Goal: Task Accomplishment & Management: Use online tool/utility

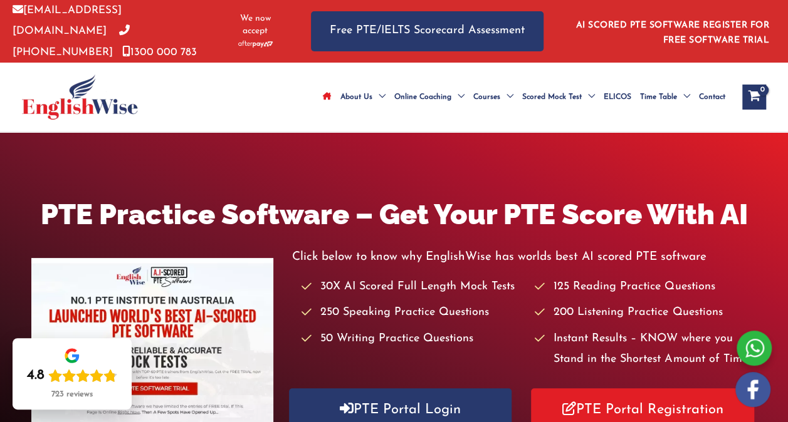
click at [747, 96] on icon "View Shopping Cart, empty" at bounding box center [753, 97] width 14 height 13
click at [746, 96] on div "View Shopping Cart, empty" at bounding box center [754, 97] width 24 height 25
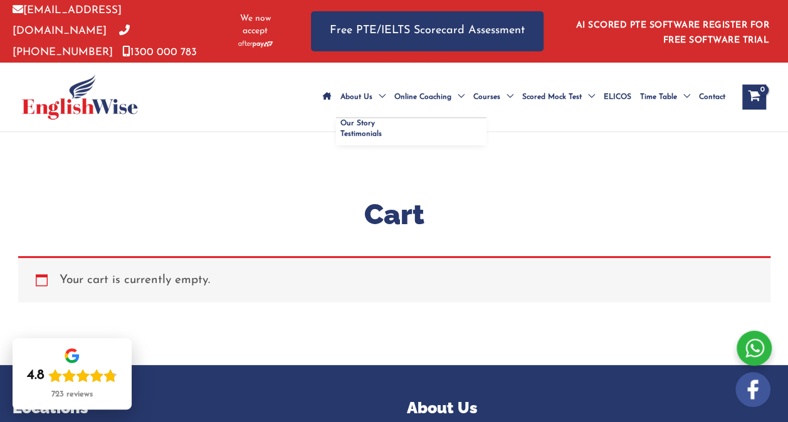
click at [340, 80] on span "About Us" at bounding box center [356, 97] width 32 height 44
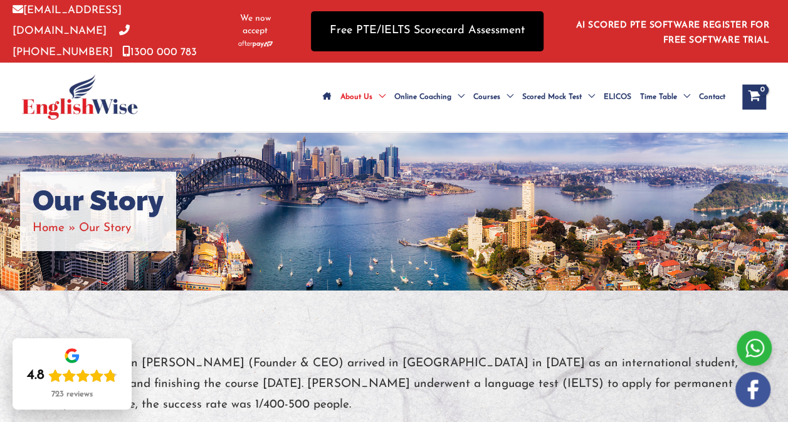
click at [353, 28] on link "Free PTE/IELTS Scorecard Assessment" at bounding box center [427, 30] width 232 height 39
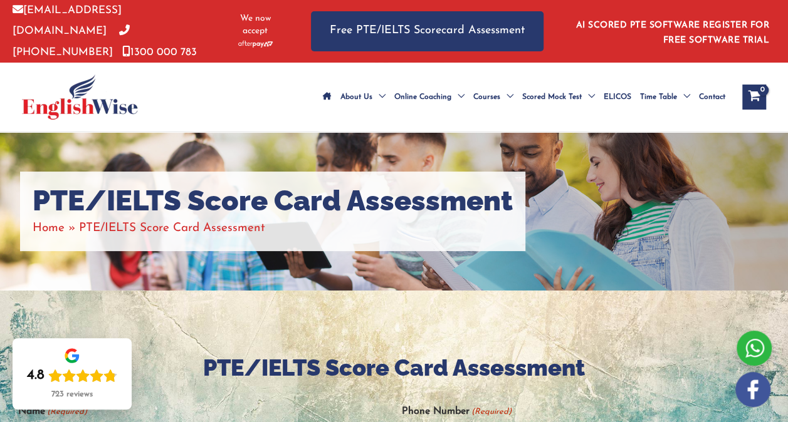
click at [300, 30] on div "info@englishwise.com.au 02-8628-7293 1300 000 783 We now accept Free PTE/IELTS …" at bounding box center [394, 31] width 763 height 63
click at [716, 32] on li "AI SCORED PTE SOFTWARE REGISTER FOR FREE SOFTWARE TRIAL" at bounding box center [668, 31] width 201 height 34
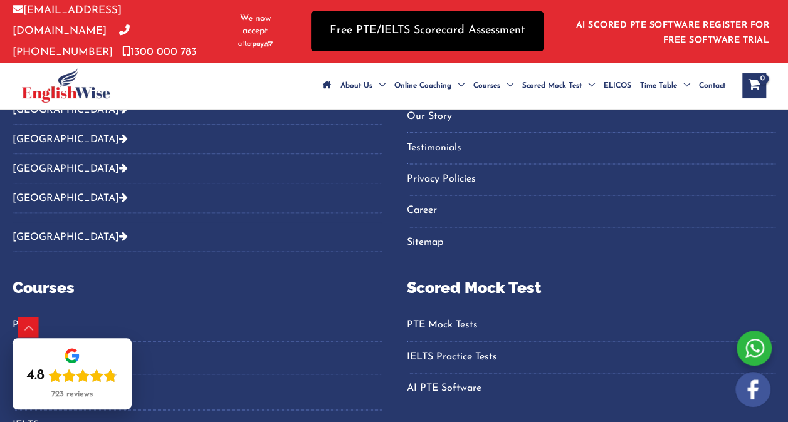
scroll to position [731, 0]
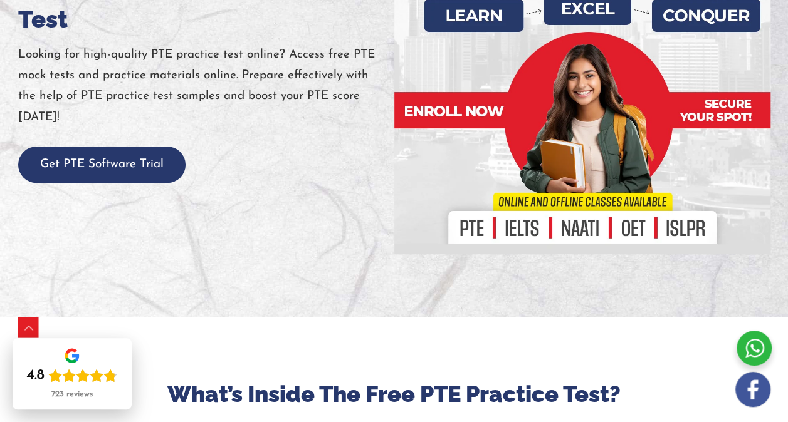
scroll to position [313, 0]
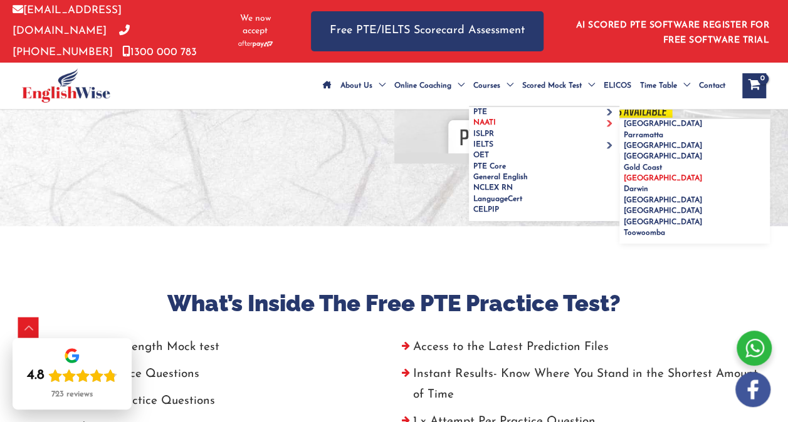
click at [619, 184] on link "[GEOGRAPHIC_DATA]" at bounding box center [694, 179] width 150 height 11
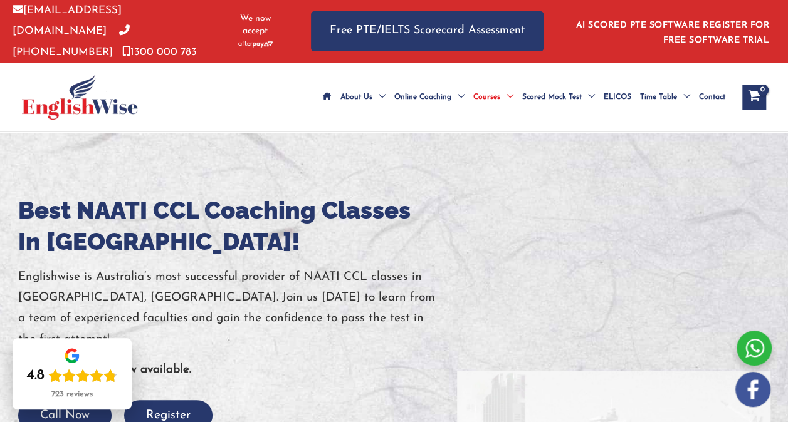
scroll to position [63, 0]
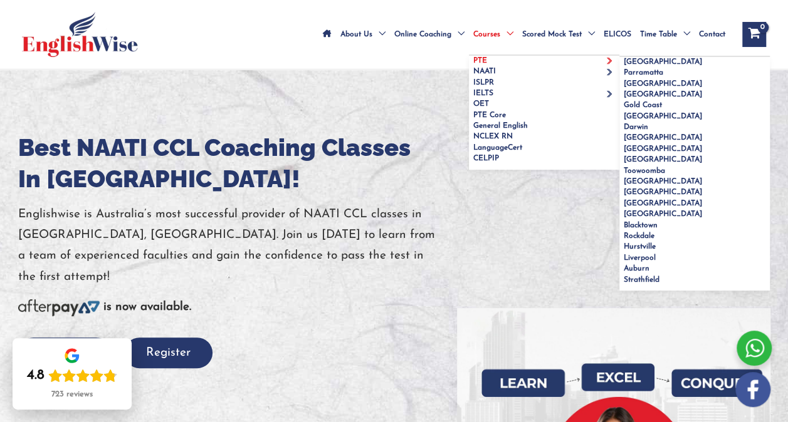
click at [469, 56] on link "PTE" at bounding box center [544, 61] width 150 height 11
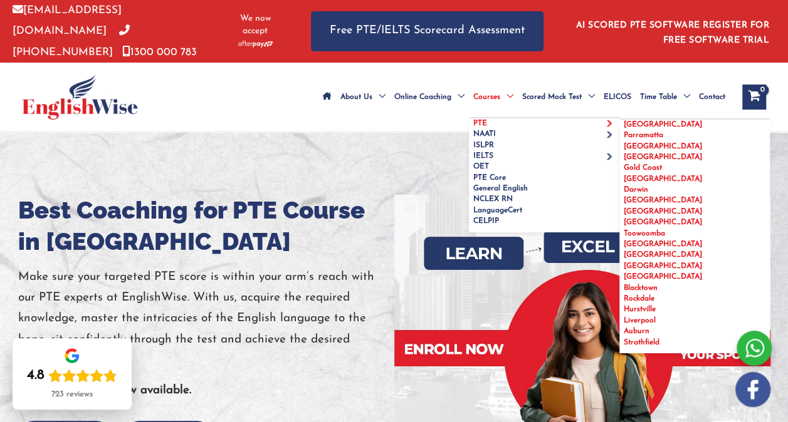
click at [623, 183] on span "[GEOGRAPHIC_DATA]" at bounding box center [662, 179] width 78 height 8
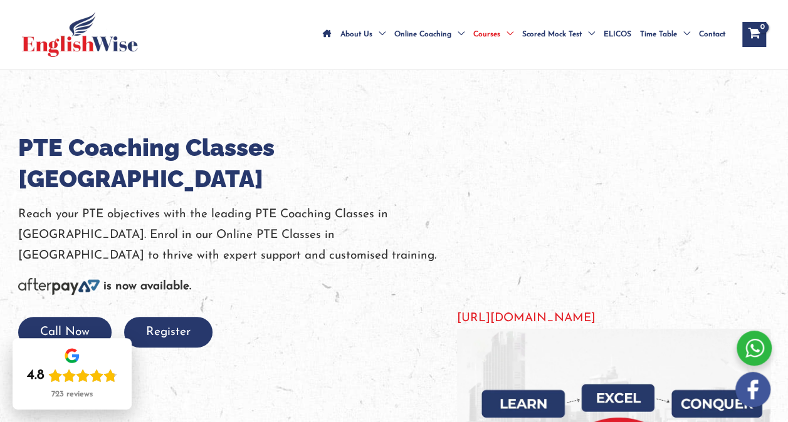
scroll to position [188, 0]
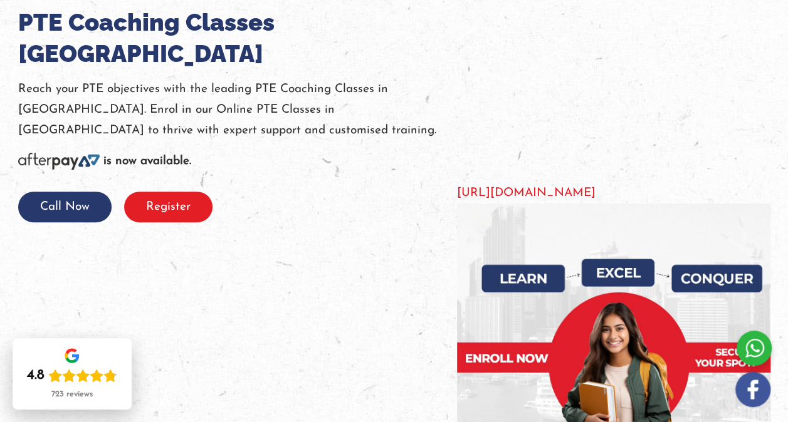
click at [175, 198] on button "Register" at bounding box center [168, 207] width 88 height 31
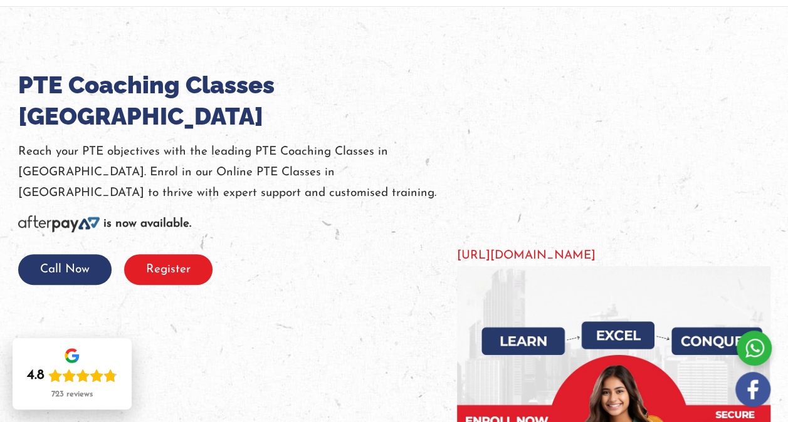
click at [183, 254] on button "Register" at bounding box center [168, 269] width 88 height 31
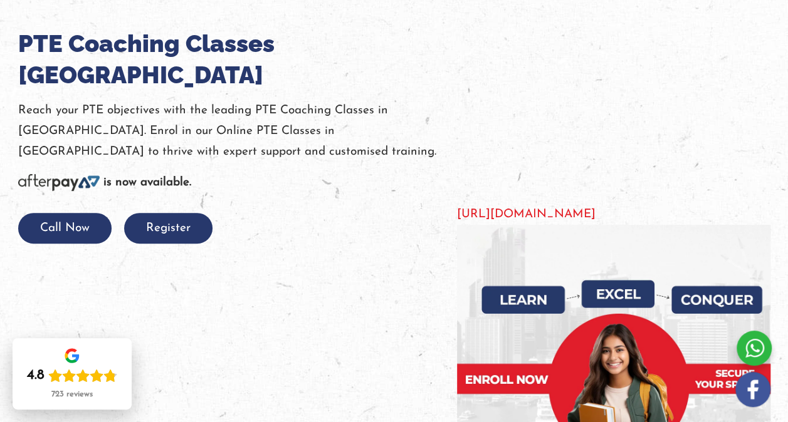
scroll to position [188, 0]
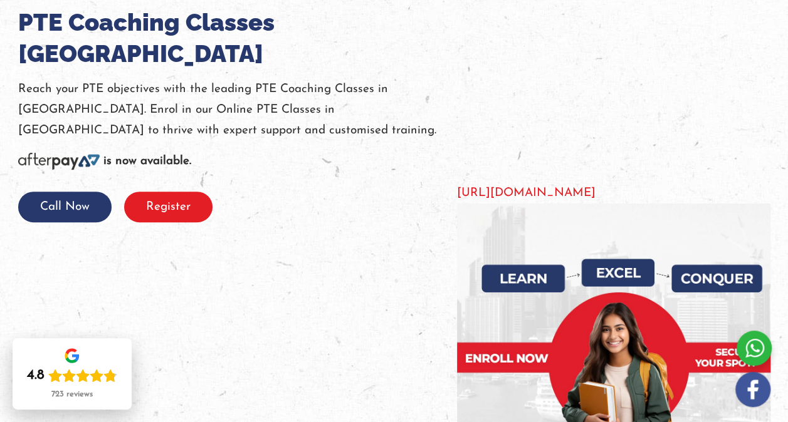
click at [174, 192] on button "Register" at bounding box center [168, 207] width 88 height 31
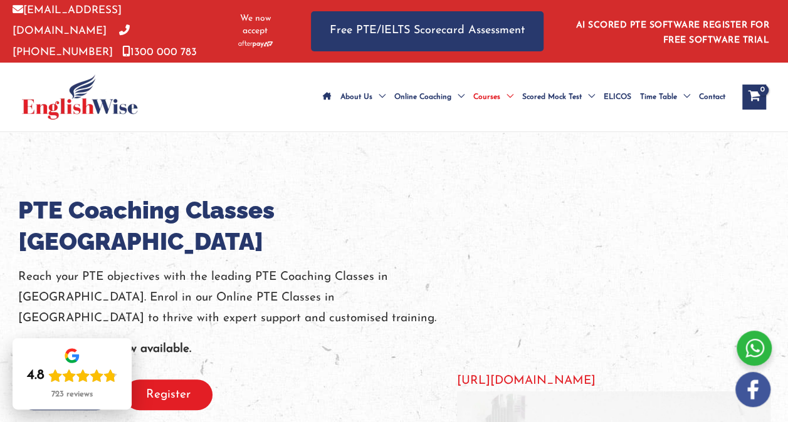
click at [158, 381] on button "Register" at bounding box center [168, 395] width 88 height 31
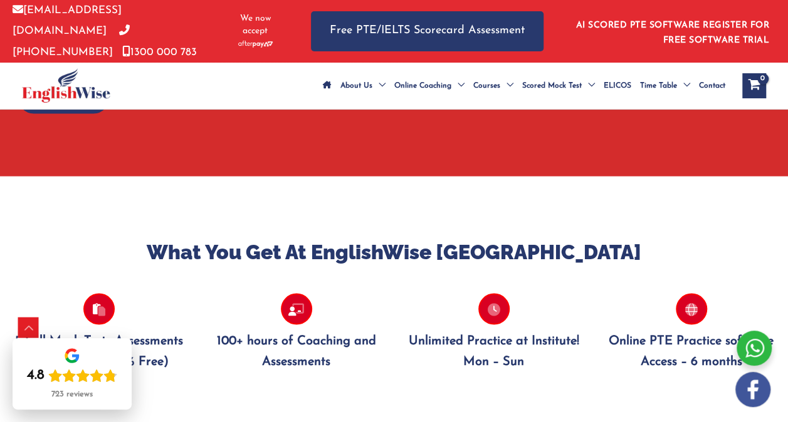
scroll to position [1003, 0]
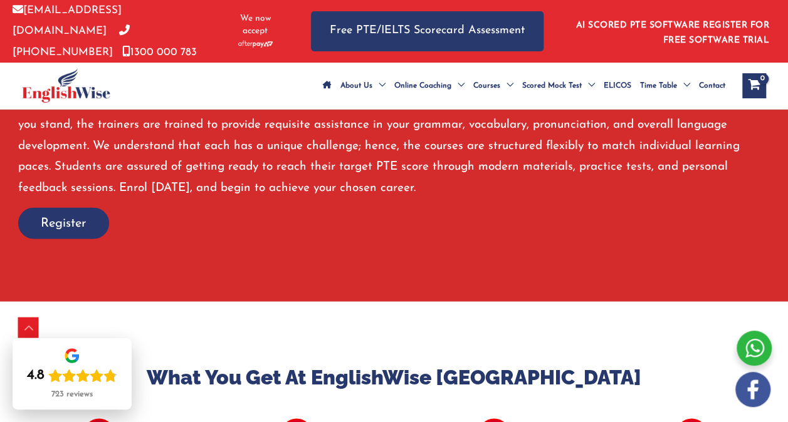
click at [57, 230] on span "Register" at bounding box center [64, 223] width 46 height 18
click at [59, 232] on span "Register" at bounding box center [64, 223] width 46 height 18
click at [83, 232] on span "Register" at bounding box center [64, 223] width 46 height 18
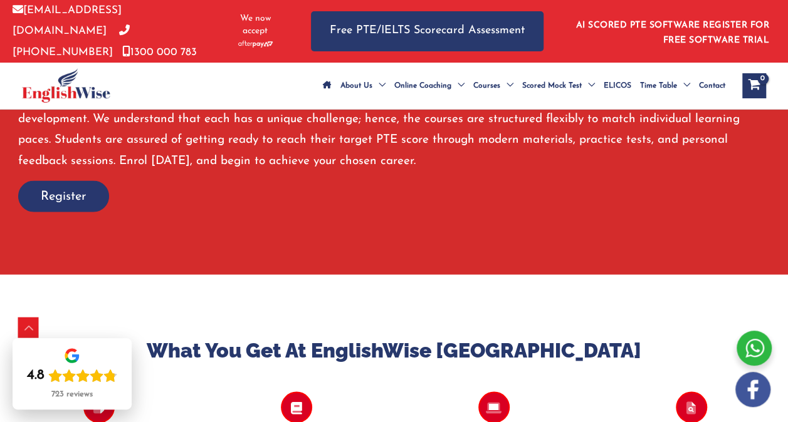
scroll to position [1031, 0]
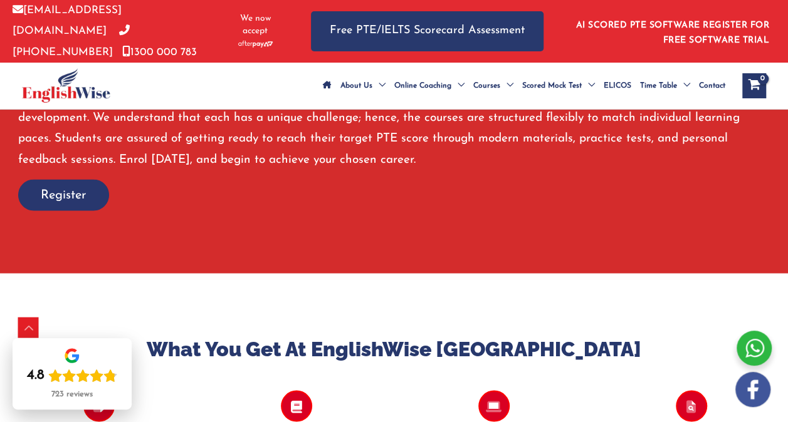
click at [61, 204] on span "Register" at bounding box center [64, 195] width 46 height 18
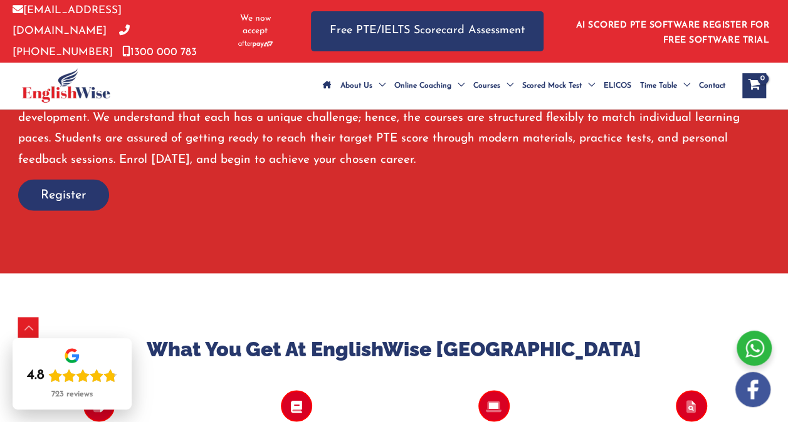
click at [61, 204] on span "Register" at bounding box center [64, 195] width 46 height 18
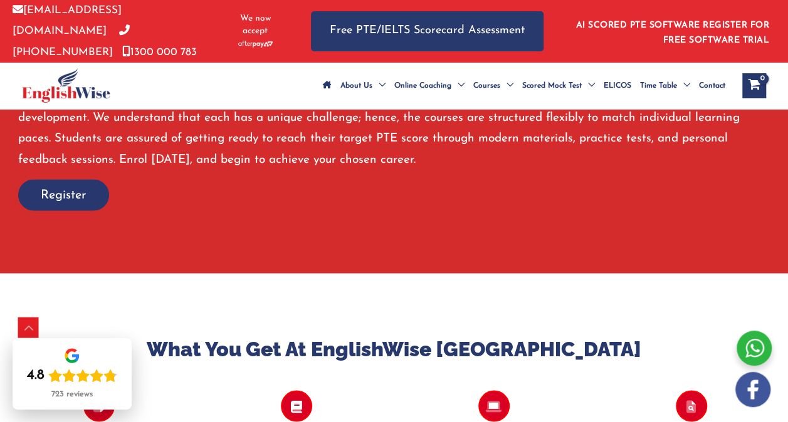
click at [61, 204] on span "Register" at bounding box center [64, 195] width 46 height 18
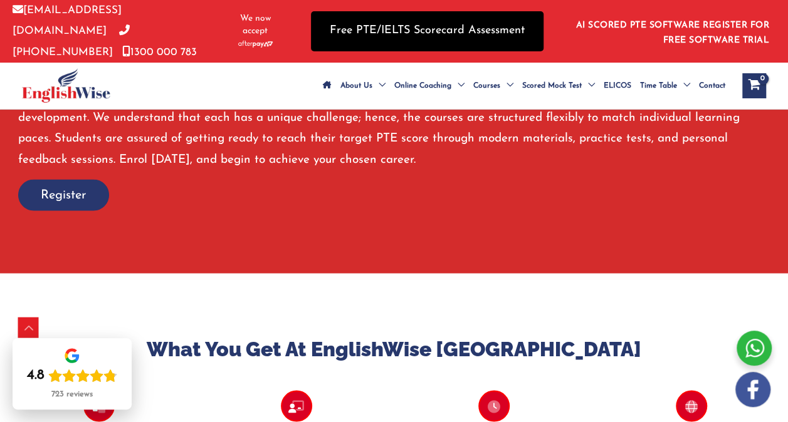
click at [390, 19] on link "Free PTE/IELTS Scorecard Assessment" at bounding box center [427, 30] width 232 height 39
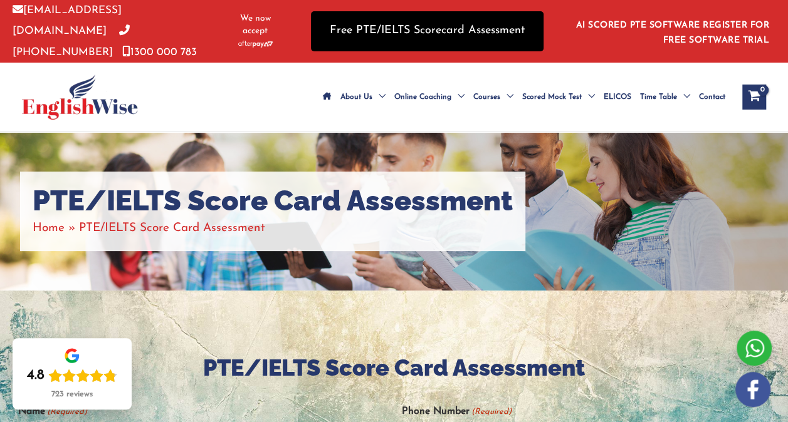
click at [386, 16] on link "Free PTE/IELTS Scorecard Assessment" at bounding box center [427, 30] width 232 height 39
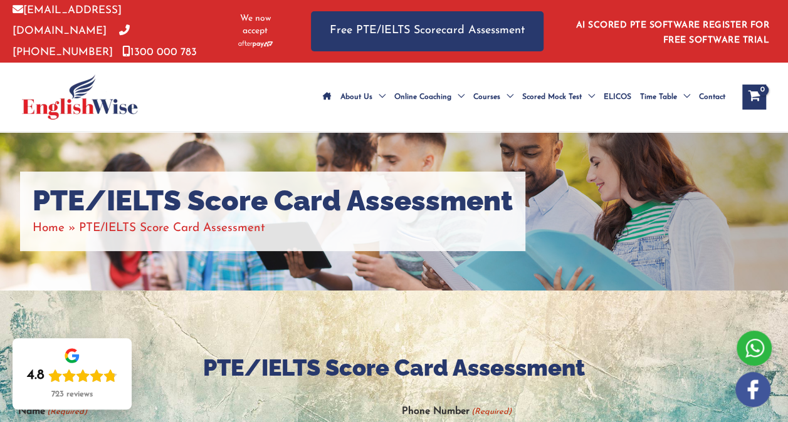
click at [699, 119] on span "Contact" at bounding box center [712, 97] width 26 height 44
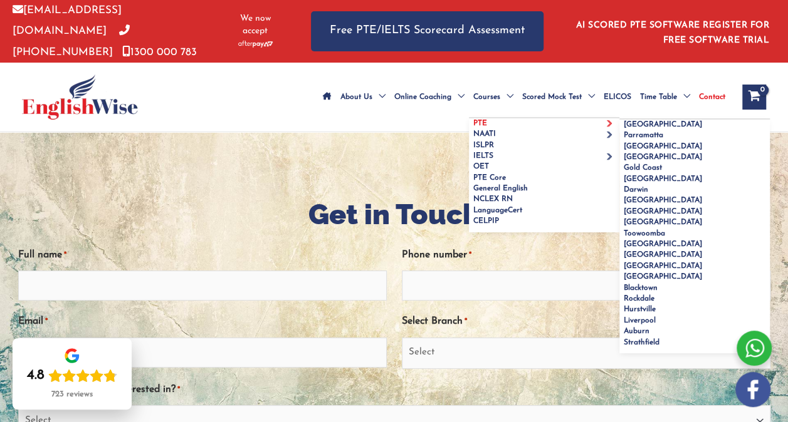
click at [469, 118] on link "PTE" at bounding box center [544, 123] width 150 height 11
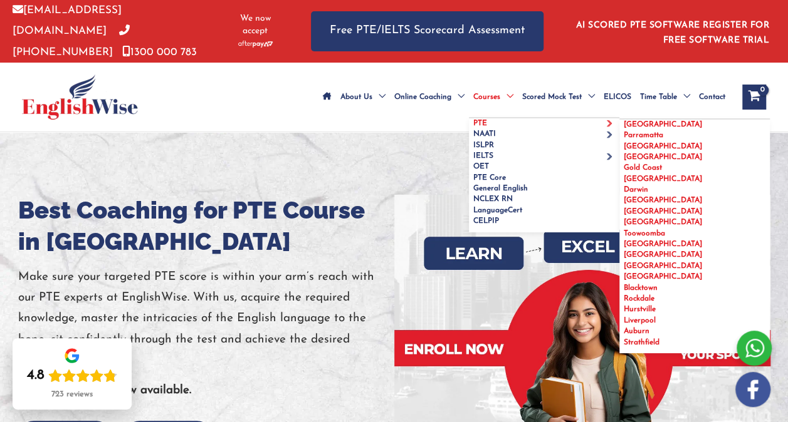
click at [623, 183] on span "[GEOGRAPHIC_DATA]" at bounding box center [662, 179] width 78 height 8
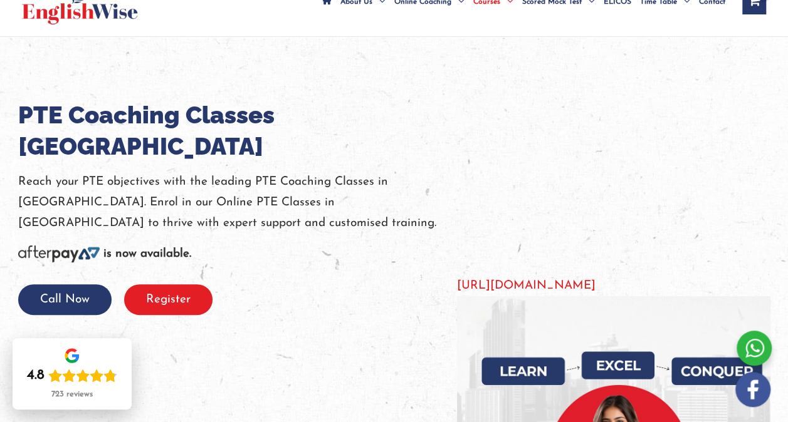
click at [175, 284] on button "Register" at bounding box center [168, 299] width 88 height 31
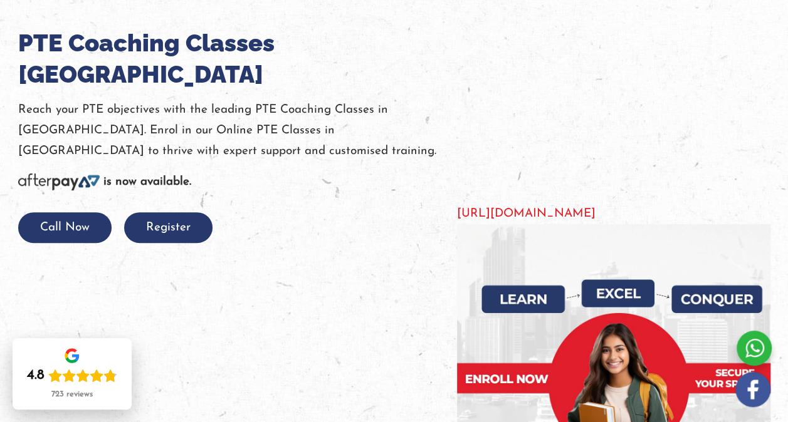
scroll to position [168, 0]
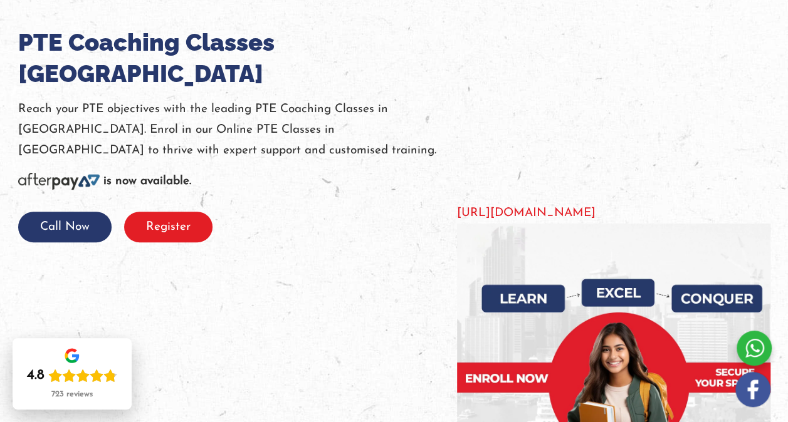
click at [165, 212] on button "Register" at bounding box center [168, 227] width 88 height 31
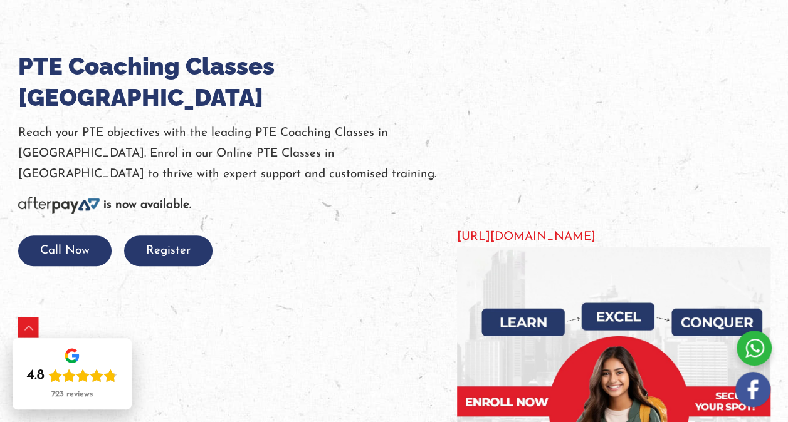
scroll to position [195, 0]
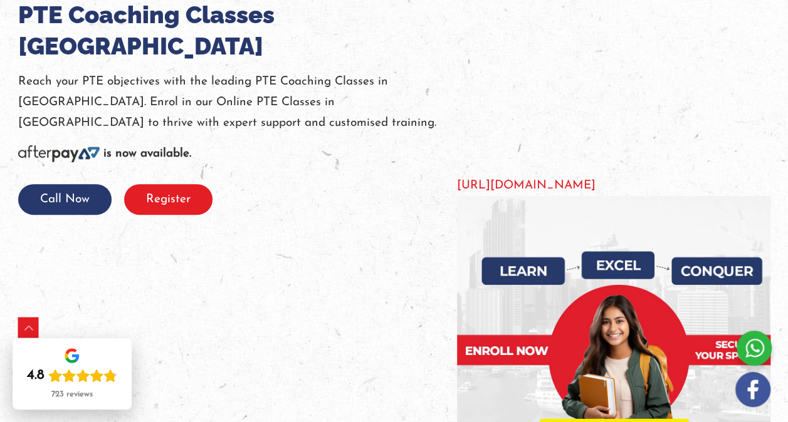
click at [165, 184] on button "Register" at bounding box center [168, 199] width 88 height 31
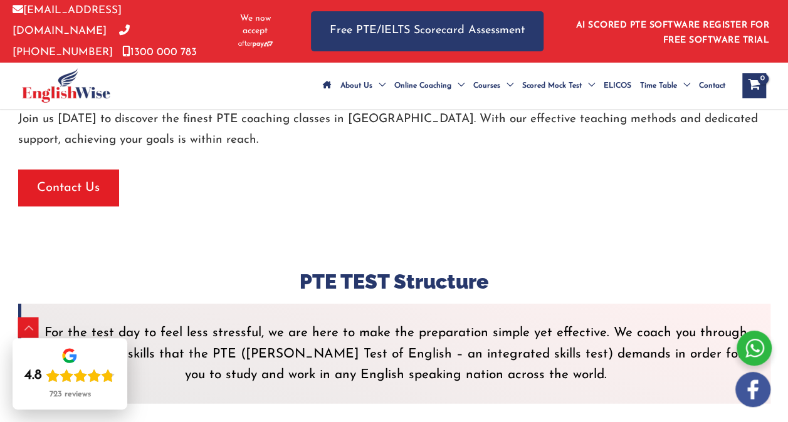
scroll to position [3736, 0]
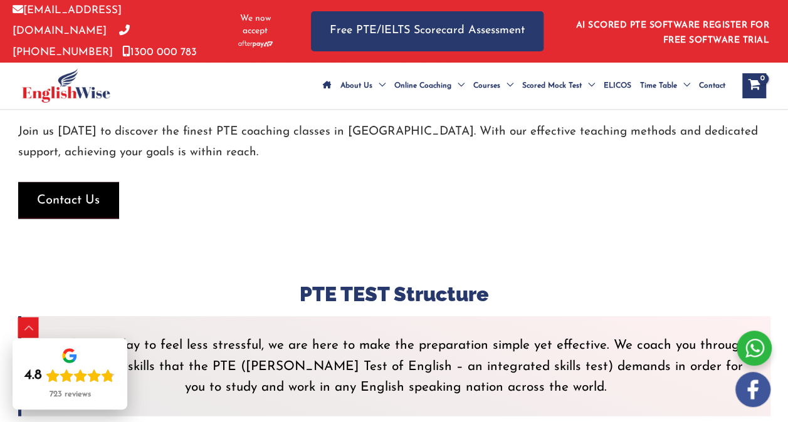
click at [102, 219] on span "button" at bounding box center [68, 200] width 100 height 36
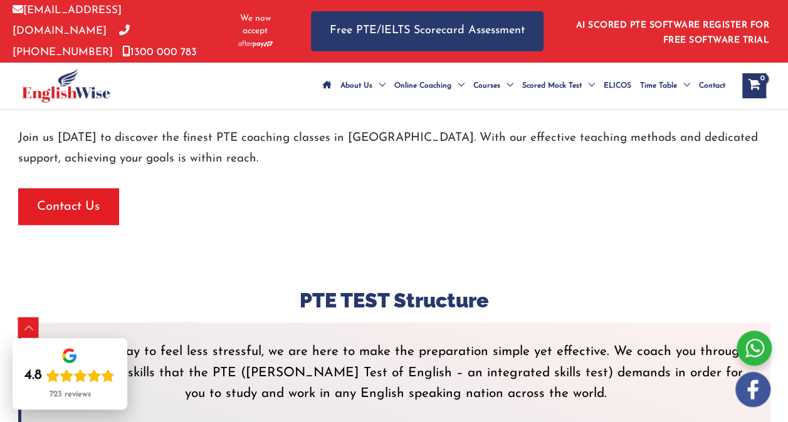
scroll to position [3686, 0]
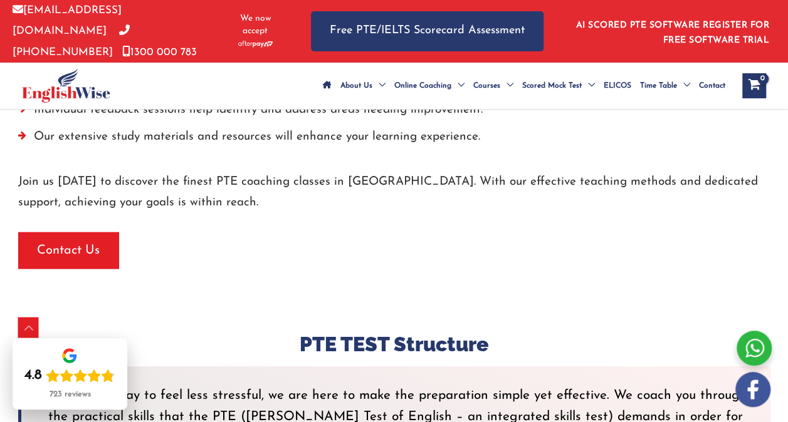
click at [742, 23] on link "AI SCORED PTE SOFTWARE REGISTER FOR FREE SOFTWARE TRIAL" at bounding box center [673, 33] width 194 height 24
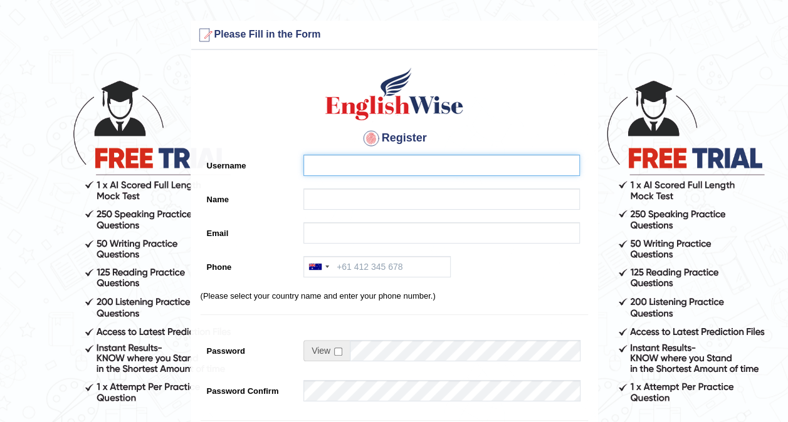
click at [342, 174] on input "Username" at bounding box center [441, 165] width 276 height 21
click at [541, 171] on input "Username" at bounding box center [441, 165] width 276 height 21
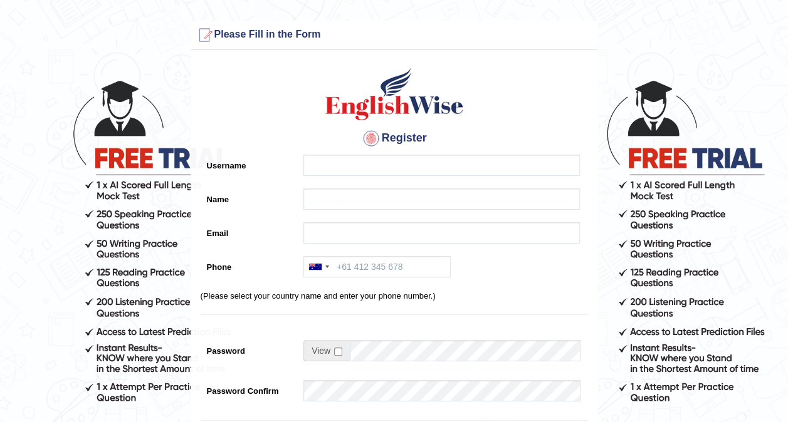
click at [575, 268] on div "[GEOGRAPHIC_DATA] +61 [GEOGRAPHIC_DATA] ([GEOGRAPHIC_DATA]) +91 [GEOGRAPHIC_DAT…" at bounding box center [438, 270] width 283 height 28
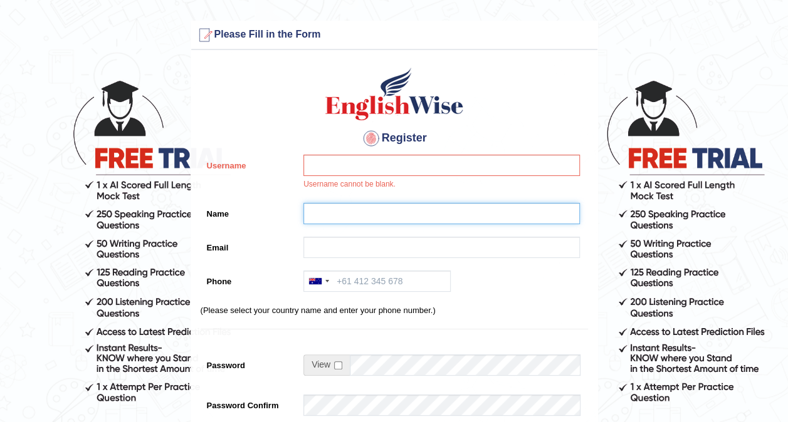
click at [331, 205] on input "Name" at bounding box center [441, 213] width 276 height 21
type input "[PERSON_NAME]"
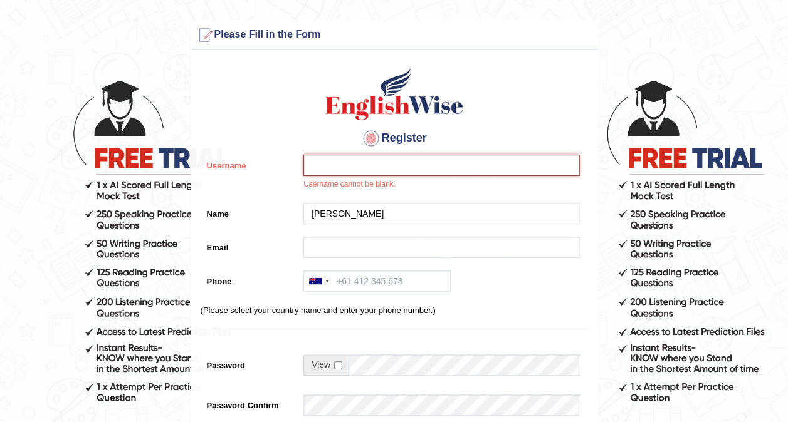
drag, startPoint x: 356, startPoint y: 155, endPoint x: 341, endPoint y: 169, distance: 20.8
click at [356, 155] on input "Username" at bounding box center [441, 165] width 276 height 21
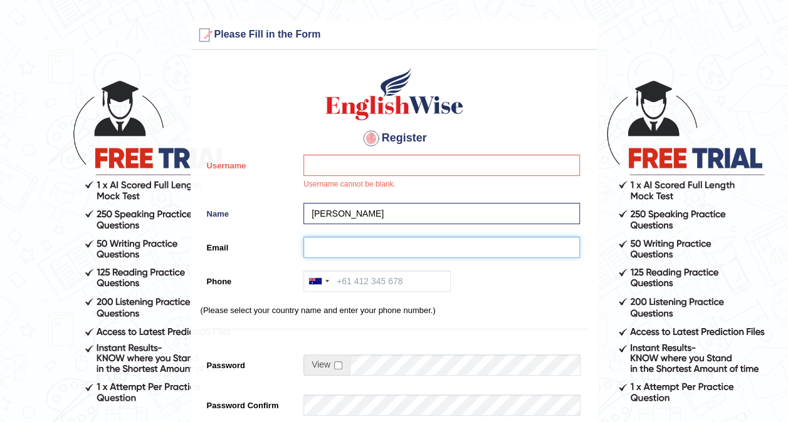
click at [346, 251] on input "Email" at bounding box center [441, 247] width 276 height 21
type input "tsheringod98@gmail.com"
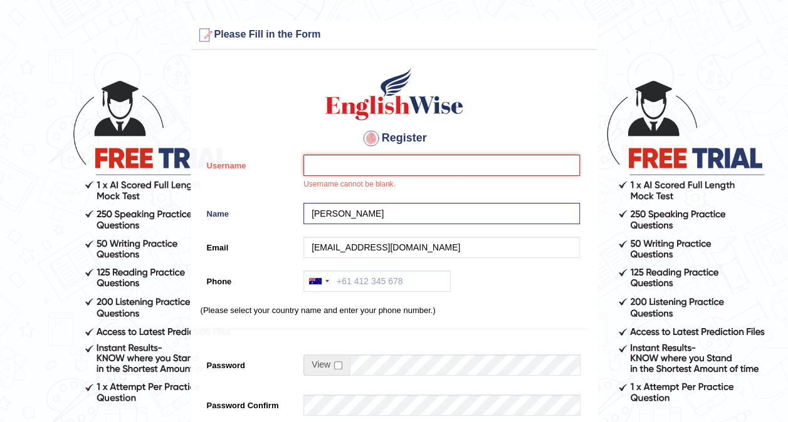
type input "Tshering Choden"
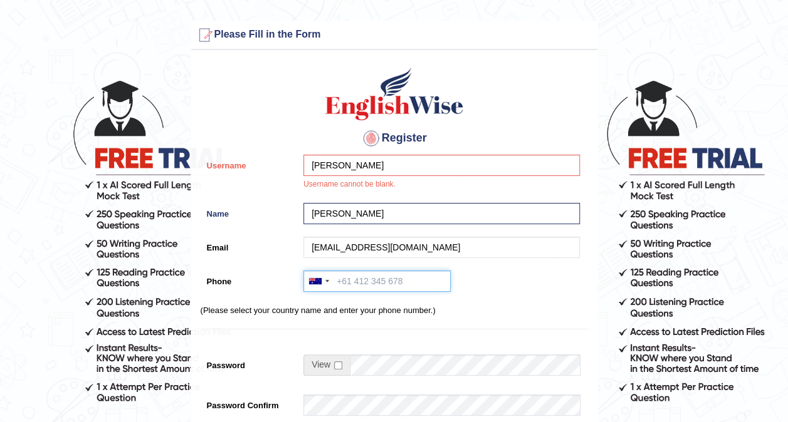
type input "+61451931180"
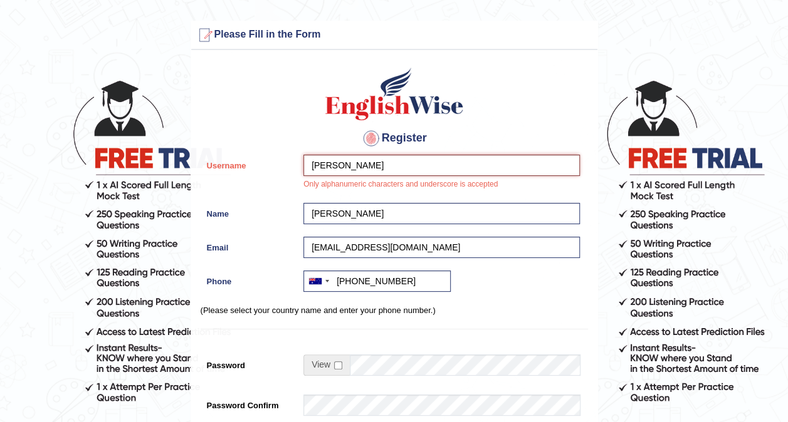
click at [395, 158] on input "Tshering Choden" at bounding box center [441, 165] width 276 height 21
drag, startPoint x: 403, startPoint y: 161, endPoint x: 279, endPoint y: 154, distance: 124.3
click at [278, 154] on div "Register Username Tshering Choden Only alphanumeric characters and underscore i…" at bounding box center [394, 325] width 406 height 538
type input "Tshering_123"
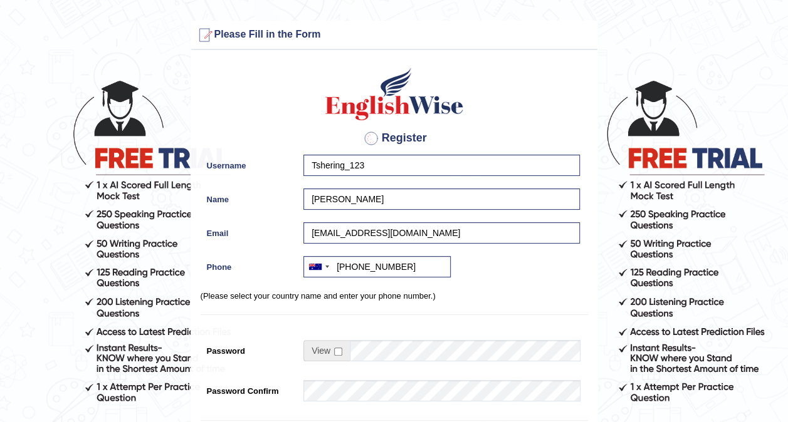
click at [375, 147] on div at bounding box center [371, 138] width 20 height 20
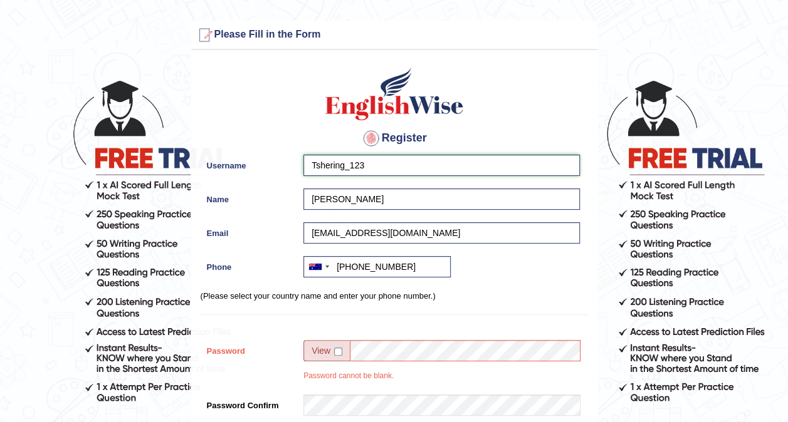
click at [373, 165] on input "Tshering_123" at bounding box center [441, 165] width 276 height 21
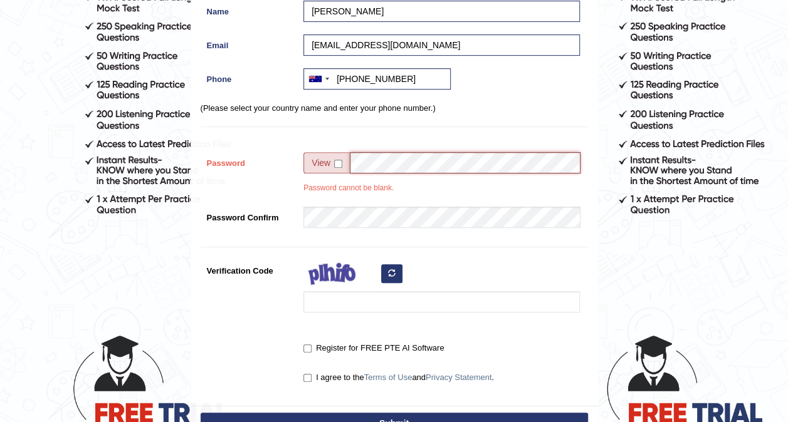
scroll to position [125, 0]
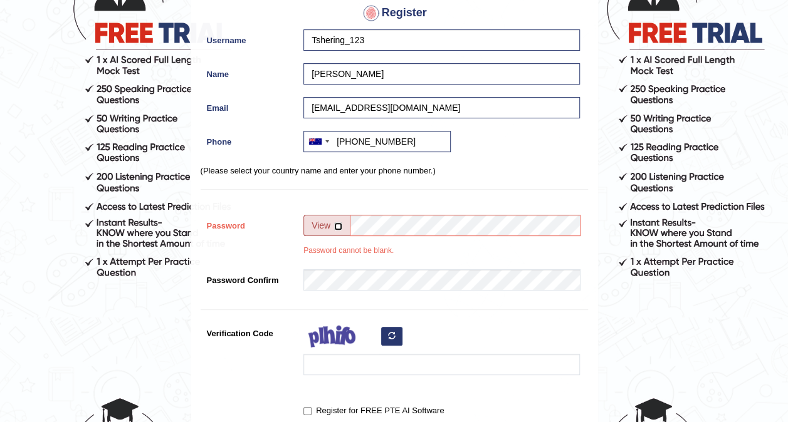
click at [337, 224] on input "checkbox" at bounding box center [338, 226] width 8 height 8
checkbox input "true"
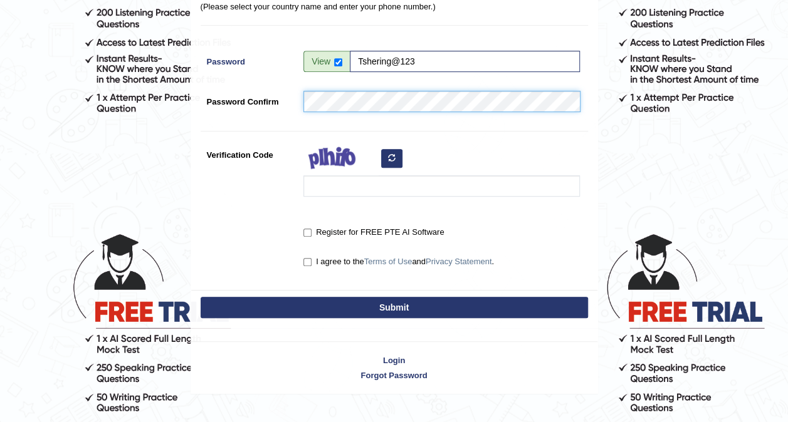
scroll to position [310, 0]
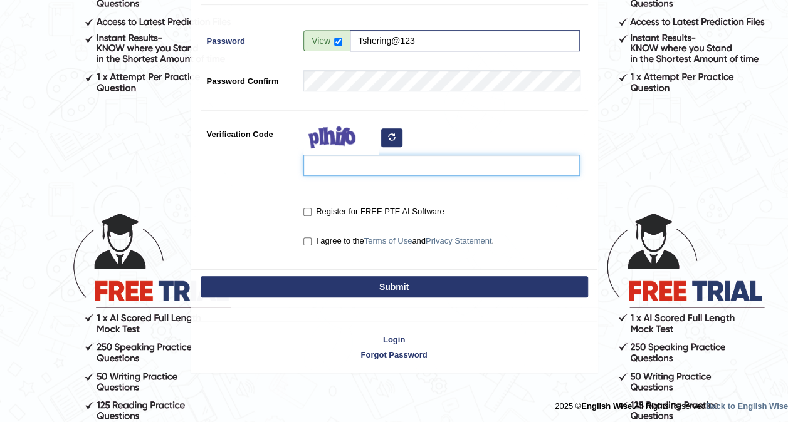
click at [328, 168] on input "Verification Code" at bounding box center [441, 165] width 276 height 21
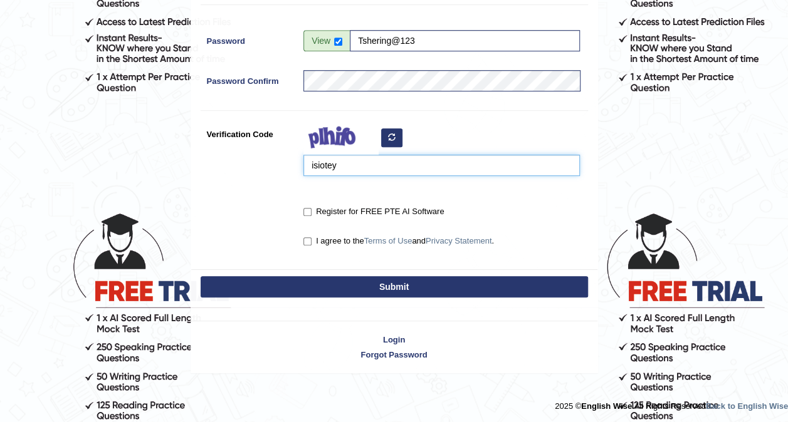
type input "isiotey"
click at [310, 216] on label "Register for FREE PTE AI Software" at bounding box center [373, 212] width 140 height 13
click at [310, 216] on input "Register for FREE PTE AI Software" at bounding box center [307, 212] width 8 height 8
checkbox input "true"
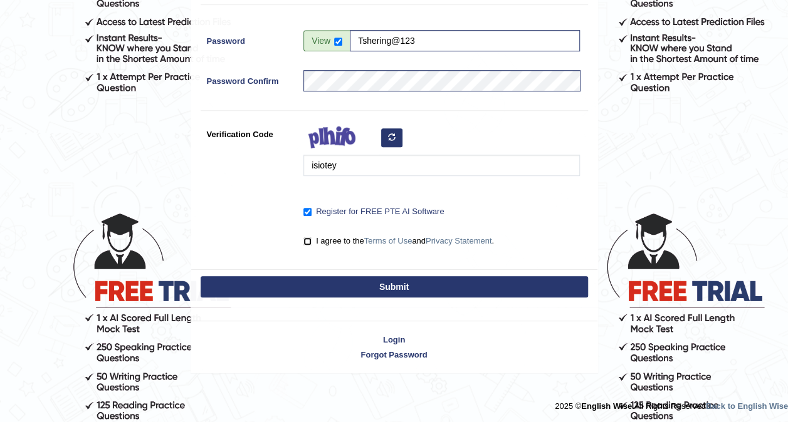
click at [310, 242] on input "I agree to the Terms of Use and Privacy Statement ." at bounding box center [307, 241] width 8 height 8
checkbox input "true"
click at [372, 287] on button "Submit" at bounding box center [394, 286] width 387 height 21
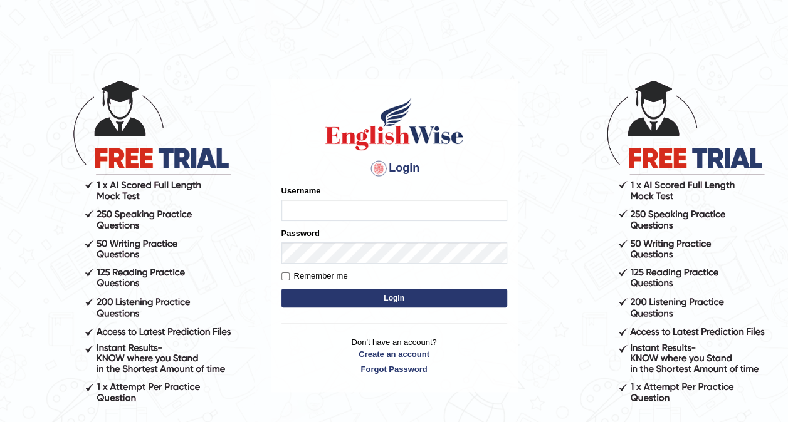
click at [333, 208] on input "Username" at bounding box center [394, 210] width 226 height 21
type input "Tshering_123"
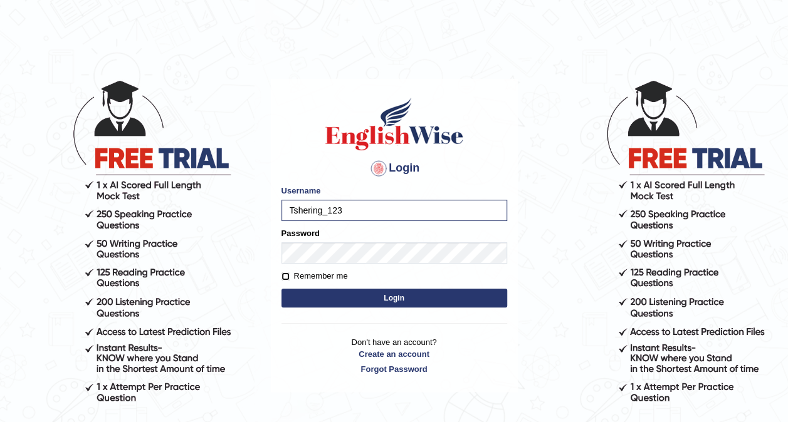
click at [287, 274] on input "Remember me" at bounding box center [285, 277] width 8 height 8
checkbox input "true"
click at [314, 297] on button "Login" at bounding box center [394, 298] width 226 height 19
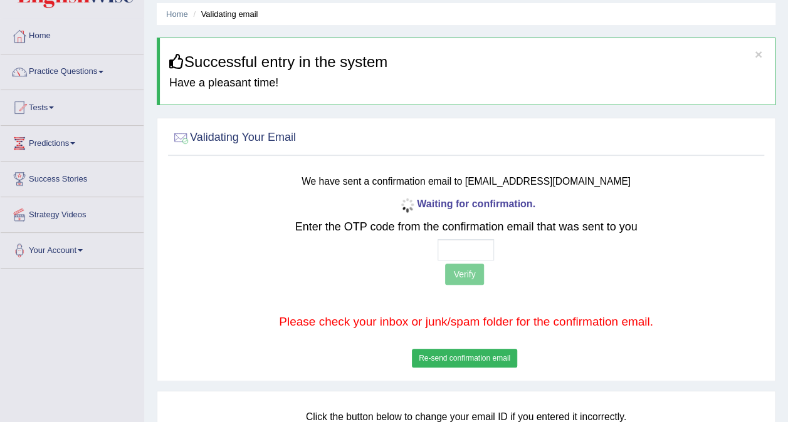
scroll to position [63, 0]
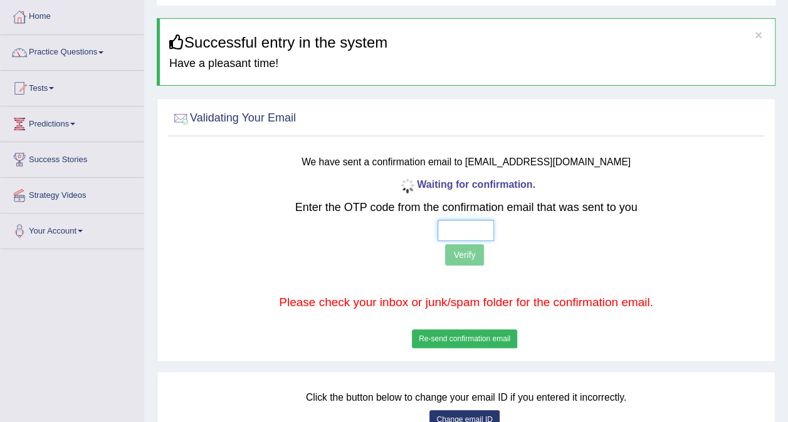
click at [472, 232] on input "text" at bounding box center [465, 230] width 56 height 21
click at [469, 332] on button "Re-send confirmation email" at bounding box center [464, 339] width 105 height 19
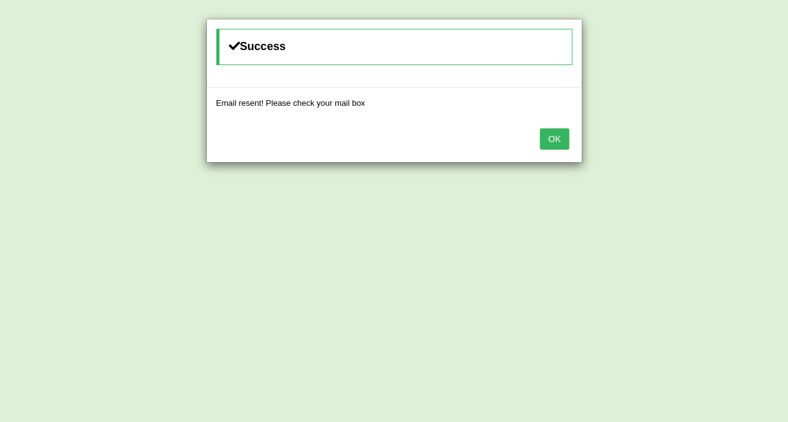
click at [566, 140] on button "OK" at bounding box center [553, 138] width 29 height 21
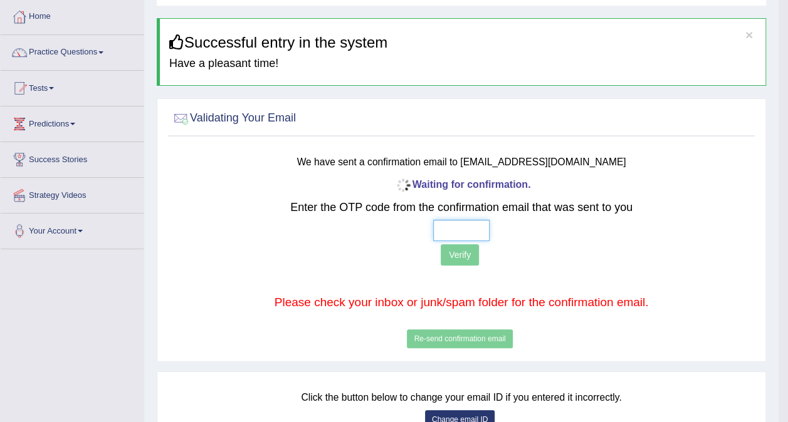
click at [455, 232] on input "text" at bounding box center [461, 230] width 56 height 21
type input "9 3 6 7"
click at [459, 258] on button "Verify" at bounding box center [459, 254] width 38 height 21
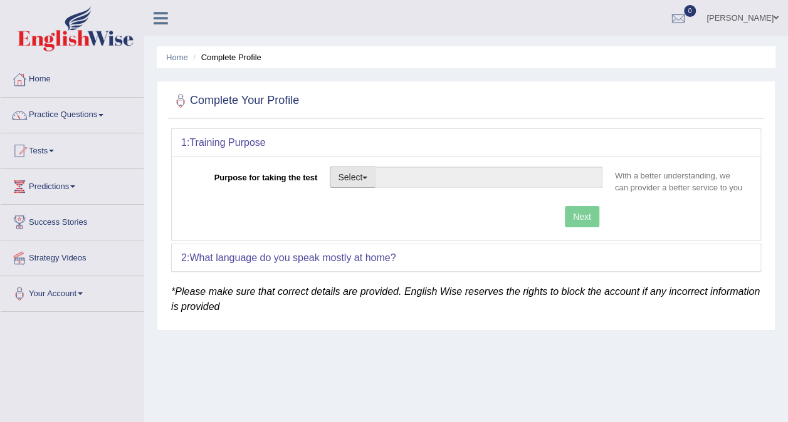
click at [357, 177] on button "Select" at bounding box center [353, 177] width 46 height 21
click at [373, 252] on link "Other" at bounding box center [386, 253] width 112 height 16
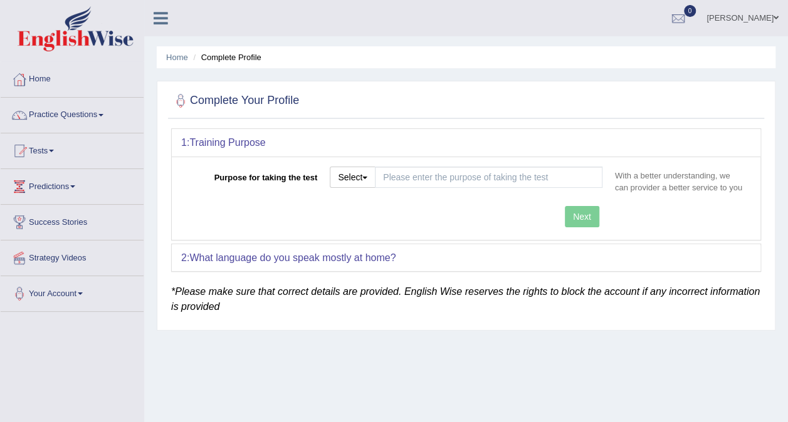
click at [582, 217] on div "Next" at bounding box center [394, 218] width 427 height 24
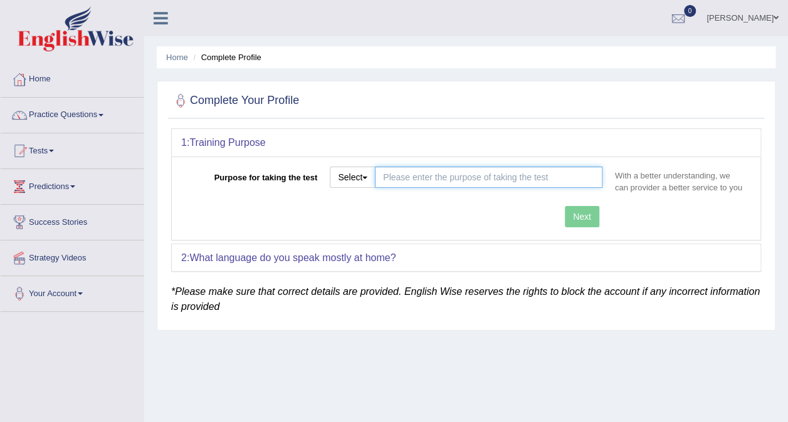
click at [451, 180] on input "Purpose for taking the test" at bounding box center [488, 177] width 227 height 21
click at [427, 175] on input "Purpose for taking the test" at bounding box center [488, 177] width 227 height 21
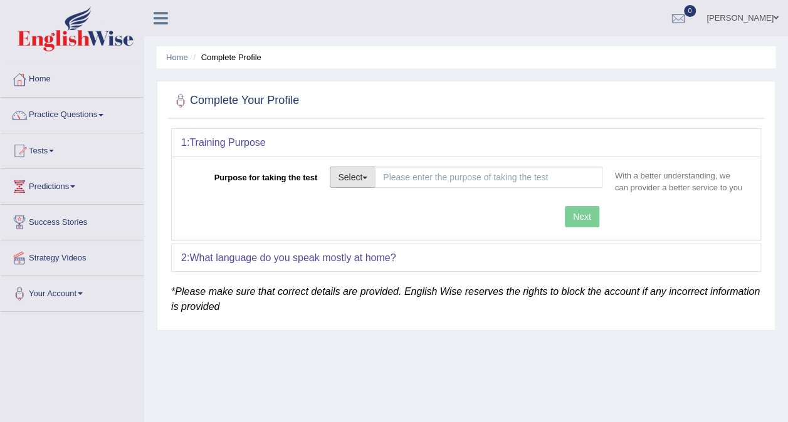
click at [367, 177] on span "button" at bounding box center [364, 178] width 5 height 3
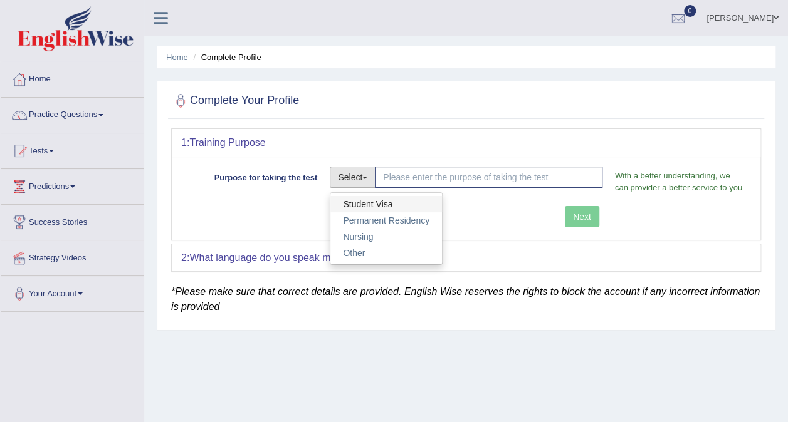
click at [371, 204] on link "Student Visa" at bounding box center [386, 204] width 112 height 16
type input "Student Visa"
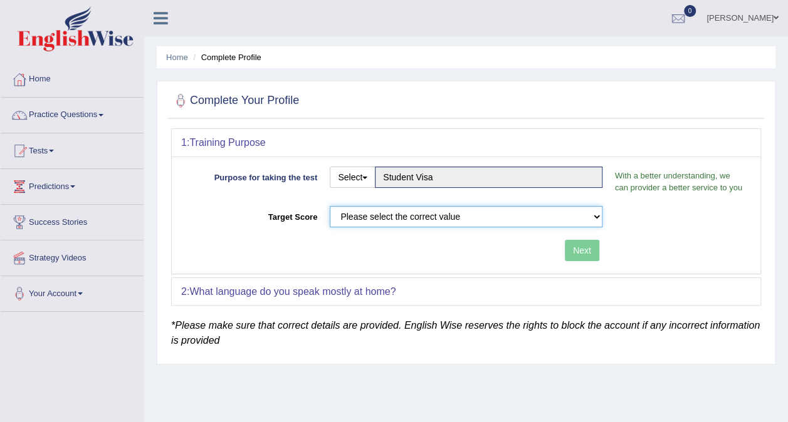
click at [507, 219] on select "Please select the correct value 50 (6 bands) 58 (6.5 bands) 65 (7 bands) 79 (8 …" at bounding box center [466, 216] width 273 height 21
select select "79"
click at [330, 206] on select "Please select the correct value 50 (6 bands) 58 (6.5 bands) 65 (7 bands) 79 (8 …" at bounding box center [466, 216] width 273 height 21
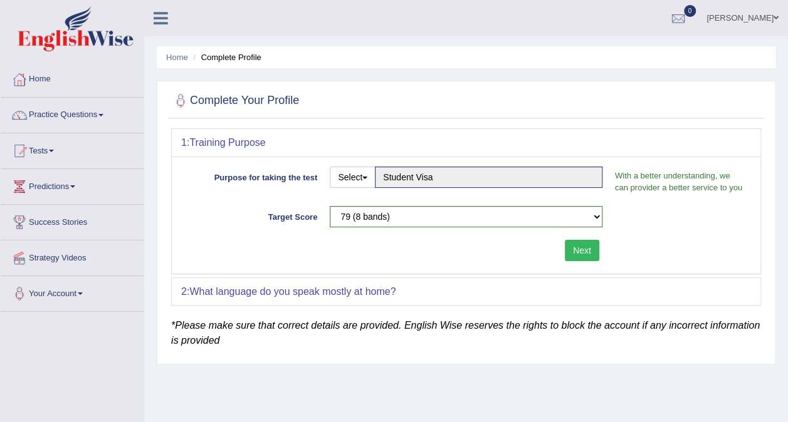
click at [390, 292] on b "What language do you speak mostly at home?" at bounding box center [292, 291] width 206 height 11
click at [590, 246] on button "Next" at bounding box center [582, 250] width 34 height 21
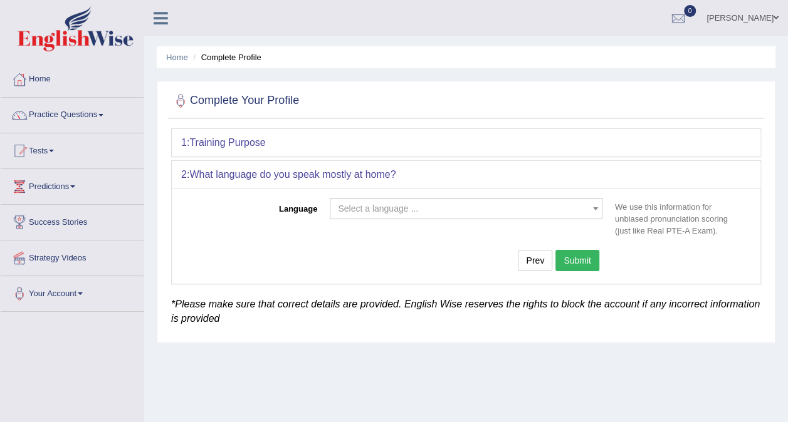
click at [404, 210] on span "Select a language ..." at bounding box center [378, 209] width 80 height 10
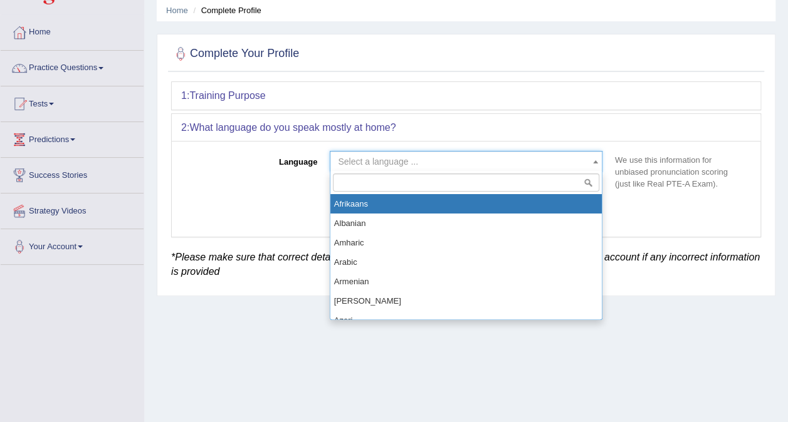
scroll to position [63, 0]
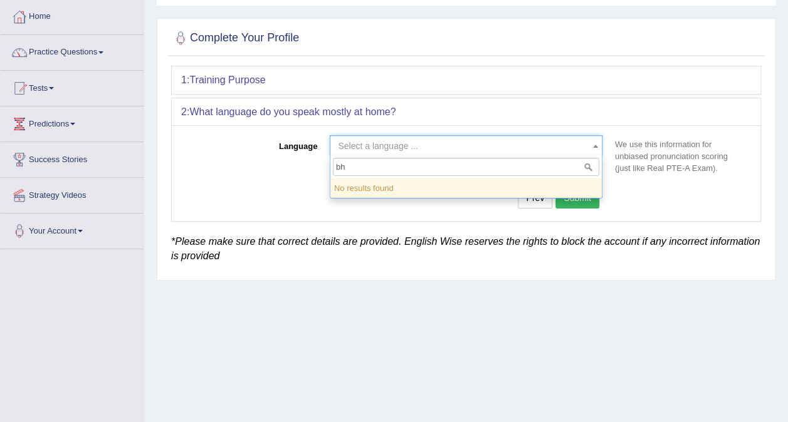
type input "b"
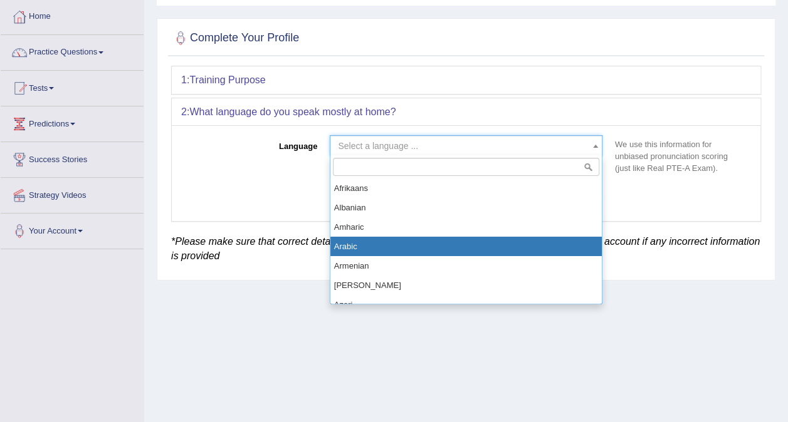
type input "a"
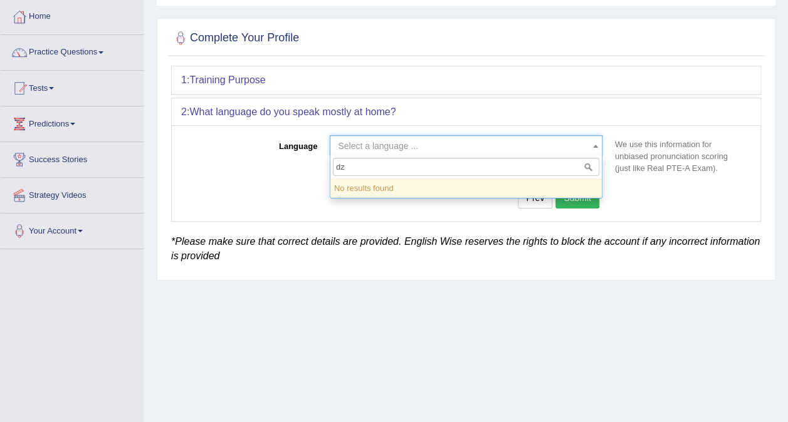
type input "d"
type input "b"
type input "d"
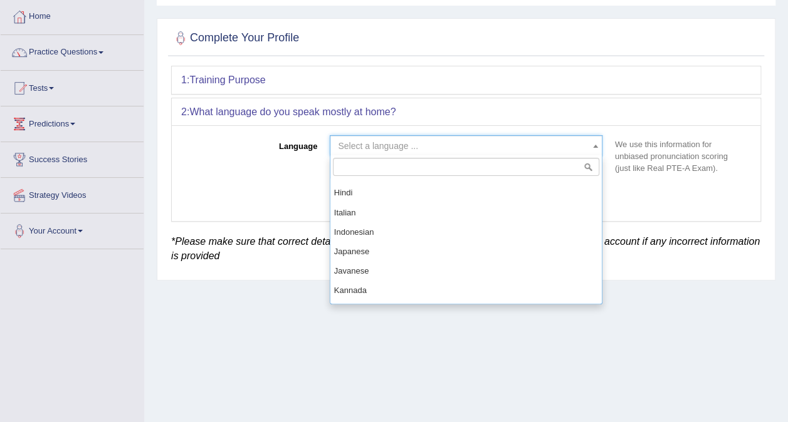
scroll to position [627, 0]
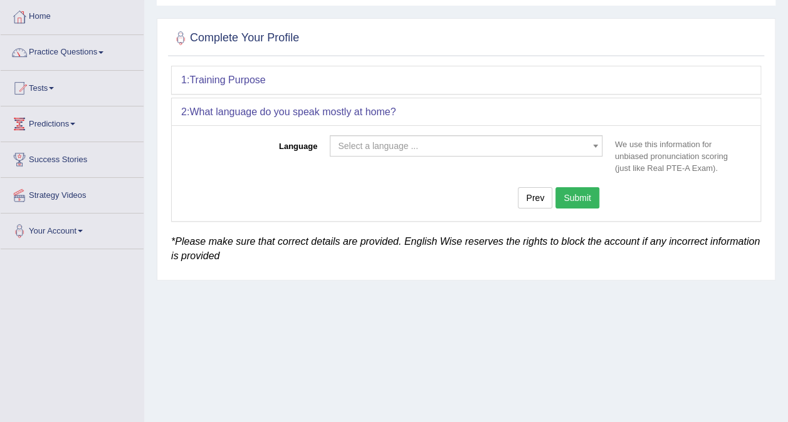
click at [298, 202] on div "Prev Submit" at bounding box center [394, 199] width 427 height 24
click at [385, 141] on span "Select a language ..." at bounding box center [378, 146] width 80 height 10
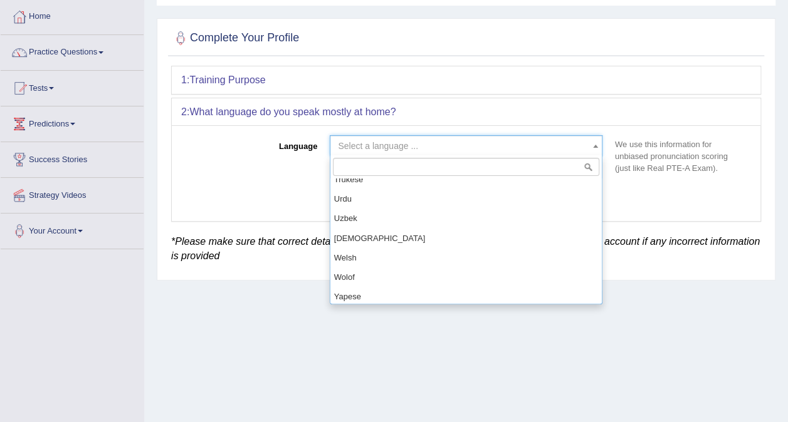
scroll to position [1064, 0]
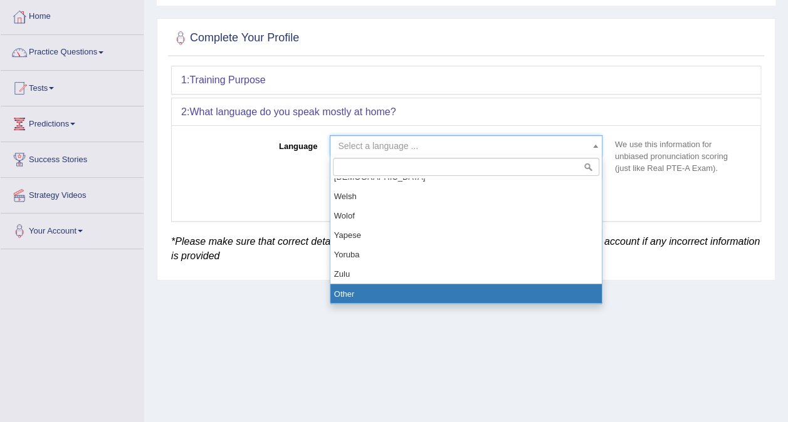
select select "Other"
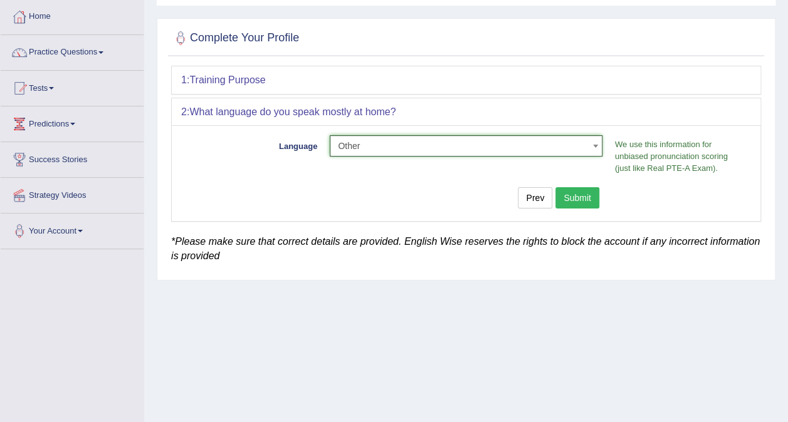
click at [579, 198] on button "Submit" at bounding box center [577, 197] width 44 height 21
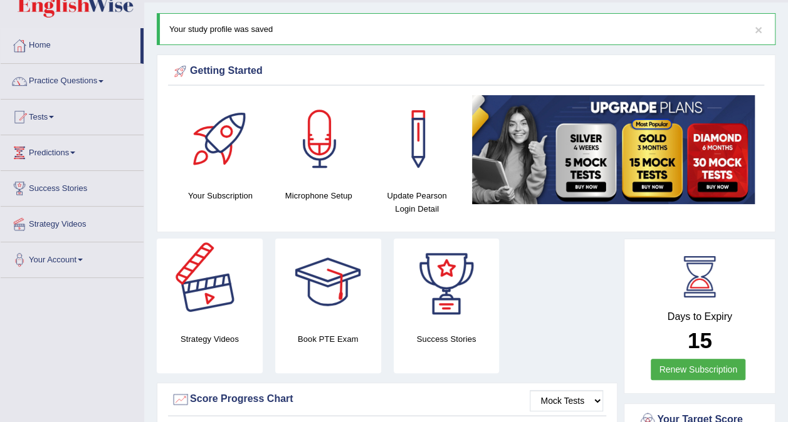
scroll to position [63, 0]
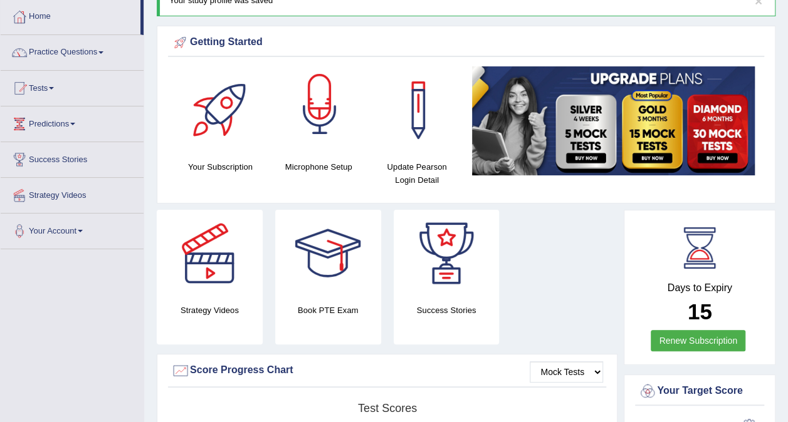
click at [313, 132] on div at bounding box center [320, 110] width 88 height 88
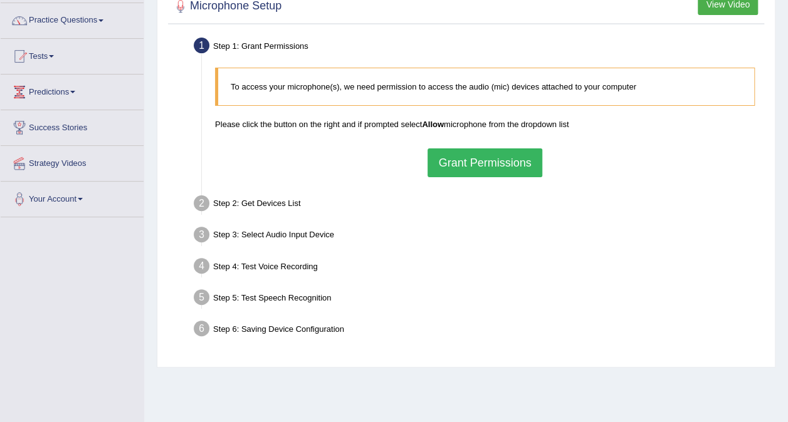
scroll to position [125, 0]
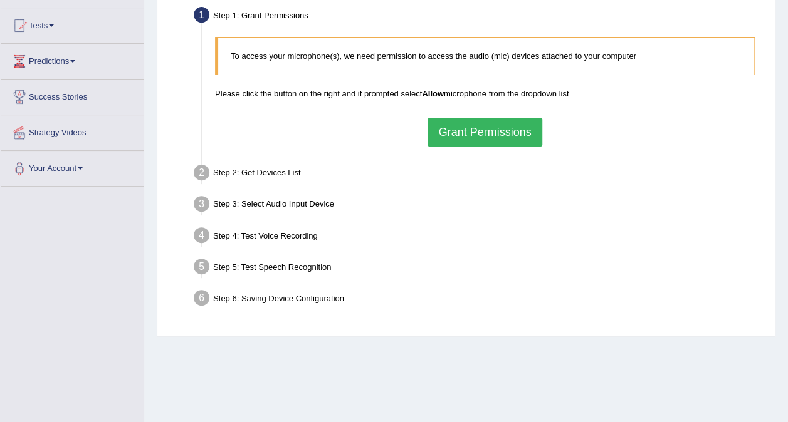
click at [461, 137] on button "Grant Permissions" at bounding box center [484, 132] width 114 height 29
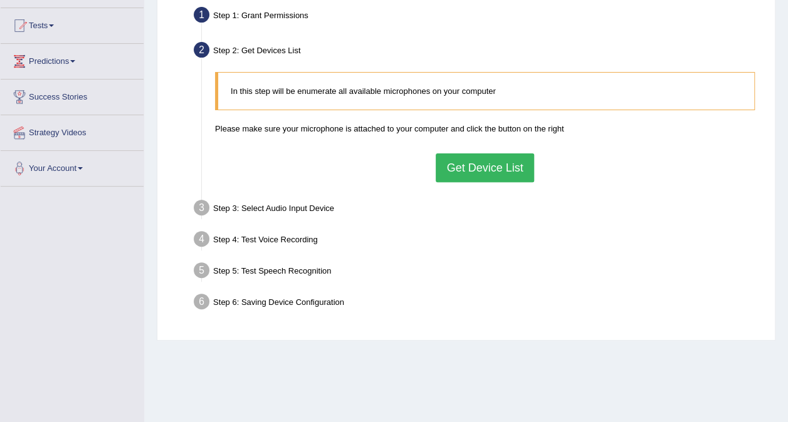
click at [496, 169] on button "Get Device List" at bounding box center [484, 168] width 98 height 29
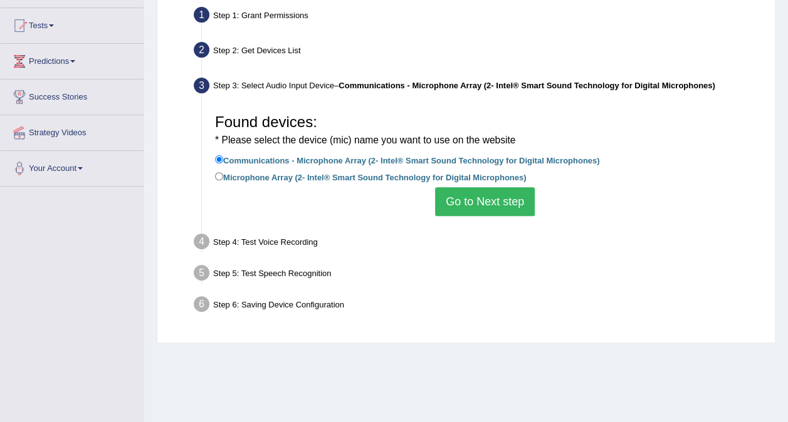
click at [211, 174] on div "Found devices: * Please select the device (mic) name you want to use on the web…" at bounding box center [485, 162] width 552 height 121
click at [217, 175] on input "Microphone Array (2- Intel® Smart Sound Technology for Digital Microphones)" at bounding box center [219, 176] width 8 height 8
radio input "true"
click at [219, 158] on input "Communications - Microphone Array (2- Intel® Smart Sound Technology for Digital…" at bounding box center [219, 159] width 8 height 8
radio input "true"
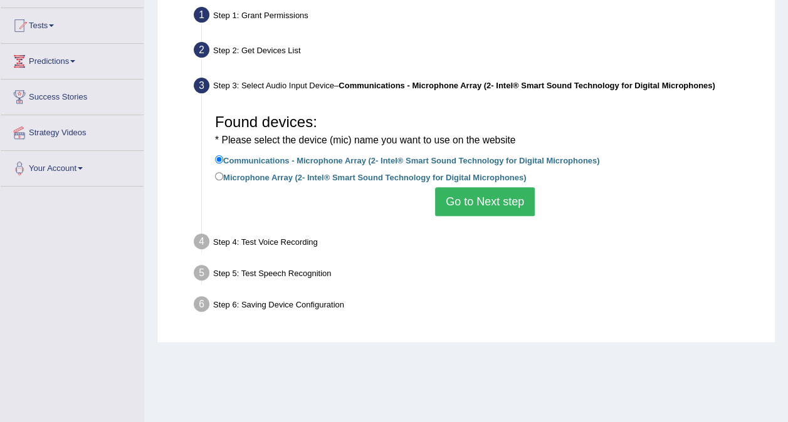
click at [486, 208] on button "Go to Next step" at bounding box center [485, 201] width 100 height 29
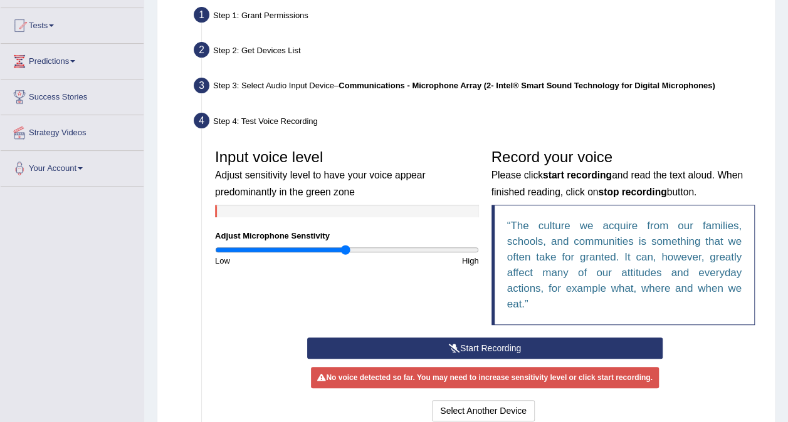
scroll to position [188, 0]
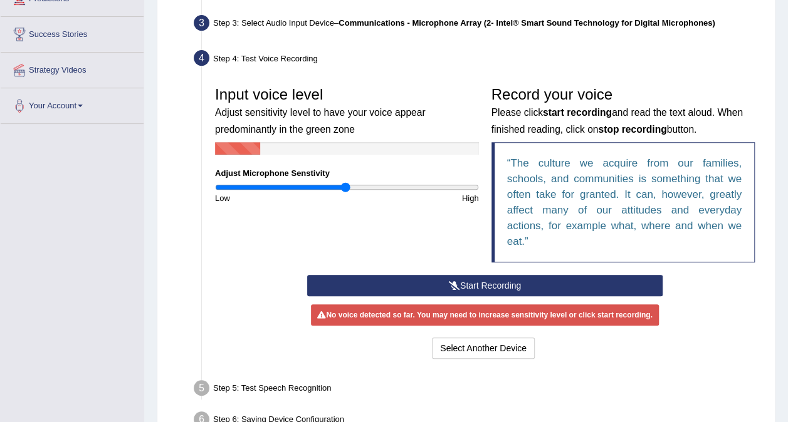
click at [464, 285] on button "Start Recording" at bounding box center [484, 285] width 355 height 21
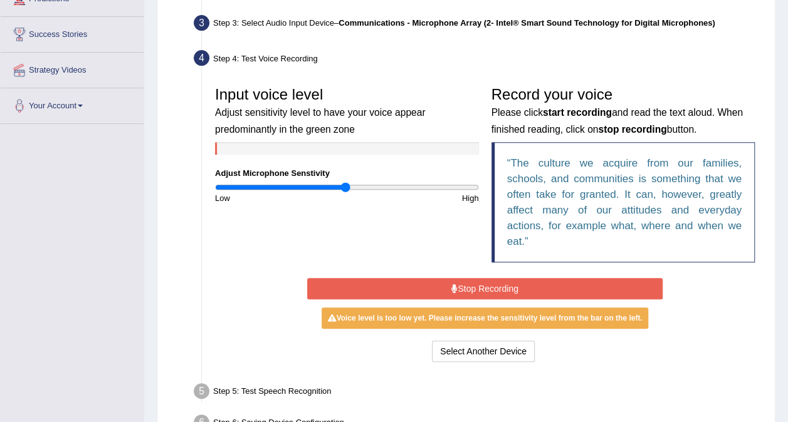
click at [459, 284] on button "Stop Recording" at bounding box center [484, 288] width 355 height 21
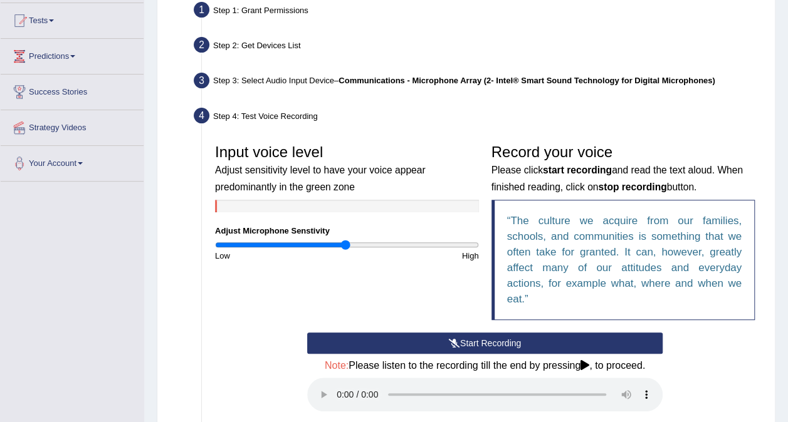
scroll to position [125, 0]
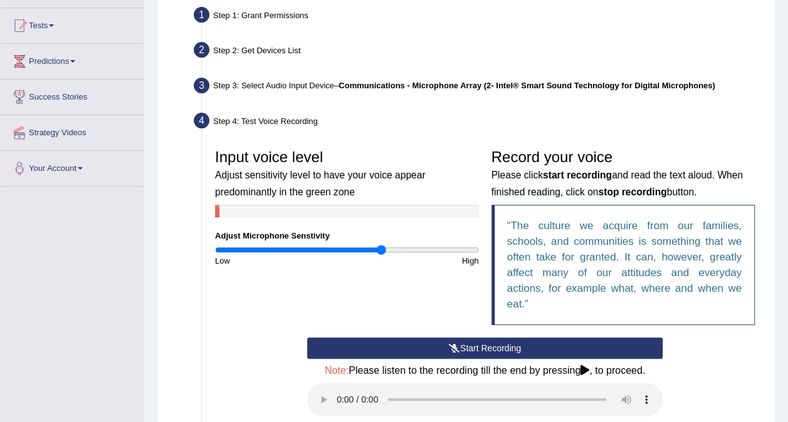
click at [380, 249] on input "range" at bounding box center [347, 250] width 264 height 10
type input "1.06"
click at [352, 246] on input "range" at bounding box center [347, 250] width 264 height 10
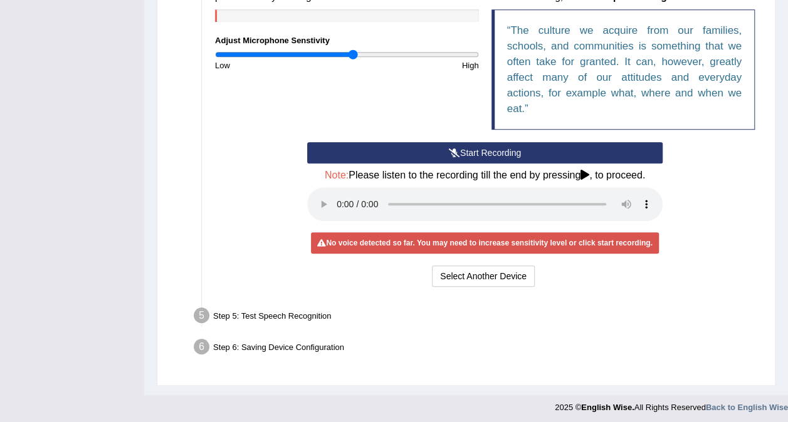
scroll to position [323, 0]
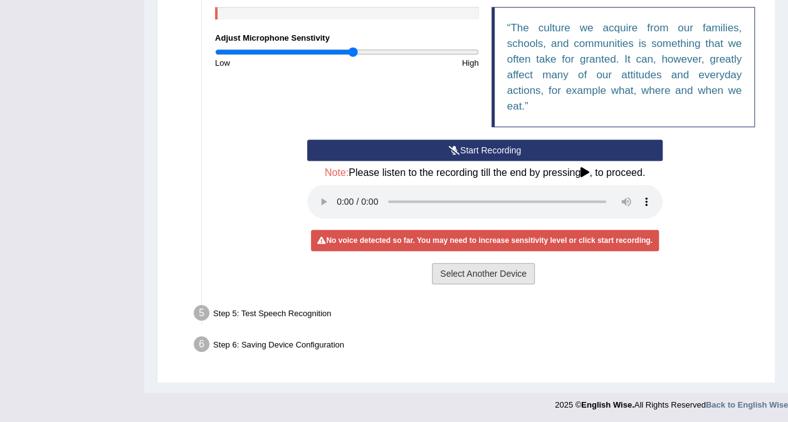
click at [496, 279] on button "Select Another Device" at bounding box center [483, 273] width 103 height 21
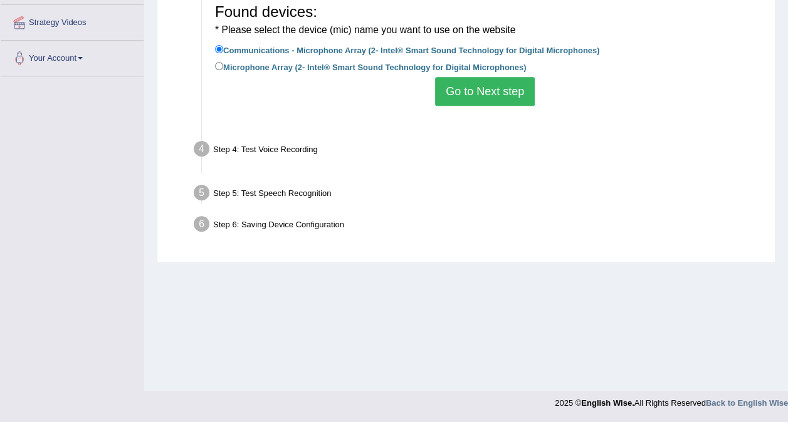
scroll to position [236, 0]
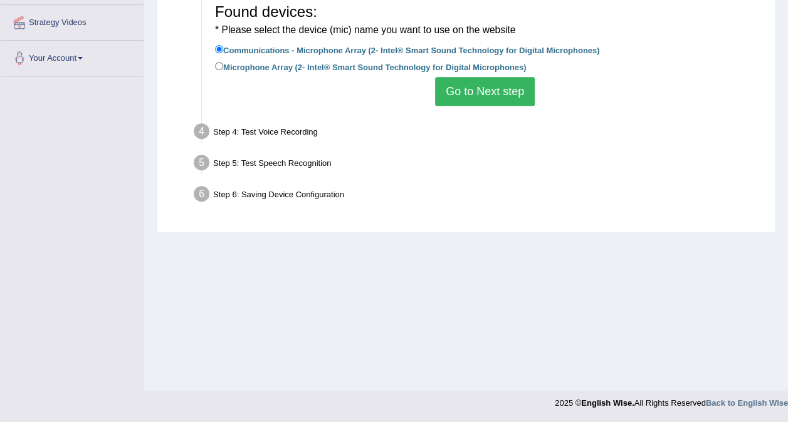
click at [481, 99] on button "Go to Next step" at bounding box center [485, 91] width 100 height 29
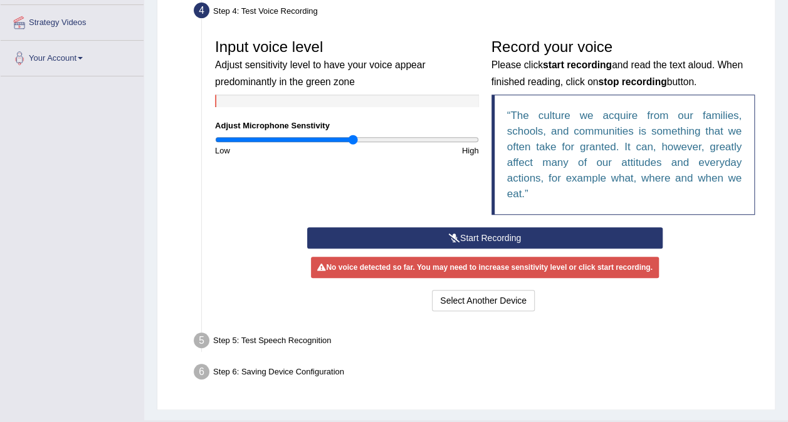
click at [469, 240] on button "Start Recording" at bounding box center [484, 237] width 355 height 21
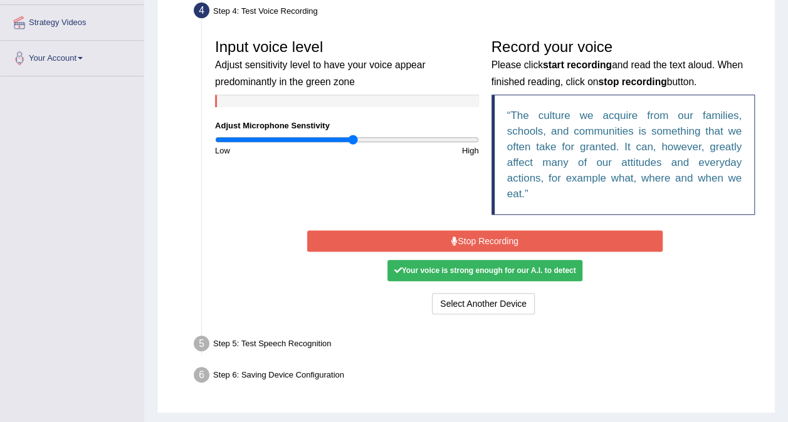
click at [493, 272] on div "Your voice is strong enough for our A.I. to detect" at bounding box center [484, 270] width 194 height 21
click at [493, 241] on button "Stop Recording" at bounding box center [484, 241] width 355 height 21
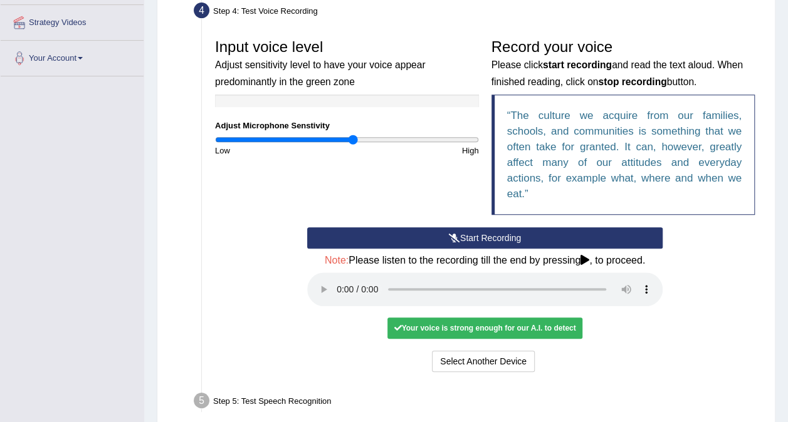
click at [457, 241] on icon at bounding box center [454, 238] width 11 height 9
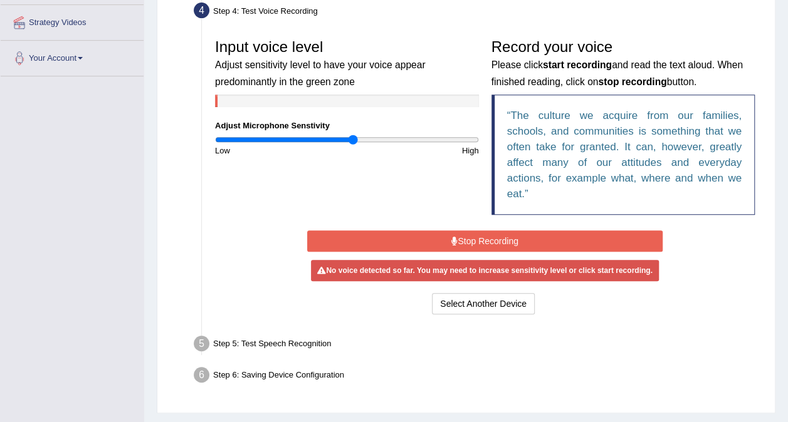
click at [441, 241] on button "Stop Recording" at bounding box center [484, 241] width 355 height 21
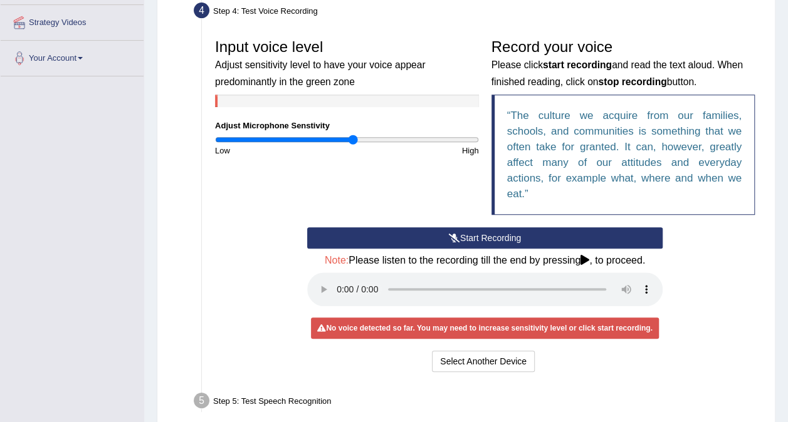
click at [441, 242] on button "Start Recording" at bounding box center [484, 237] width 355 height 21
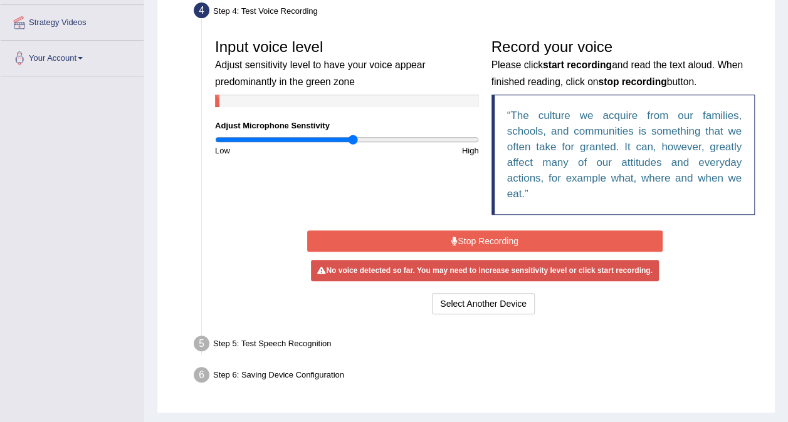
click at [439, 241] on button "Stop Recording" at bounding box center [484, 241] width 355 height 21
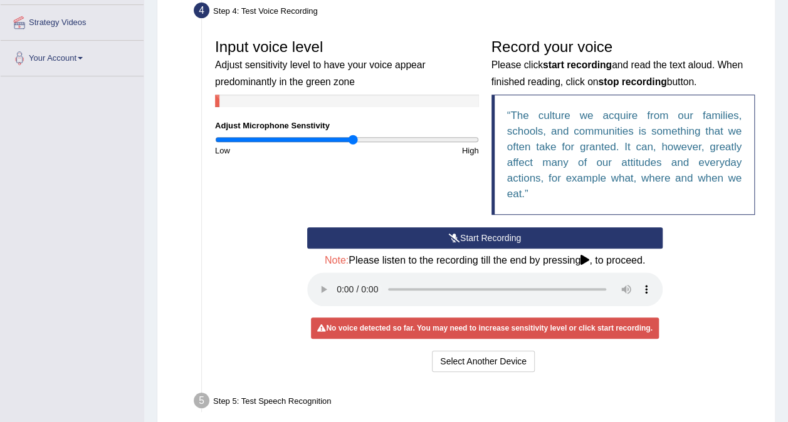
click at [454, 243] on button "Start Recording" at bounding box center [484, 237] width 355 height 21
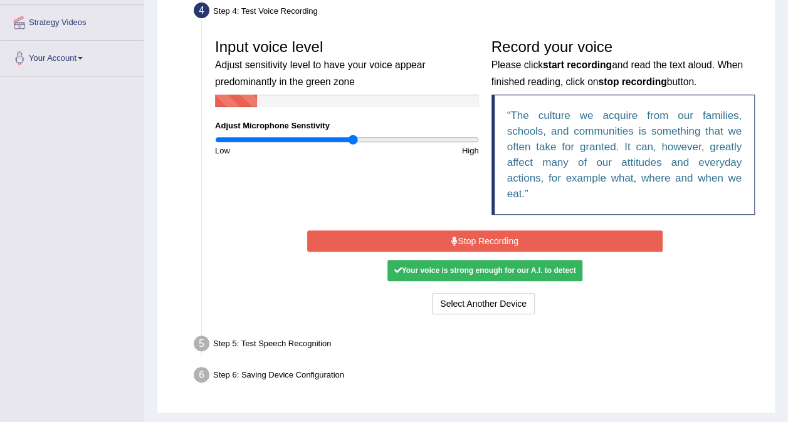
click at [454, 243] on icon at bounding box center [454, 241] width 6 height 9
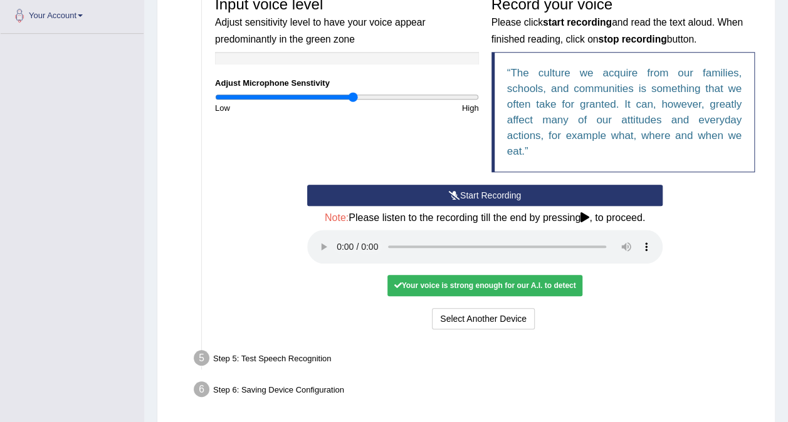
scroll to position [298, 0]
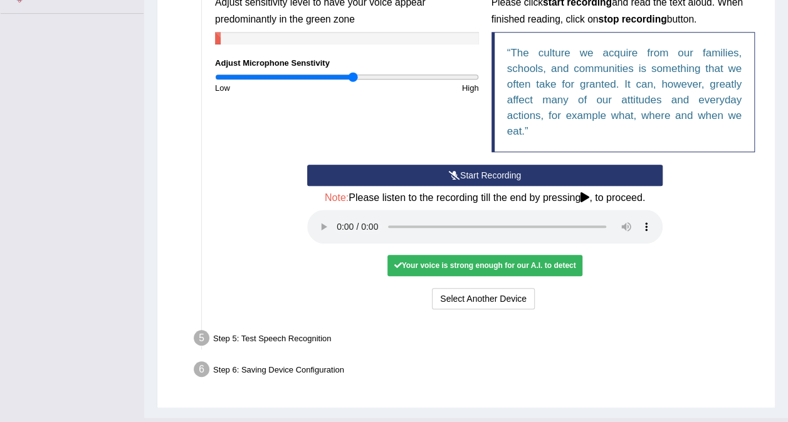
click at [236, 342] on div "Step 5: Test Speech Recognition" at bounding box center [478, 340] width 581 height 28
click at [300, 338] on div "Step 5: Test Speech Recognition" at bounding box center [478, 340] width 581 height 28
click at [300, 335] on div "Step 5: Test Speech Recognition" at bounding box center [478, 340] width 581 height 28
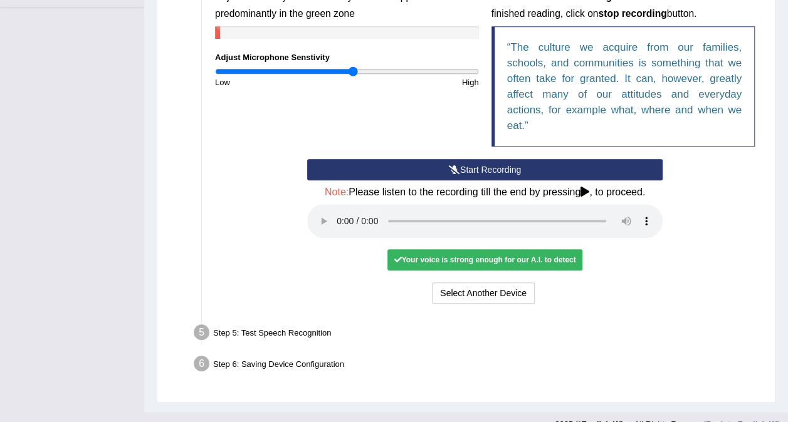
scroll to position [323, 0]
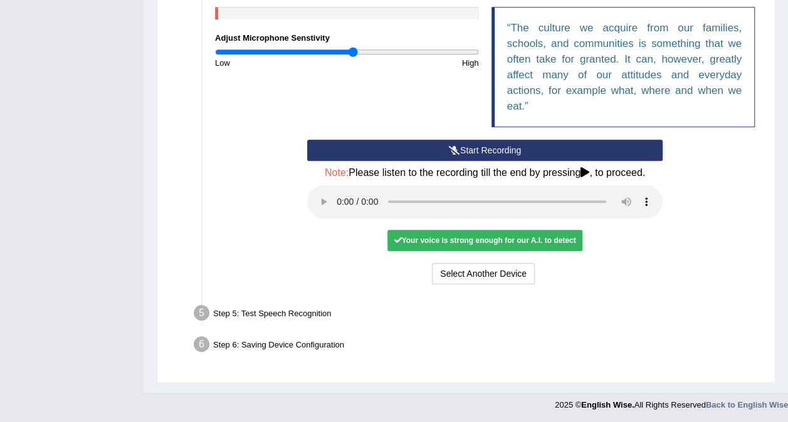
click at [207, 278] on li "Step 4: Test Voice Recording Input voice level Adjust sensitivity level to have…" at bounding box center [478, 102] width 565 height 383
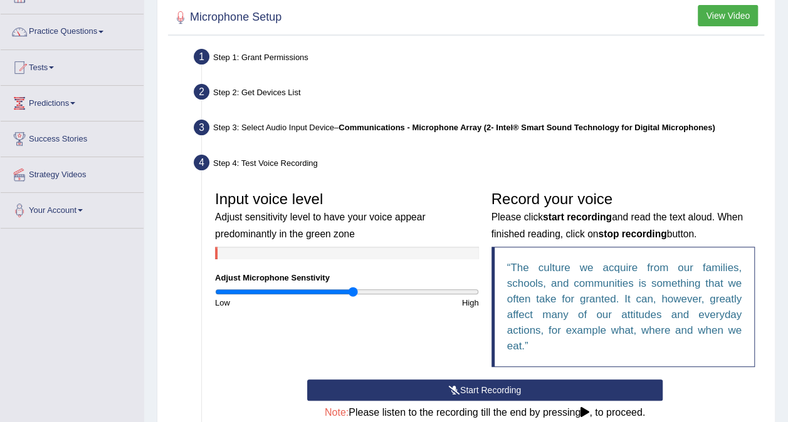
scroll to position [0, 0]
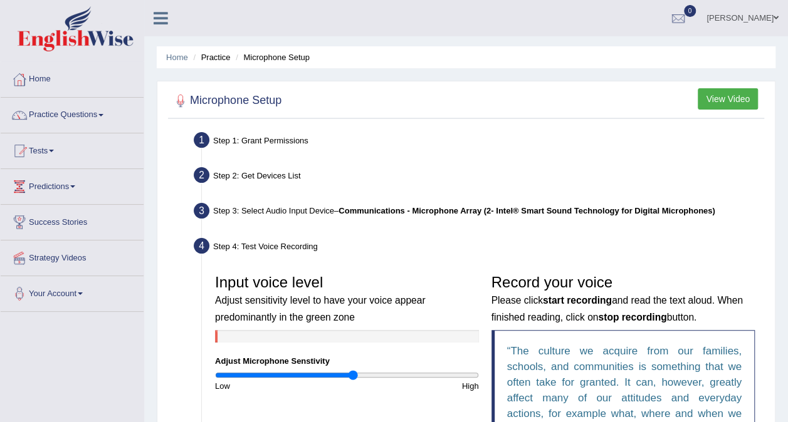
click at [733, 99] on button "View Video" at bounding box center [727, 98] width 60 height 21
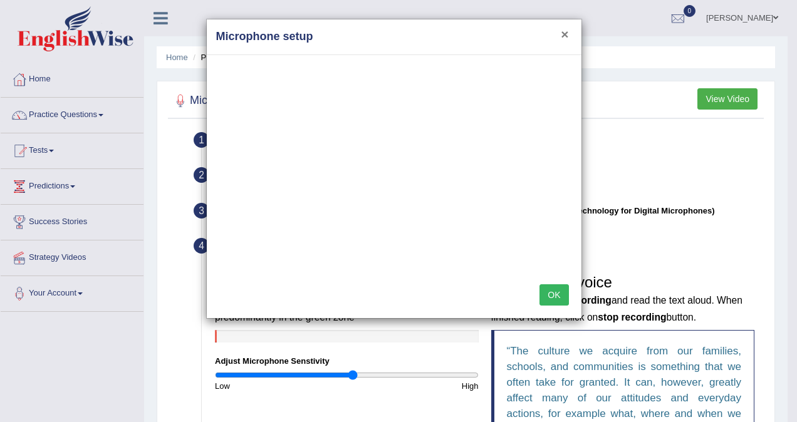
click at [568, 35] on button "×" at bounding box center [565, 34] width 8 height 13
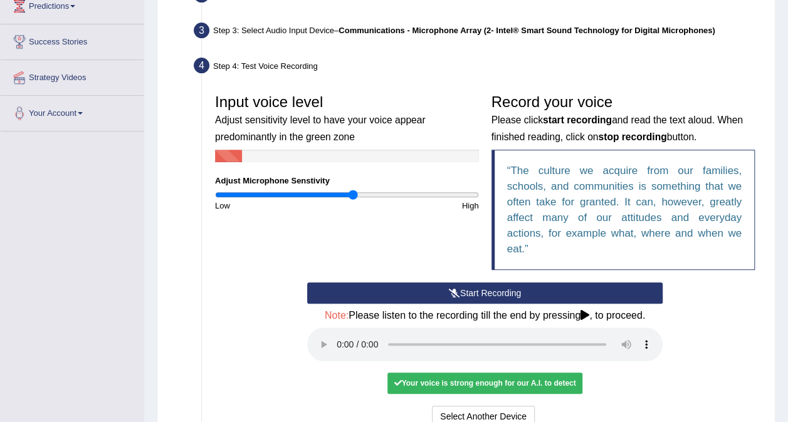
scroll to position [251, 0]
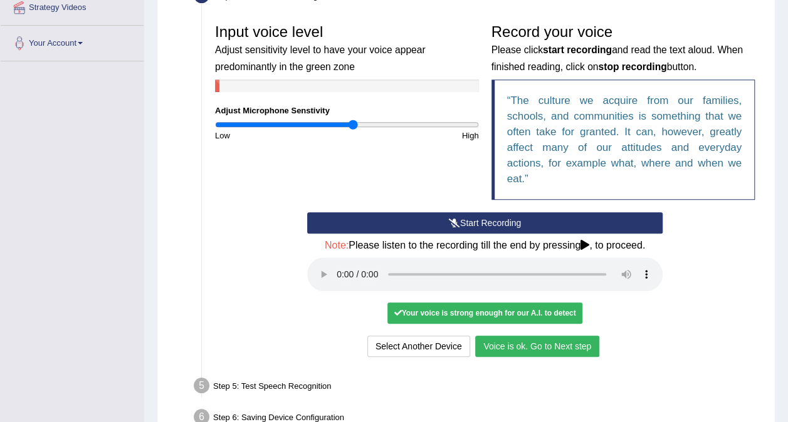
click at [510, 346] on button "Voice is ok. Go to Next step" at bounding box center [537, 346] width 124 height 21
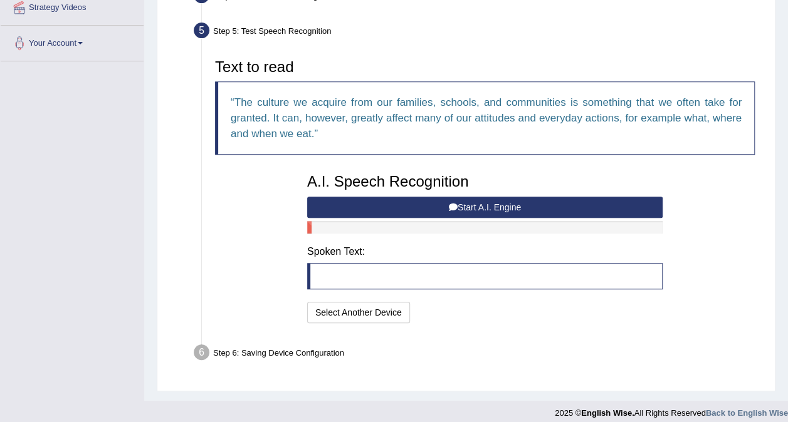
click at [444, 205] on button "Start A.I. Engine" at bounding box center [484, 207] width 355 height 21
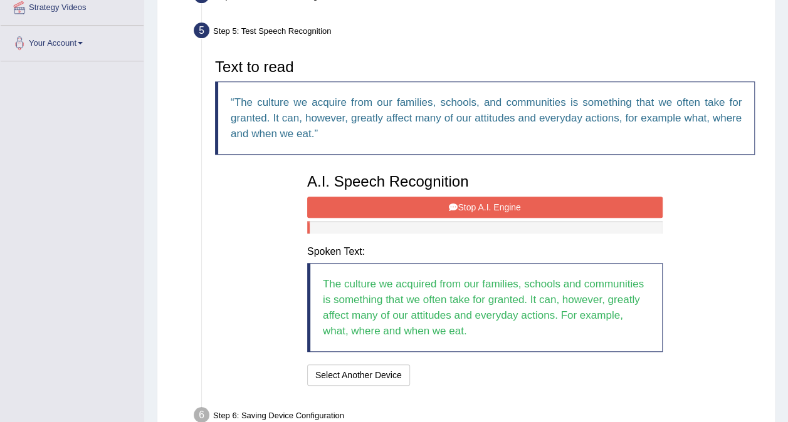
click at [355, 208] on button "Stop A.I. Engine" at bounding box center [484, 207] width 355 height 21
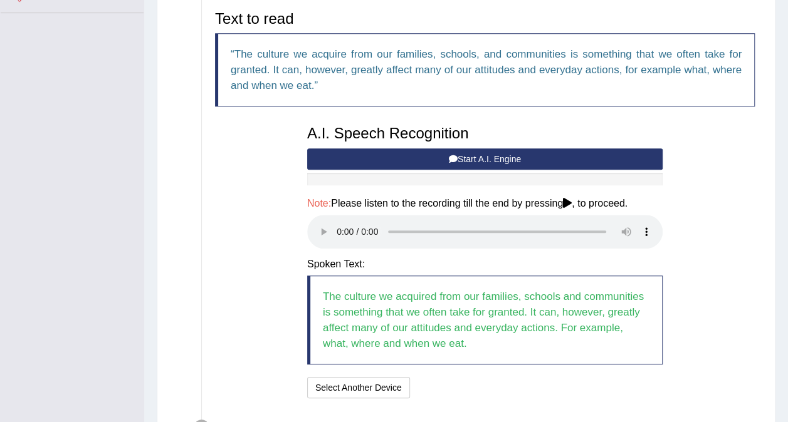
scroll to position [382, 0]
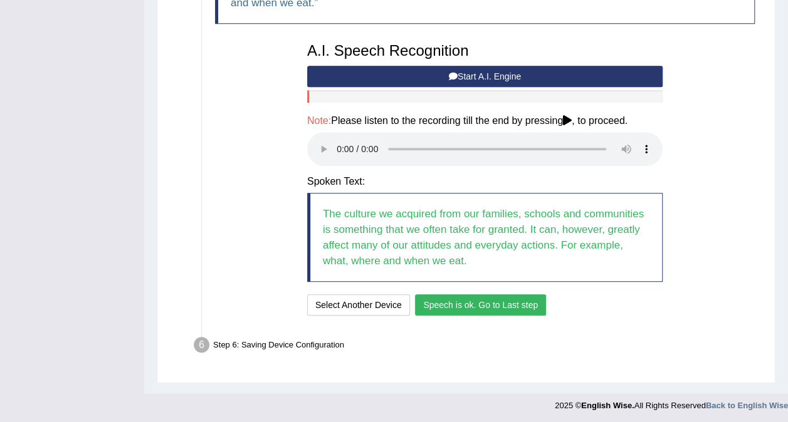
click at [481, 307] on button "Speech is ok. Go to Last step" at bounding box center [480, 305] width 131 height 21
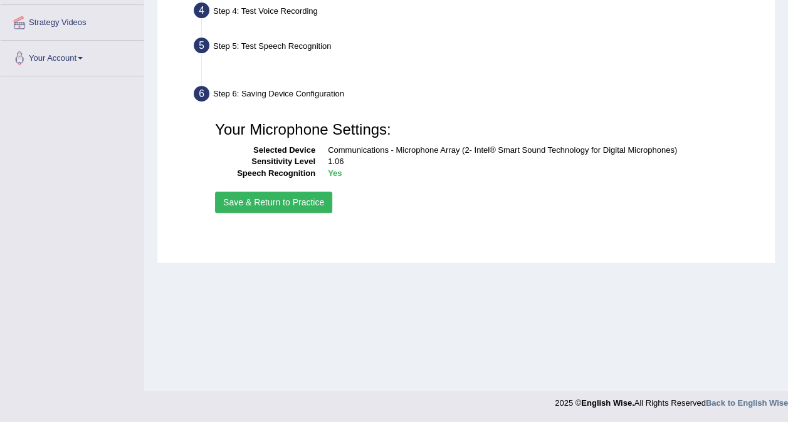
scroll to position [236, 0]
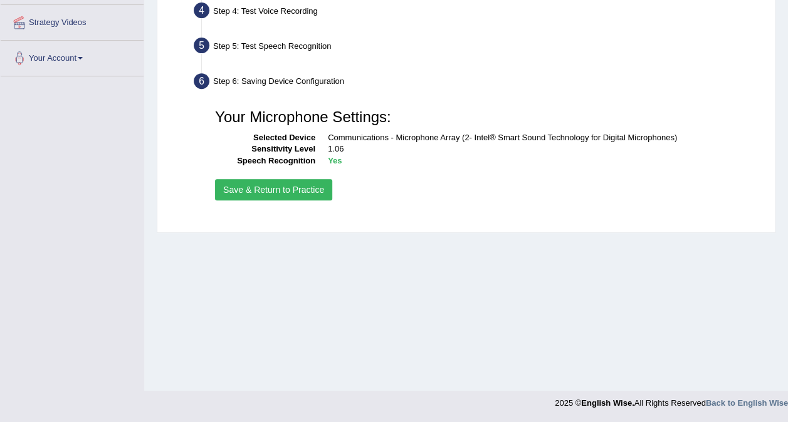
click at [265, 187] on button "Save & Return to Practice" at bounding box center [273, 189] width 117 height 21
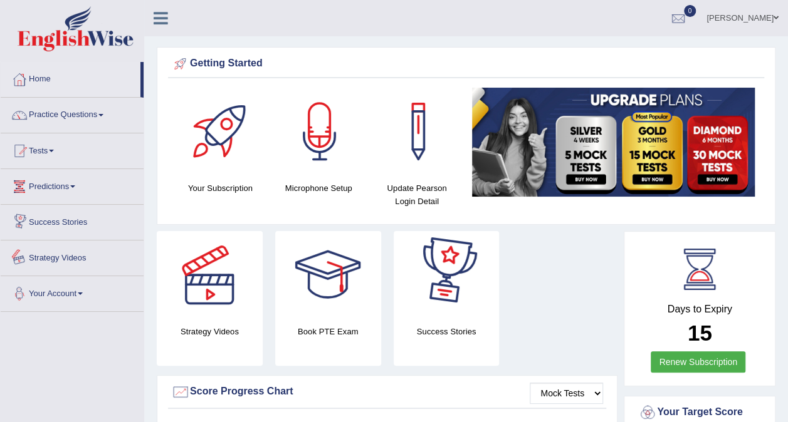
click at [86, 289] on link "Your Account" at bounding box center [72, 291] width 143 height 31
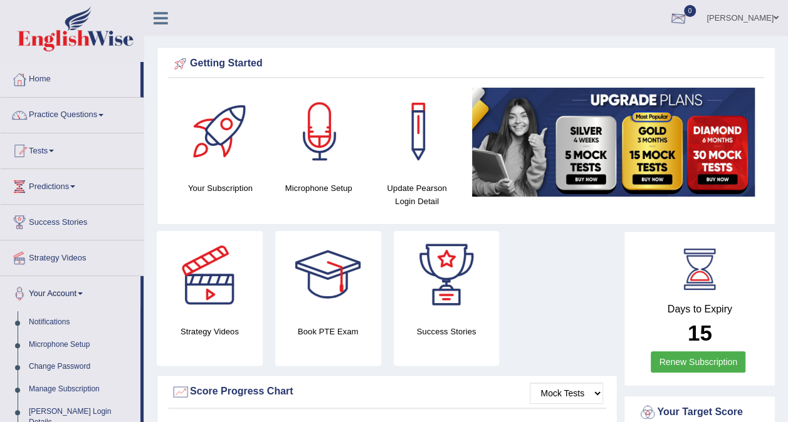
click at [675, 22] on div at bounding box center [678, 18] width 19 height 19
click at [678, 22] on div at bounding box center [678, 18] width 19 height 19
click at [750, 18] on link "[PERSON_NAME]" at bounding box center [742, 16] width 91 height 33
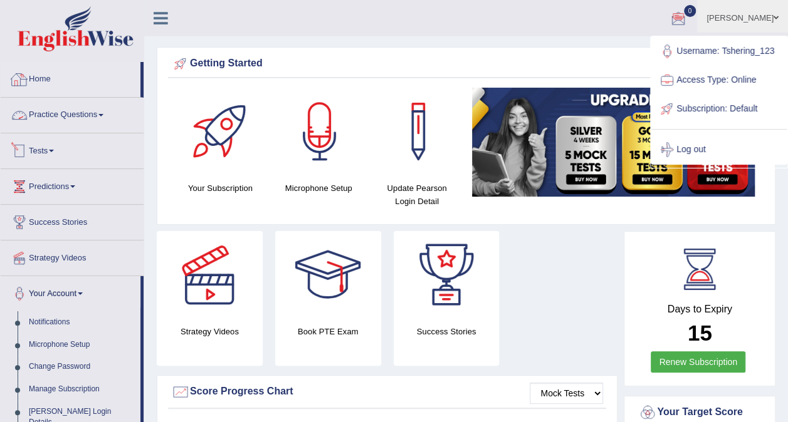
click at [85, 118] on link "Practice Questions" at bounding box center [72, 113] width 143 height 31
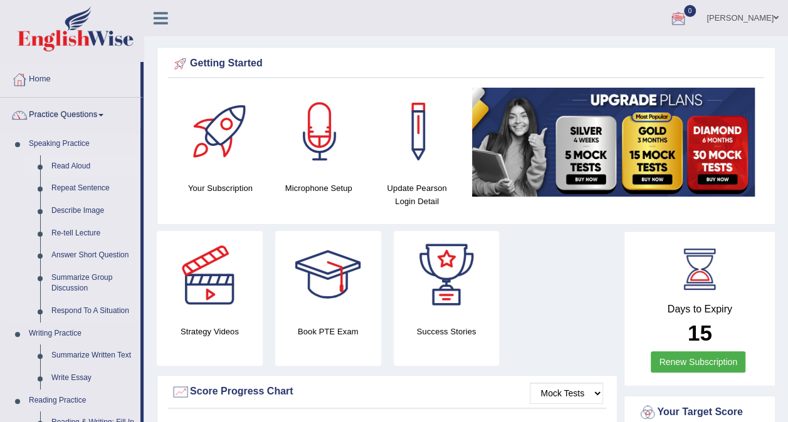
click at [73, 160] on link "Read Aloud" at bounding box center [93, 166] width 95 height 23
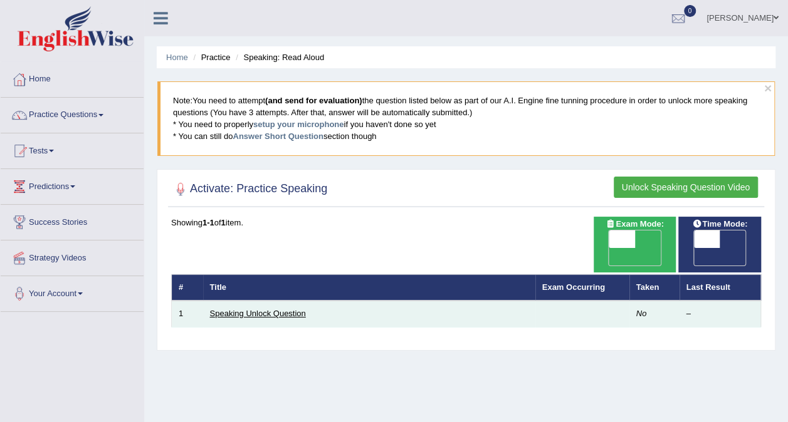
click at [268, 309] on link "Speaking Unlock Question" at bounding box center [258, 313] width 96 height 9
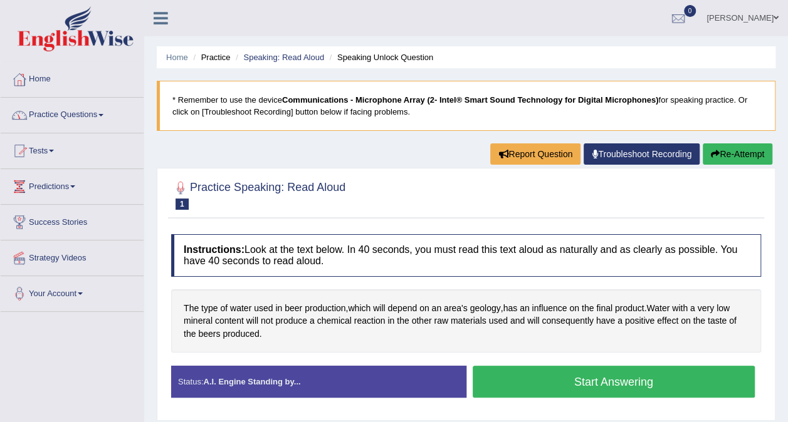
click at [93, 128] on li "Practice Questions Speaking Practice Read Aloud Repeat Sentence Describe Image …" at bounding box center [72, 116] width 143 height 36
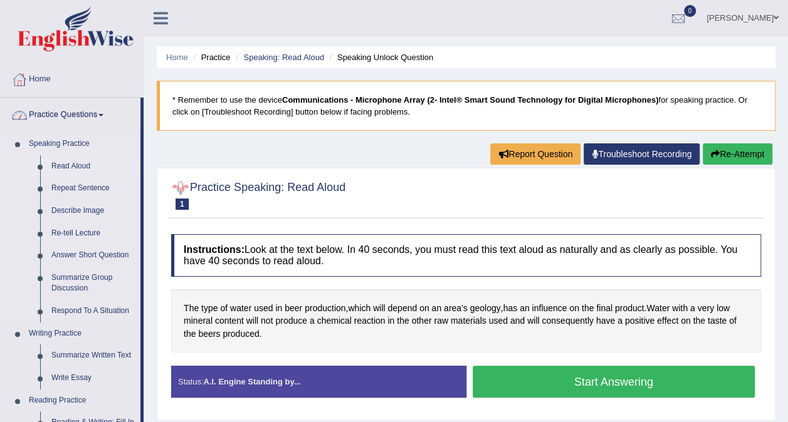
click at [80, 163] on link "Read Aloud" at bounding box center [93, 166] width 95 height 23
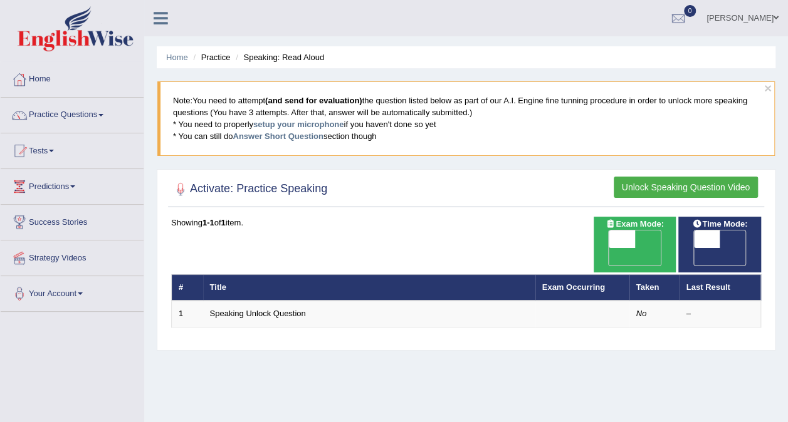
click at [702, 182] on button "Unlock Speaking Question Video" at bounding box center [685, 187] width 144 height 21
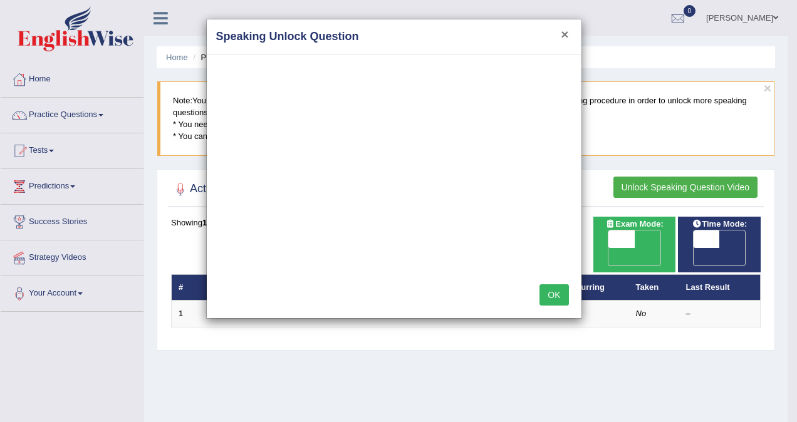
click at [568, 35] on button "×" at bounding box center [565, 34] width 8 height 13
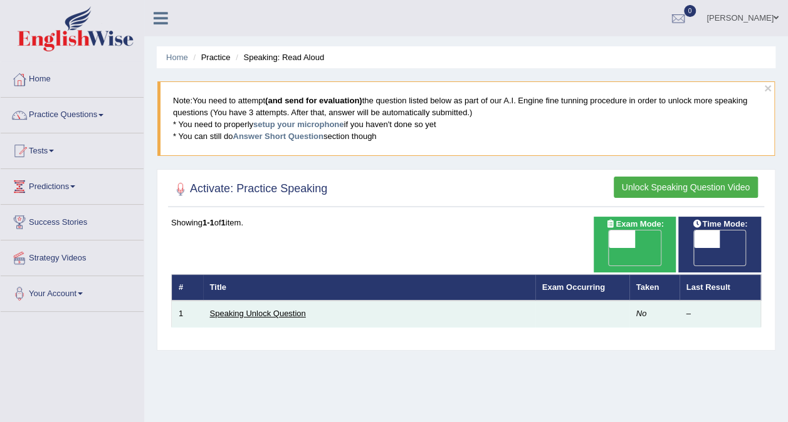
click at [271, 309] on link "Speaking Unlock Question" at bounding box center [258, 313] width 96 height 9
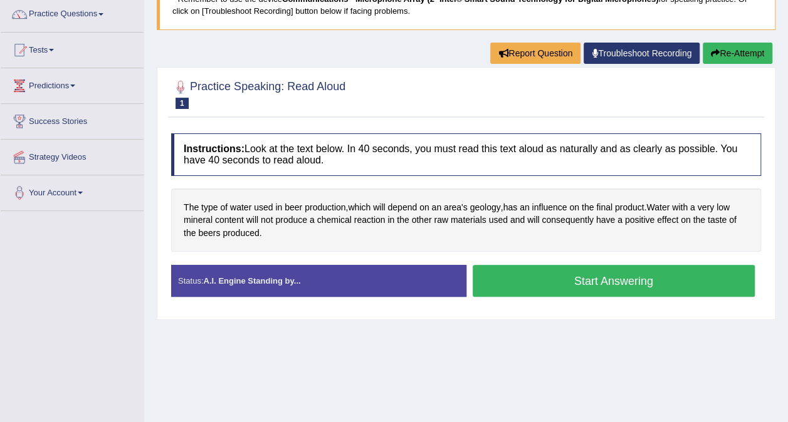
scroll to position [125, 0]
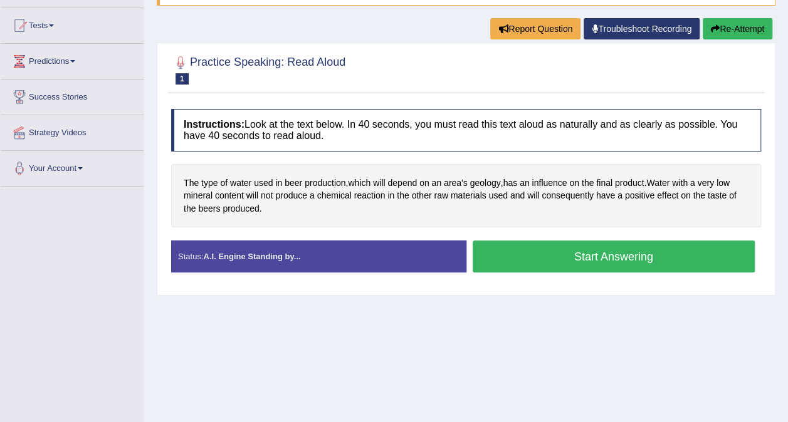
click at [555, 259] on button "Start Answering" at bounding box center [613, 257] width 283 height 32
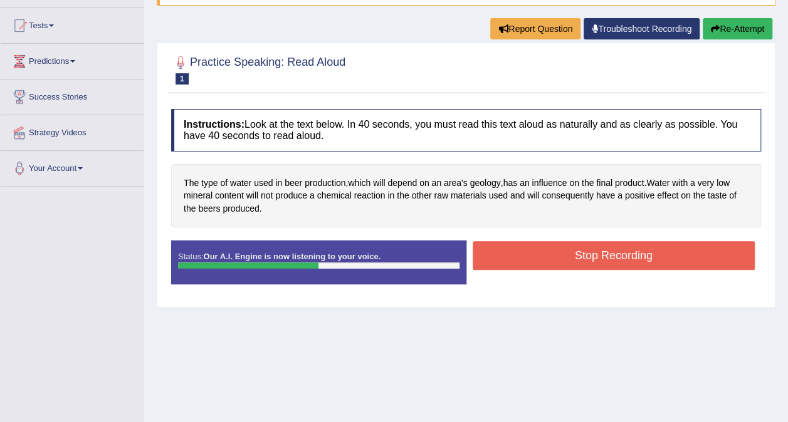
click at [599, 251] on button "Stop Recording" at bounding box center [613, 255] width 283 height 29
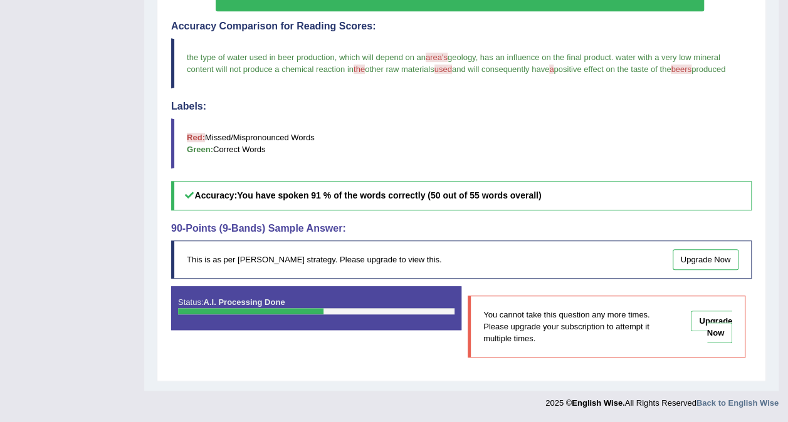
scroll to position [395, 0]
click at [716, 338] on link "Upgrade Now" at bounding box center [711, 327] width 41 height 33
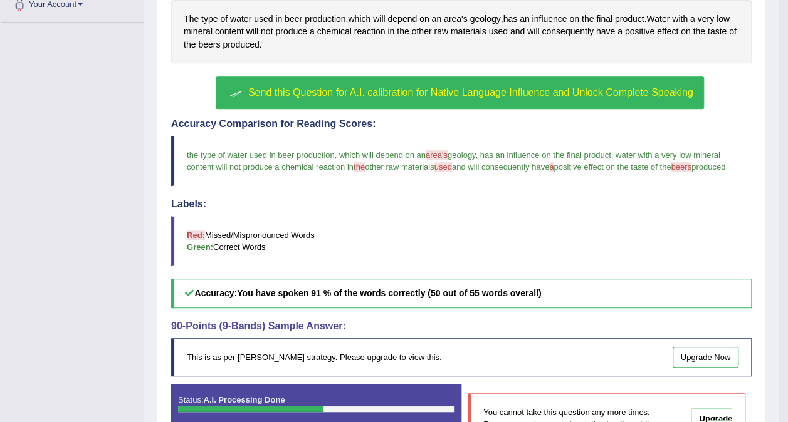
scroll to position [270, 0]
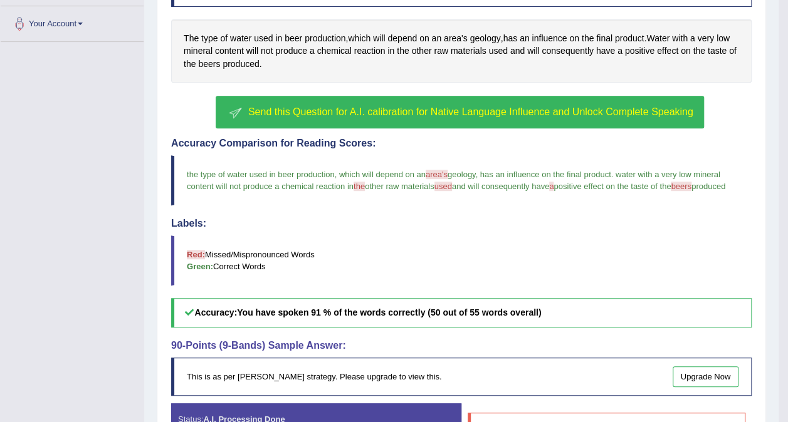
click at [371, 116] on button "Send this Question for A.I. calibration for Native Language Influence and Unloc…" at bounding box center [459, 112] width 487 height 33
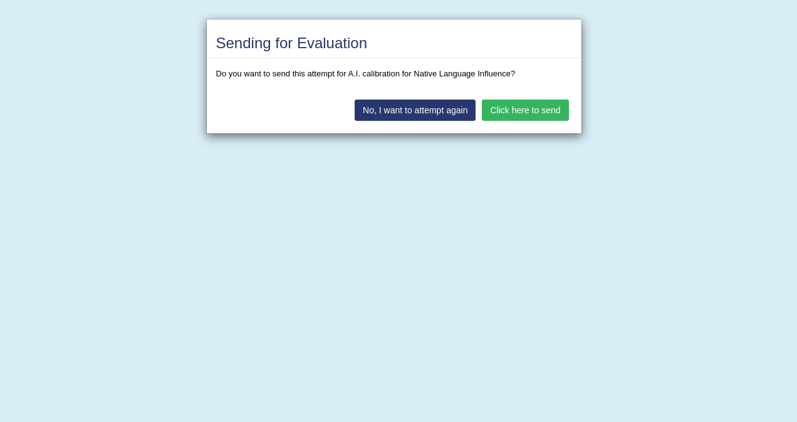
click at [528, 112] on button "Click here to send" at bounding box center [525, 110] width 86 height 21
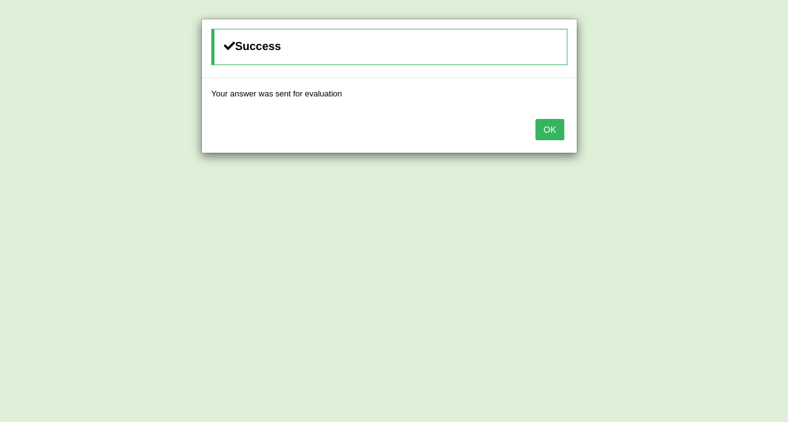
click at [556, 130] on button "OK" at bounding box center [549, 129] width 29 height 21
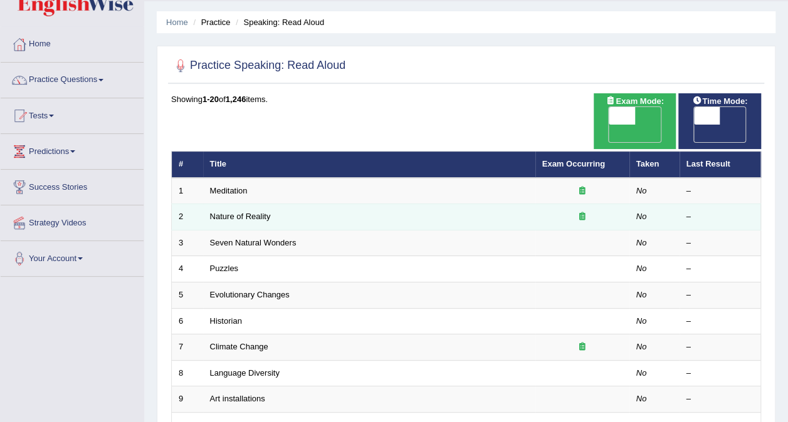
scroll to position [63, 0]
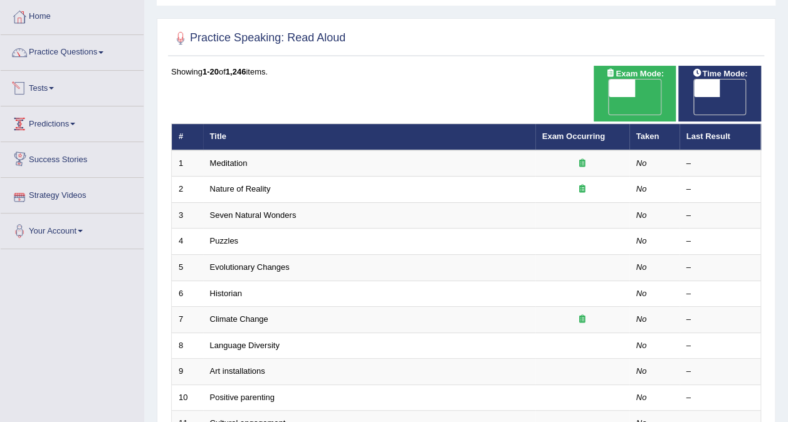
click at [46, 91] on link "Tests" at bounding box center [72, 86] width 143 height 31
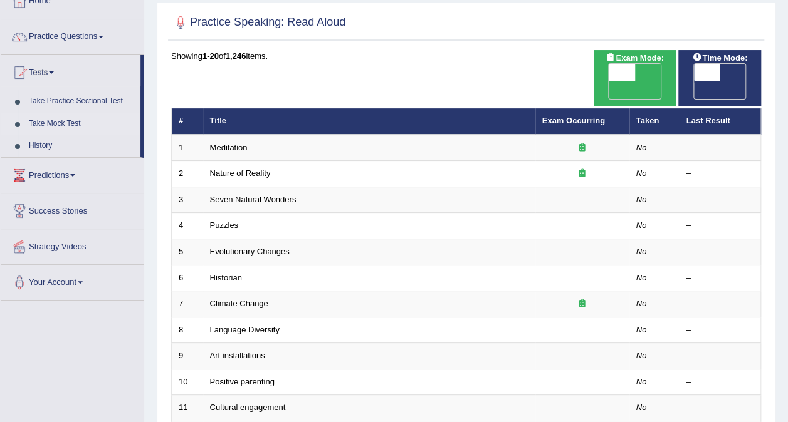
scroll to position [0, 0]
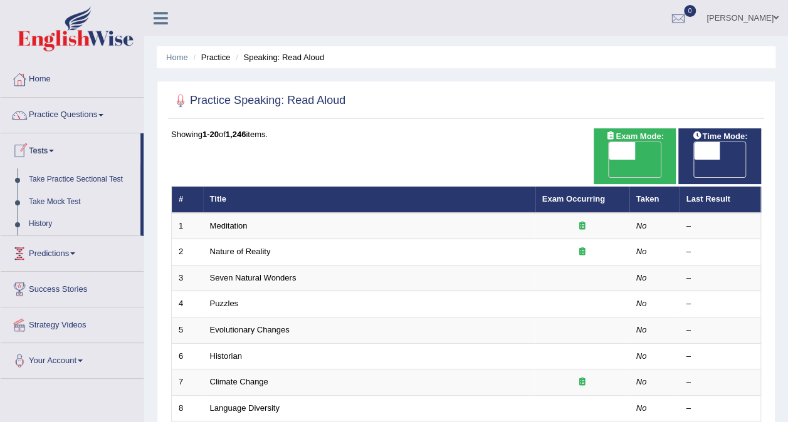
click at [74, 253] on link "Predictions" at bounding box center [72, 251] width 143 height 31
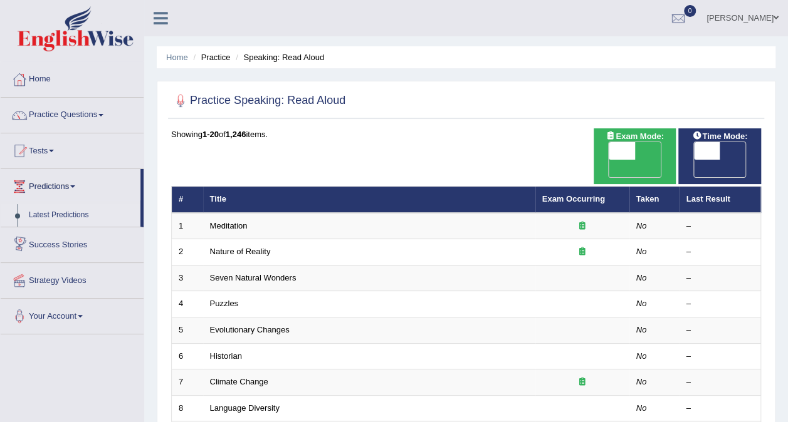
click at [69, 212] on link "Latest Predictions" at bounding box center [81, 215] width 117 height 23
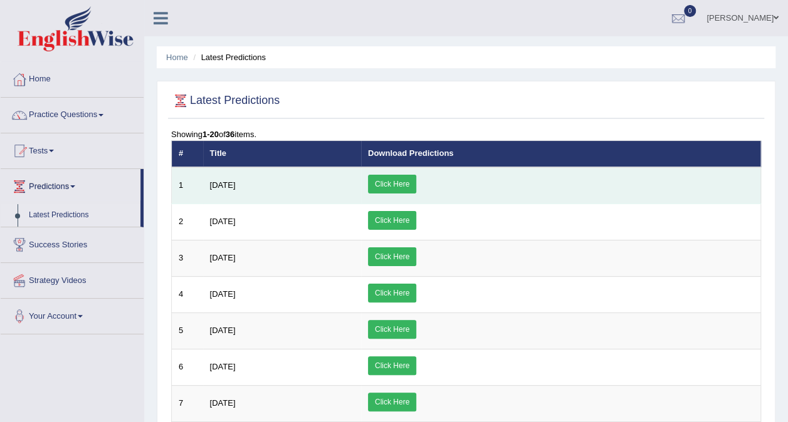
click at [252, 195] on td "[DATE]" at bounding box center [282, 185] width 158 height 37
click at [416, 184] on link "Click Here" at bounding box center [392, 184] width 48 height 19
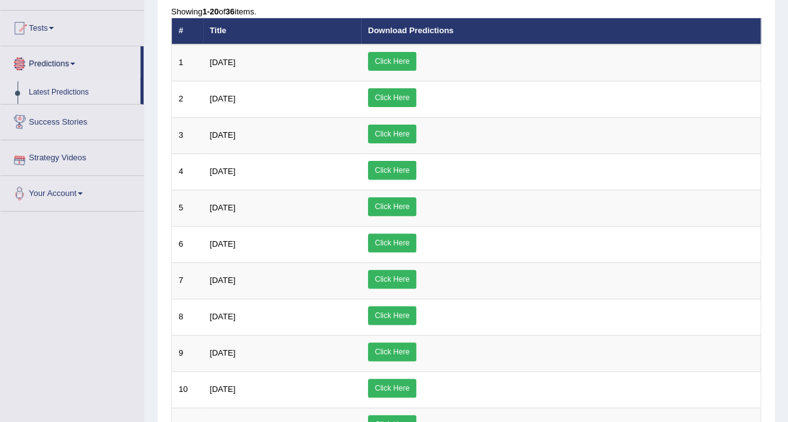
scroll to position [125, 0]
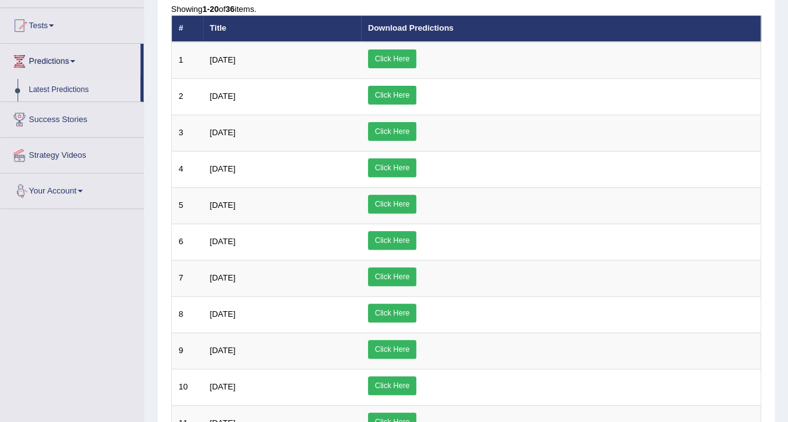
click at [57, 122] on link "Success Stories" at bounding box center [72, 117] width 143 height 31
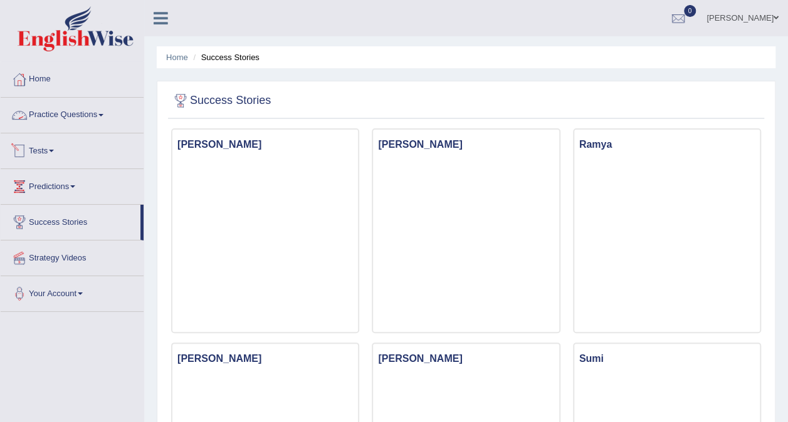
click at [58, 117] on link "Practice Questions" at bounding box center [72, 113] width 143 height 31
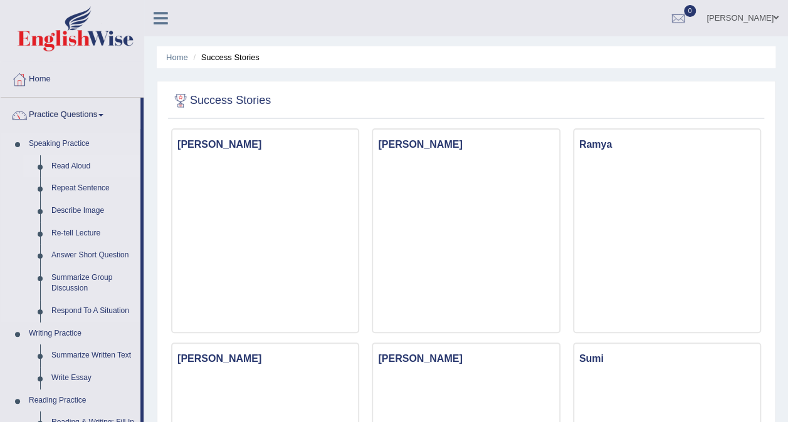
click at [81, 172] on link "Read Aloud" at bounding box center [93, 166] width 95 height 23
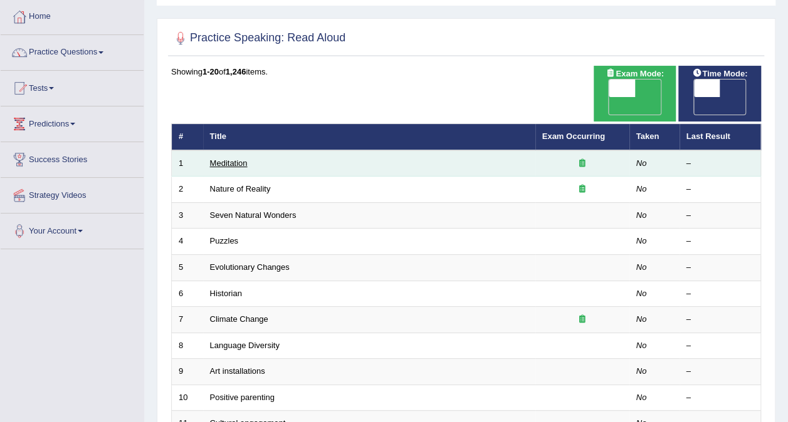
click at [229, 159] on link "Meditation" at bounding box center [229, 163] width 38 height 9
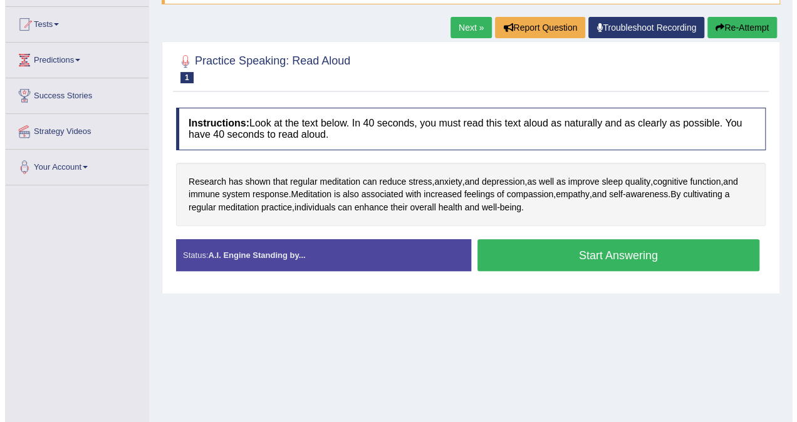
scroll to position [188, 0]
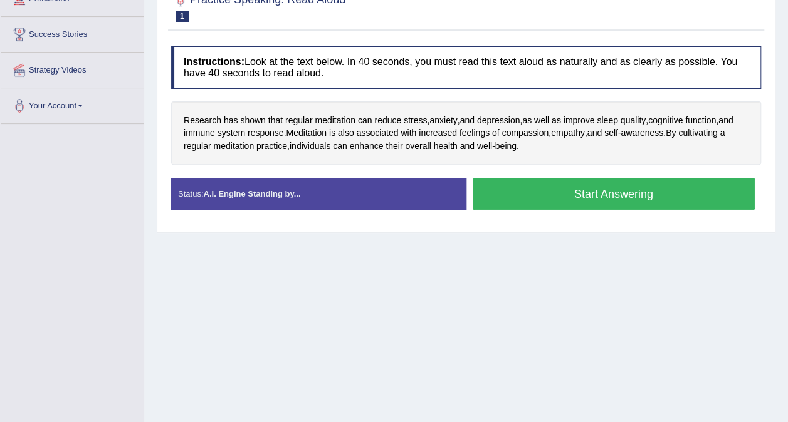
click at [585, 197] on button "Start Answering" at bounding box center [613, 194] width 283 height 32
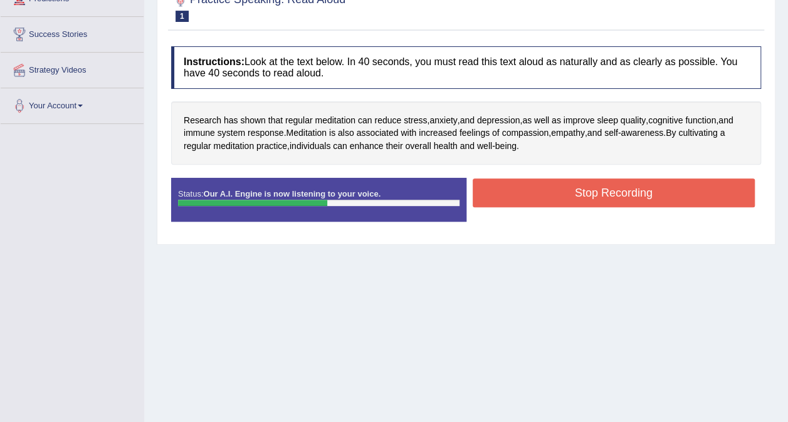
click at [524, 198] on button "Stop Recording" at bounding box center [613, 193] width 283 height 29
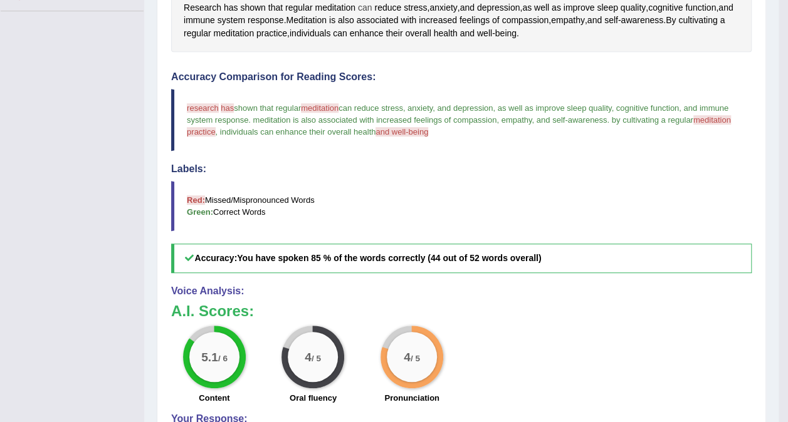
scroll to position [282, 0]
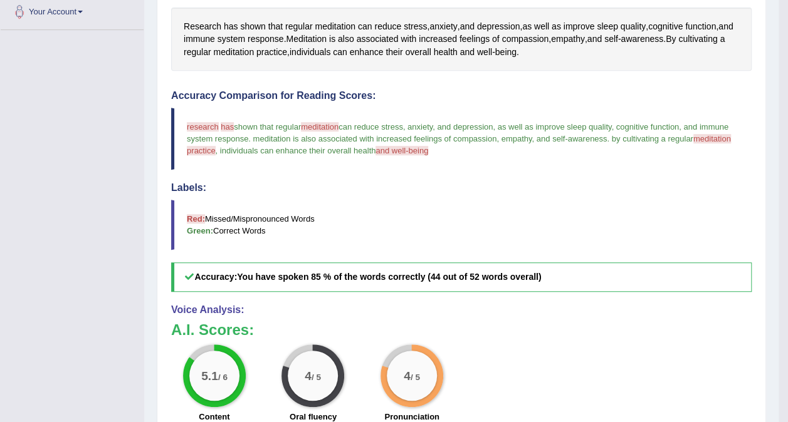
click at [394, 148] on span "and well-being" at bounding box center [401, 150] width 53 height 9
click at [386, 149] on span "and well-being" at bounding box center [401, 150] width 53 height 9
click at [327, 123] on span "meditation" at bounding box center [320, 126] width 38 height 9
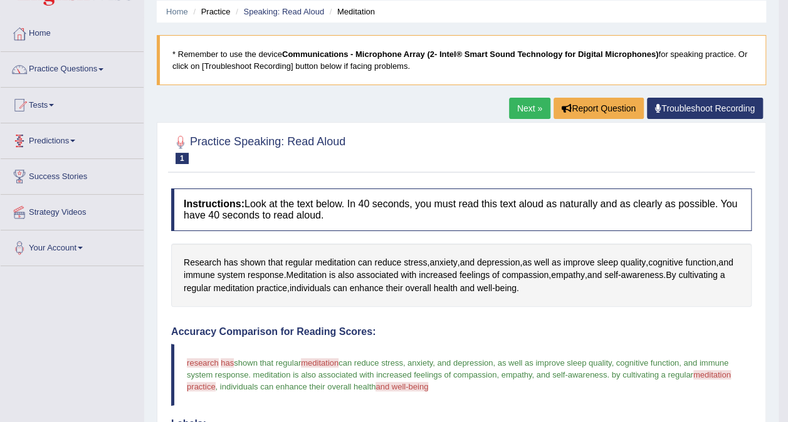
scroll to position [0, 0]
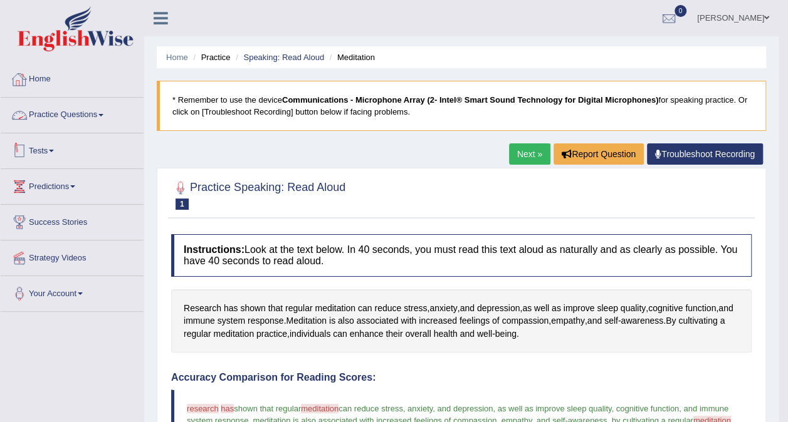
click at [110, 120] on link "Practice Questions" at bounding box center [72, 113] width 143 height 31
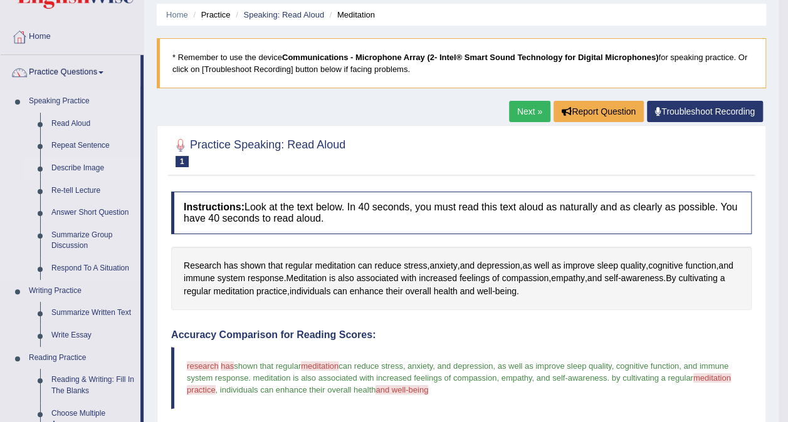
scroll to position [63, 0]
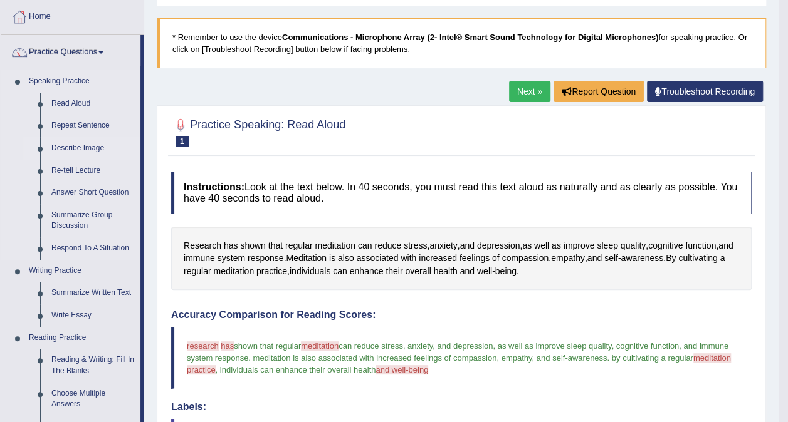
click at [88, 145] on link "Describe Image" at bounding box center [93, 148] width 95 height 23
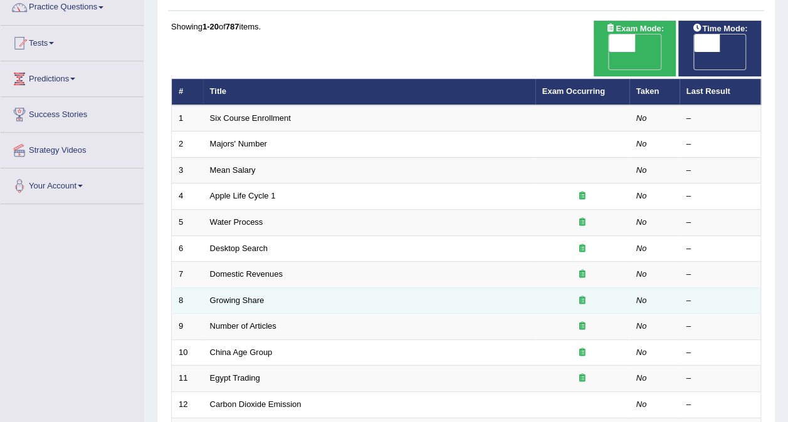
scroll to position [125, 0]
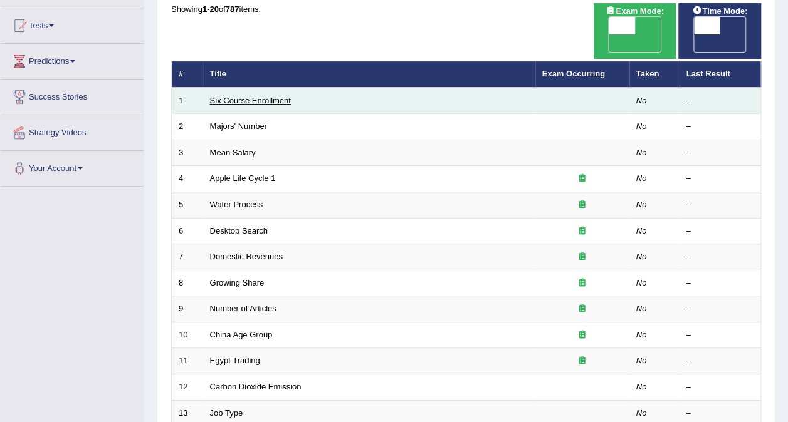
click at [271, 96] on link "Six Course Enrollment" at bounding box center [250, 100] width 81 height 9
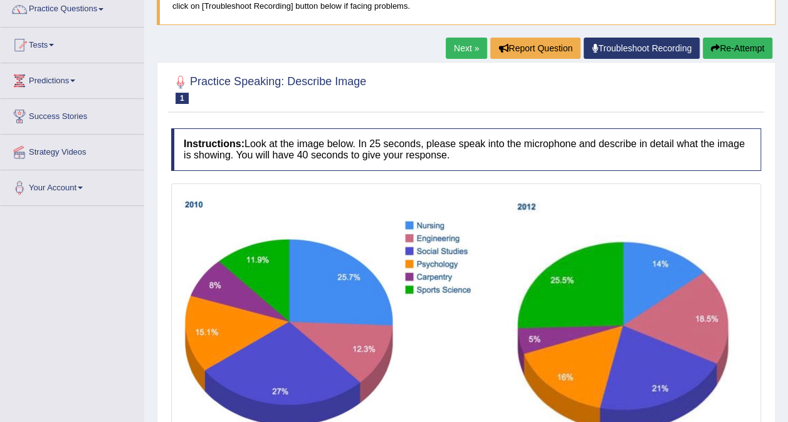
scroll to position [125, 0]
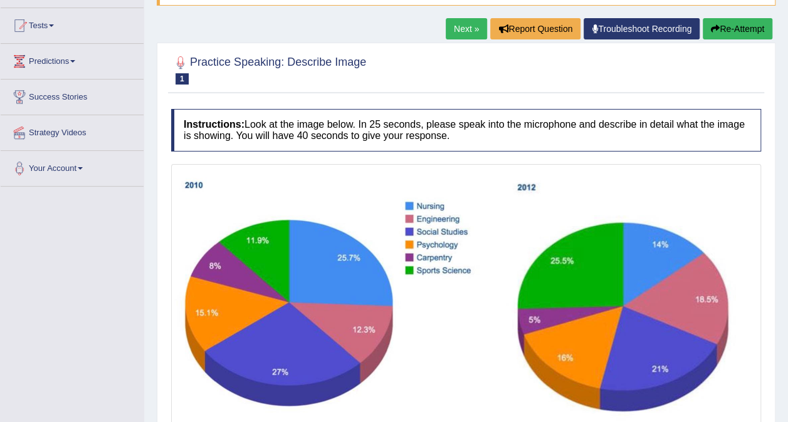
click at [734, 24] on button "Re-Attempt" at bounding box center [737, 28] width 70 height 21
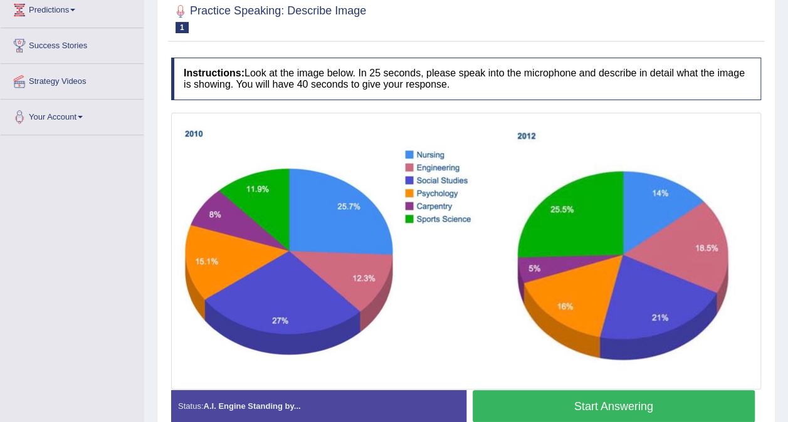
scroll to position [239, 0]
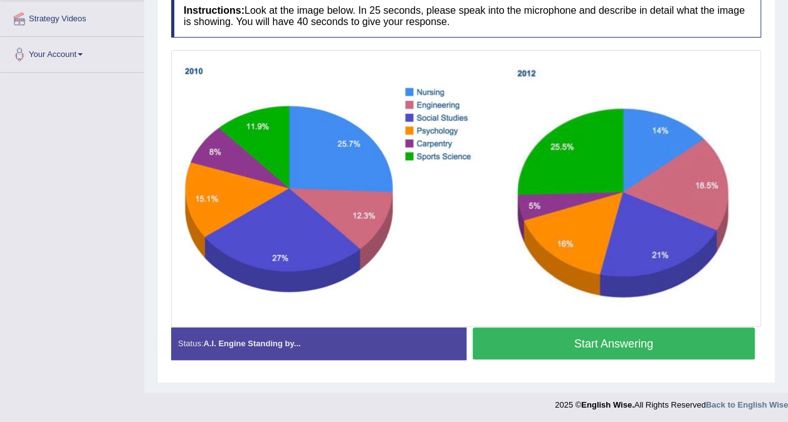
click at [645, 348] on button "Start Answering" at bounding box center [613, 344] width 283 height 32
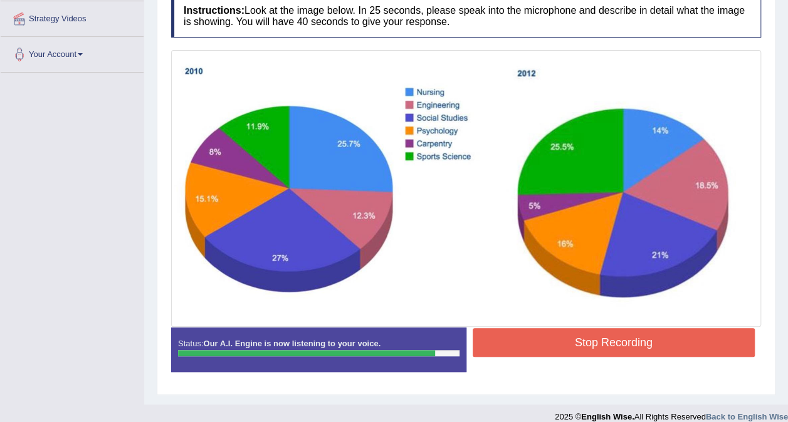
click at [516, 337] on button "Stop Recording" at bounding box center [613, 342] width 283 height 29
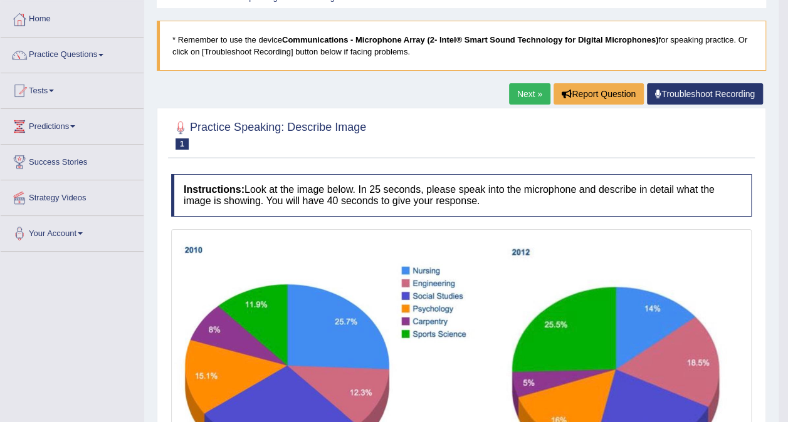
scroll to position [0, 0]
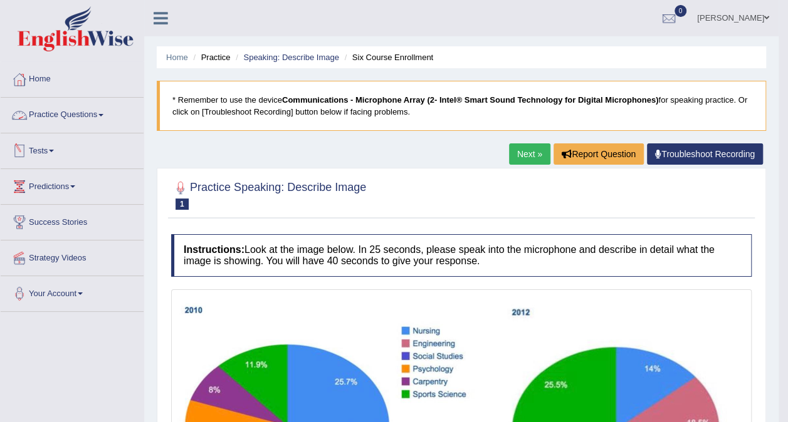
click at [118, 122] on link "Practice Questions" at bounding box center [72, 113] width 143 height 31
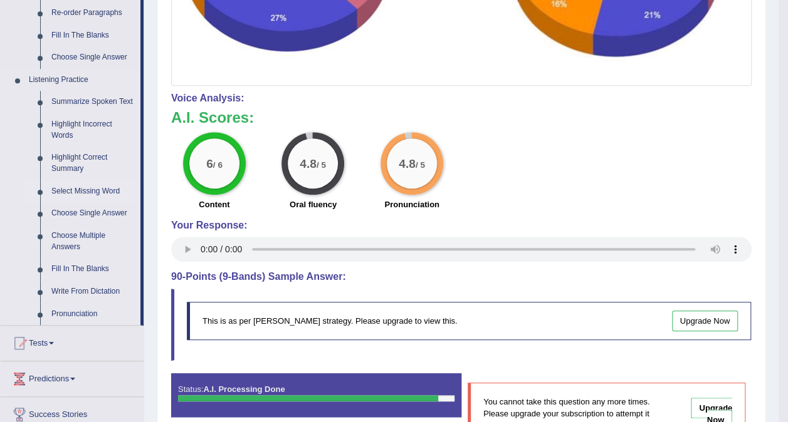
scroll to position [561, 0]
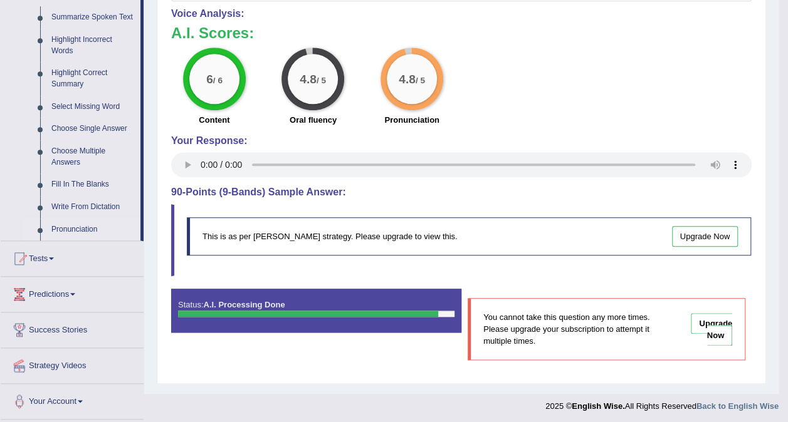
click at [84, 223] on link "Pronunciation" at bounding box center [93, 230] width 95 height 23
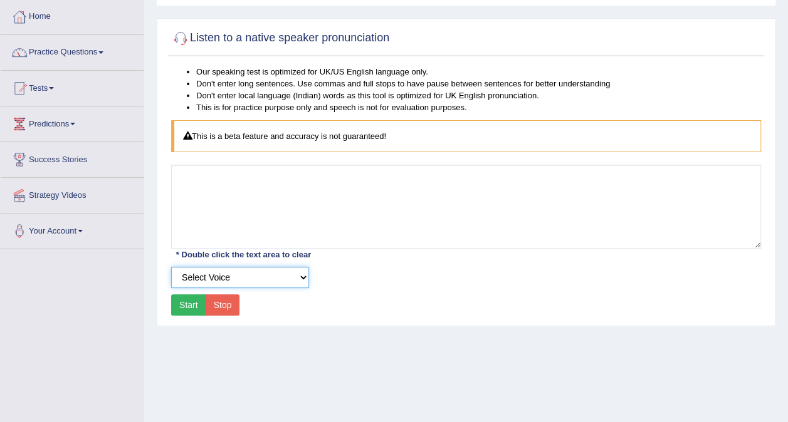
click at [232, 274] on select "Select Voice" at bounding box center [240, 277] width 138 height 21
click at [171, 267] on select "Select Voice" at bounding box center [240, 277] width 138 height 21
click at [194, 303] on button "Start" at bounding box center [188, 305] width 35 height 21
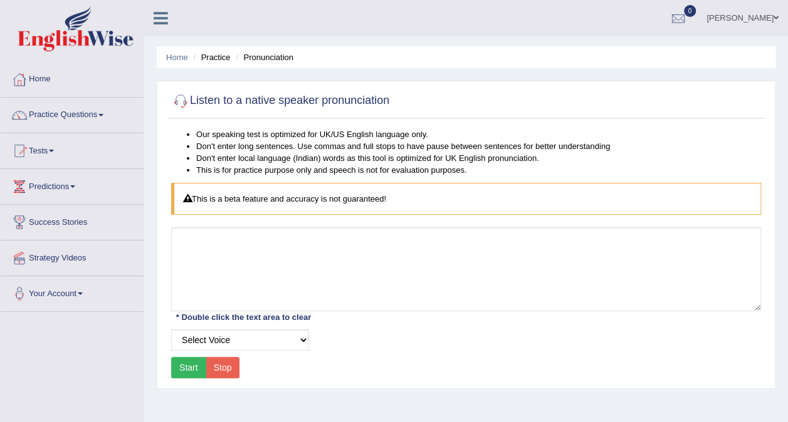
scroll to position [63, 0]
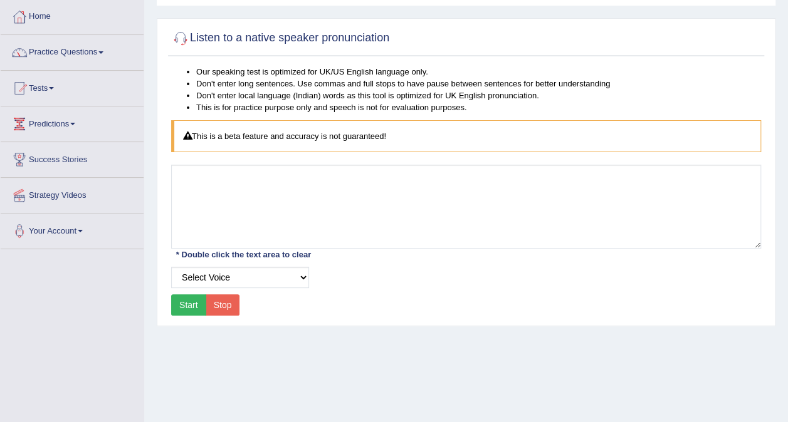
click at [195, 300] on button "Start" at bounding box center [188, 305] width 35 height 21
click at [223, 296] on button "Stop" at bounding box center [223, 305] width 34 height 21
click at [175, 296] on button "Start" at bounding box center [188, 305] width 35 height 21
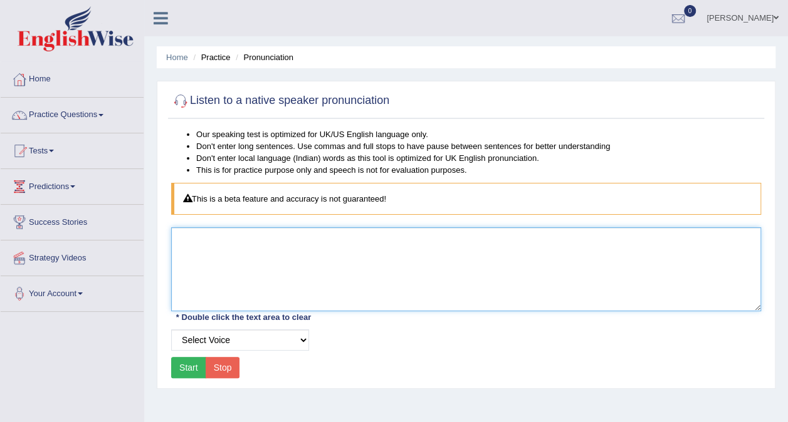
click at [242, 270] on textarea at bounding box center [466, 269] width 590 height 84
type textarea "t"
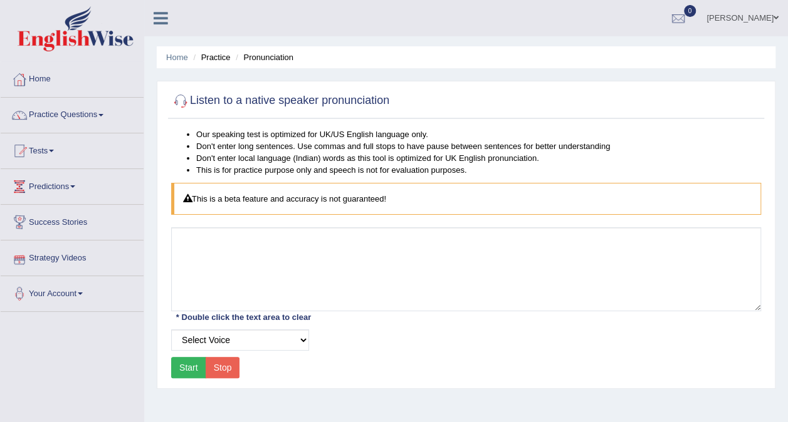
click at [68, 253] on link "Strategy Videos" at bounding box center [72, 256] width 143 height 31
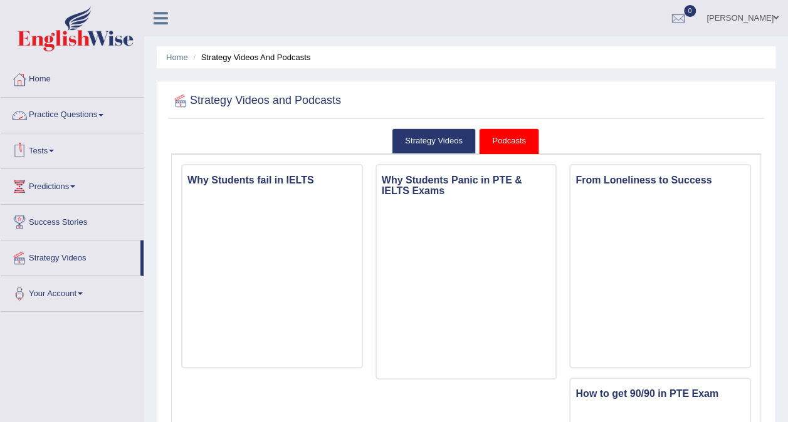
click at [56, 154] on link "Tests" at bounding box center [72, 148] width 143 height 31
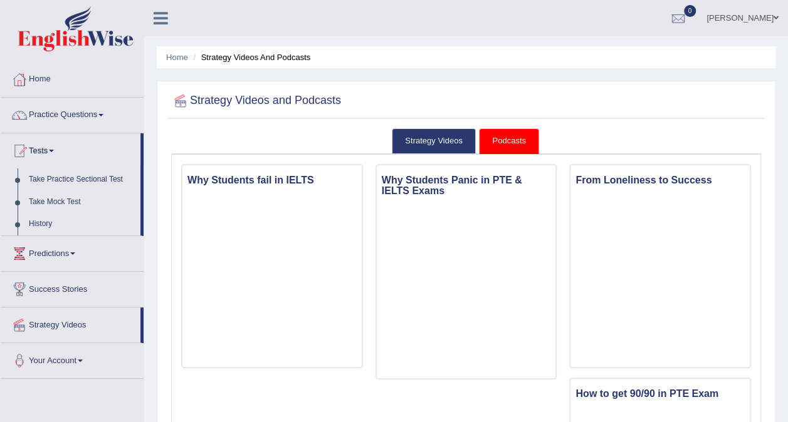
click at [56, 201] on link "Take Mock Test" at bounding box center [81, 202] width 117 height 23
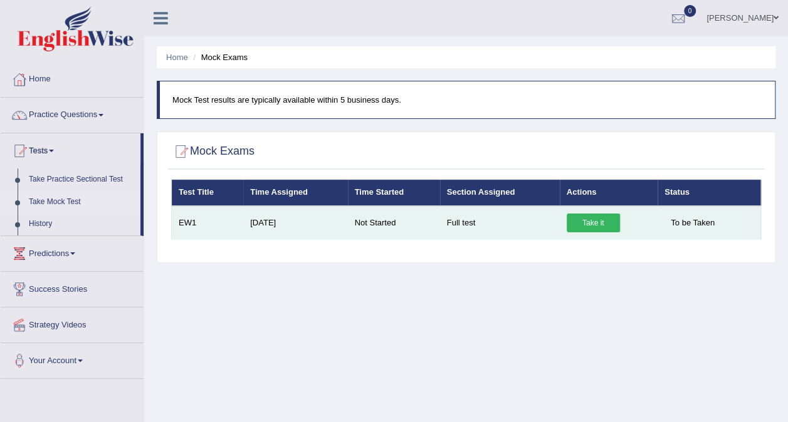
click at [598, 222] on link "Take it" at bounding box center [592, 223] width 53 height 19
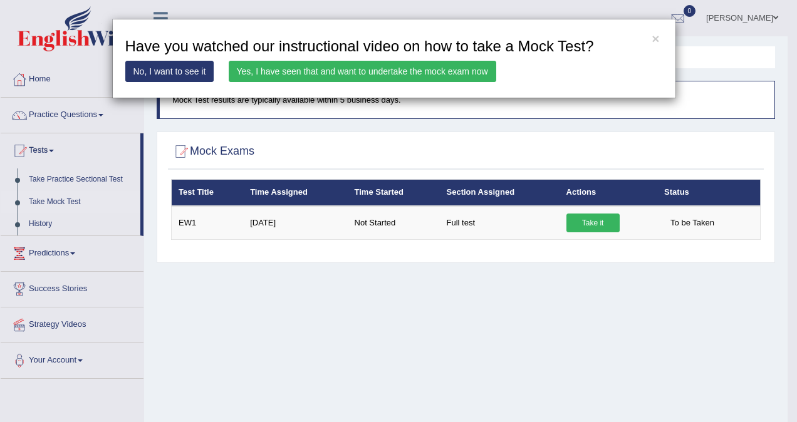
click at [162, 67] on link "No, I want to see it" at bounding box center [169, 71] width 89 height 21
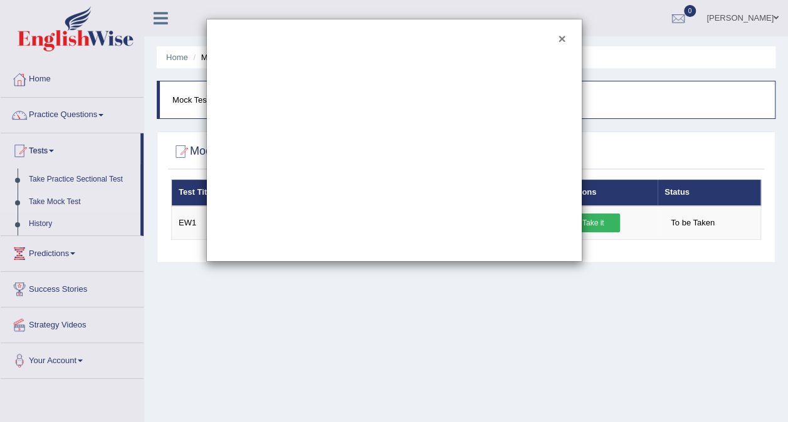
click at [559, 40] on button "×" at bounding box center [562, 38] width 8 height 13
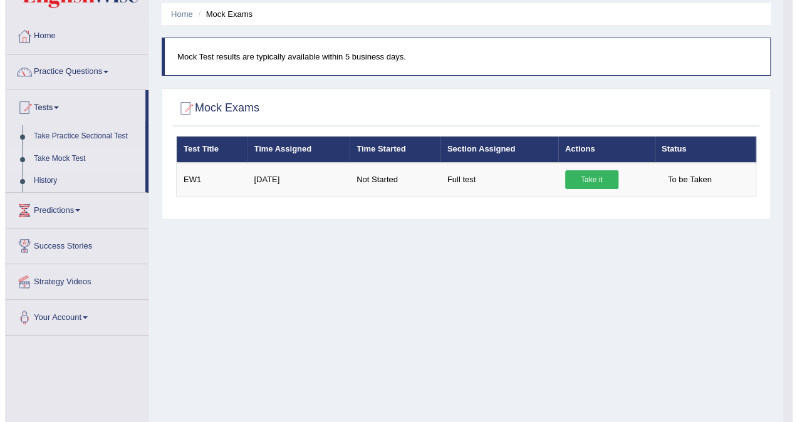
scroll to position [63, 0]
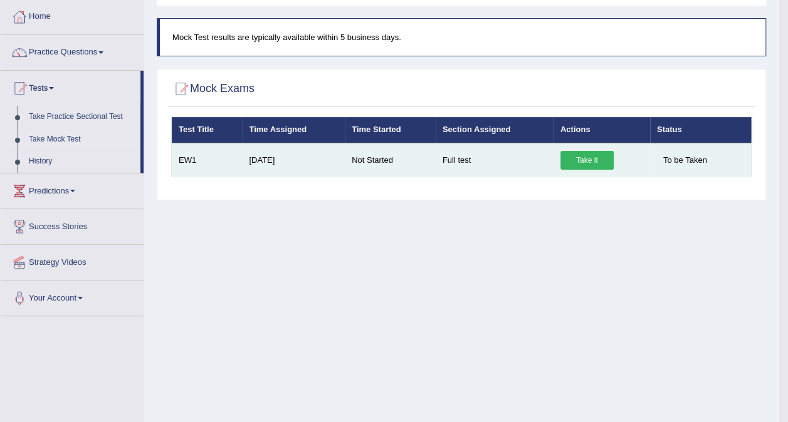
click at [187, 161] on td "EW1" at bounding box center [207, 160] width 71 height 34
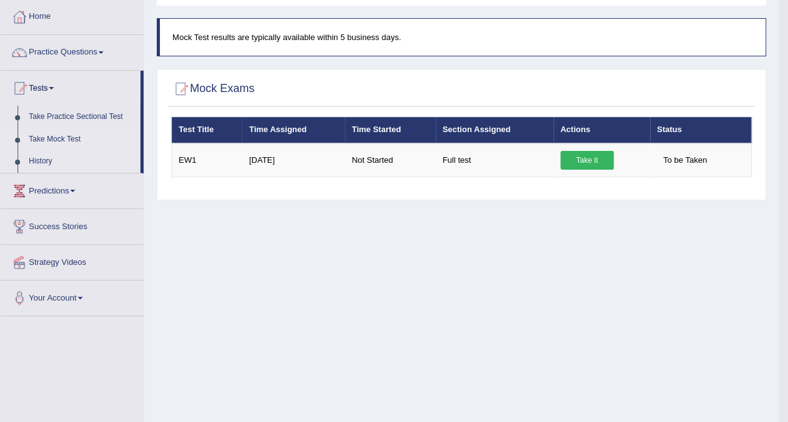
drag, startPoint x: 193, startPoint y: 159, endPoint x: 128, endPoint y: 154, distance: 64.7
click at [128, 154] on div "Toggle navigation Home Practice Questions Speaking Practice Read Aloud Repeat S…" at bounding box center [389, 263] width 778 height 652
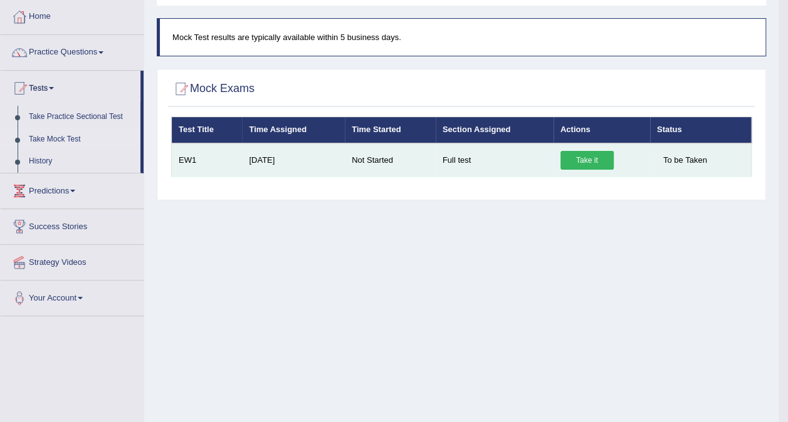
drag, startPoint x: 128, startPoint y: 154, endPoint x: 243, endPoint y: 161, distance: 114.9
click at [245, 160] on td "Sep 7, 2025" at bounding box center [293, 160] width 103 height 34
click at [201, 160] on td "EW1" at bounding box center [207, 160] width 71 height 34
click at [585, 165] on link "Take it" at bounding box center [586, 160] width 53 height 19
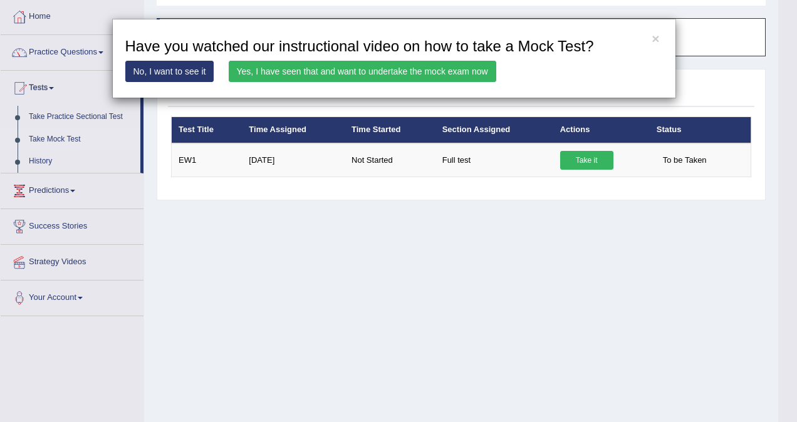
click at [290, 72] on link "Yes, I have seen that and want to undertake the mock exam now" at bounding box center [363, 71] width 268 height 21
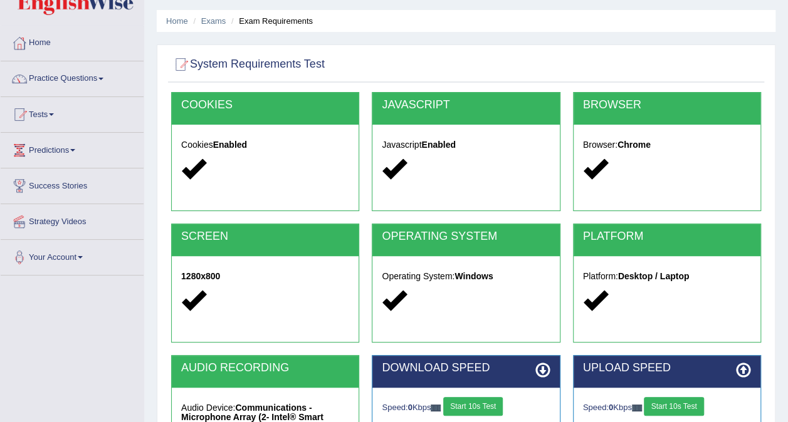
scroll to position [63, 0]
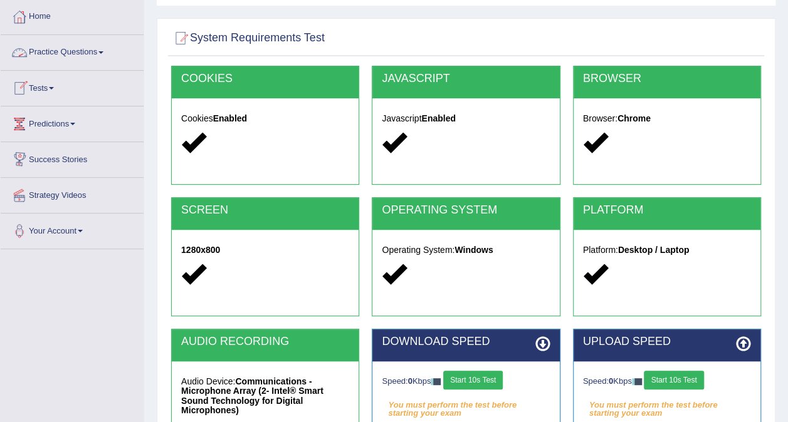
click at [54, 87] on span at bounding box center [51, 88] width 5 height 3
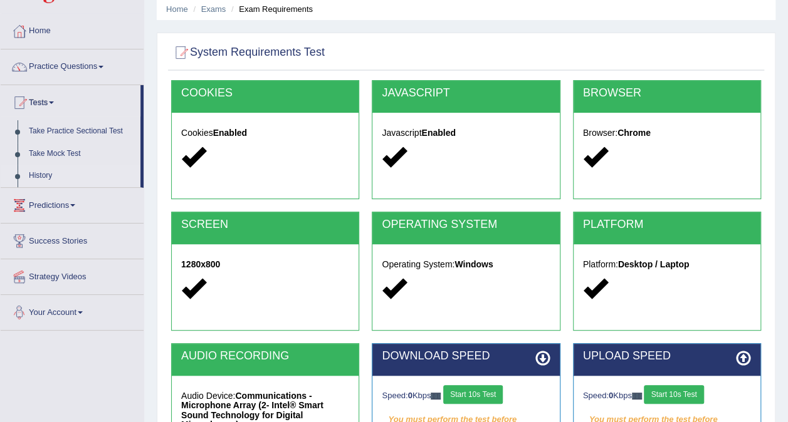
scroll to position [48, 0]
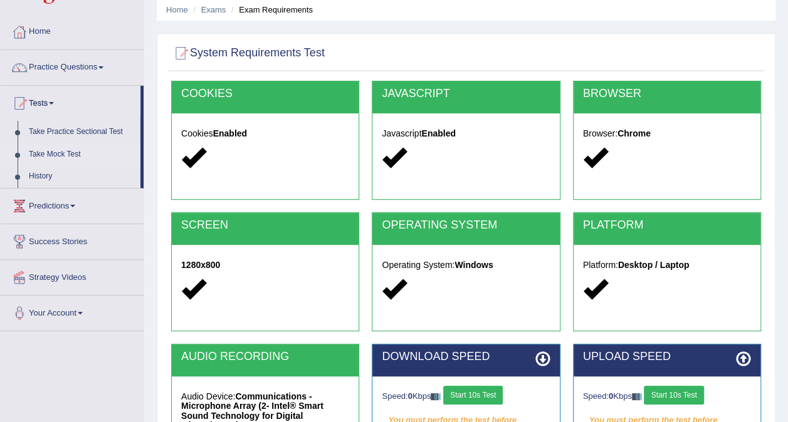
click at [61, 152] on link "Take Mock Test" at bounding box center [81, 154] width 117 height 23
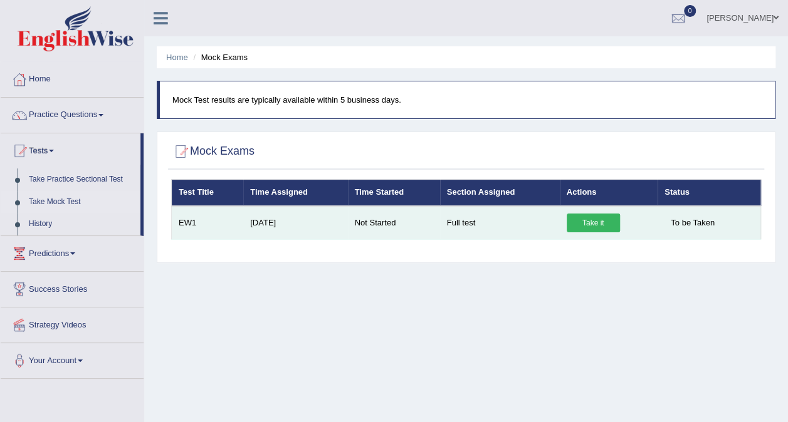
click at [586, 223] on link "Take it" at bounding box center [592, 223] width 53 height 19
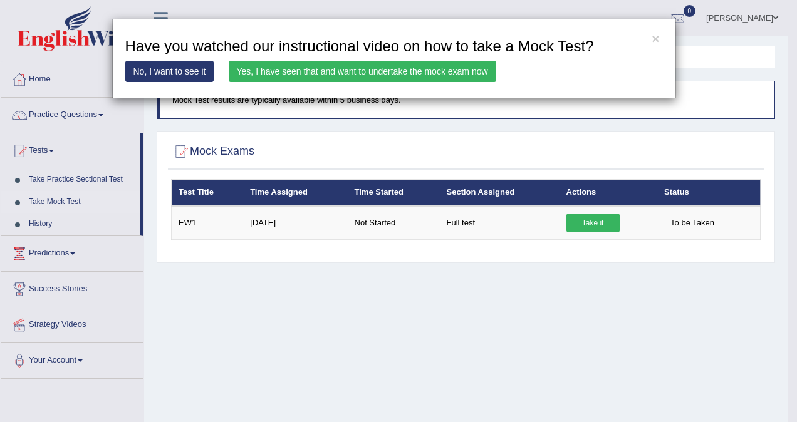
click at [312, 73] on link "Yes, I have seen that and want to undertake the mock exam now" at bounding box center [363, 71] width 268 height 21
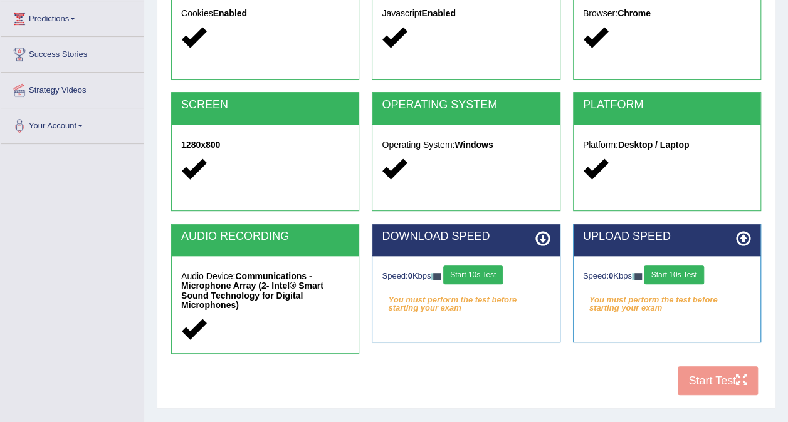
scroll to position [188, 0]
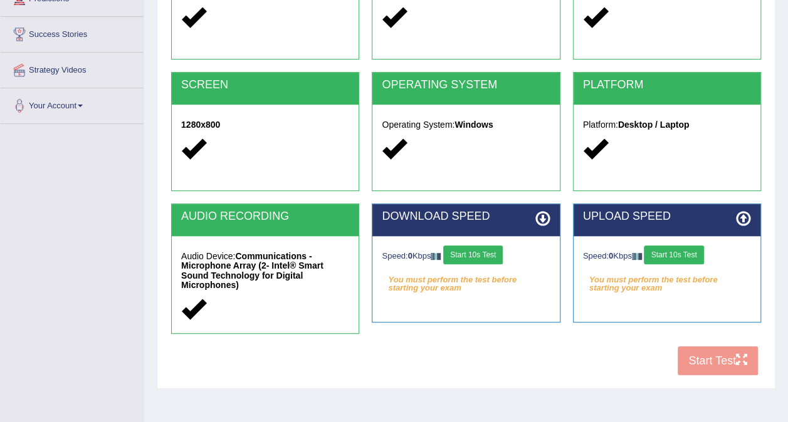
click at [476, 269] on div "Speed: 0 Kbps Start 10s Test You must perform the test before starting your exa…" at bounding box center [465, 267] width 187 height 63
click at [482, 261] on button "Start 10s Test" at bounding box center [473, 255] width 60 height 19
click at [687, 251] on button "Start 10s Test" at bounding box center [674, 255] width 60 height 19
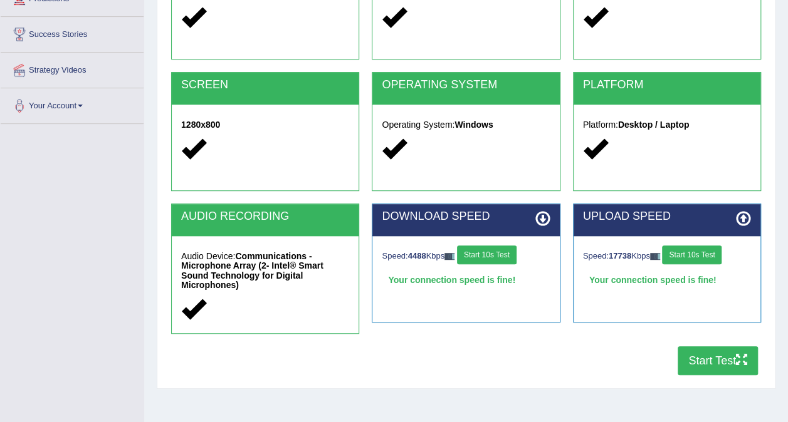
click at [706, 354] on button "Start Test" at bounding box center [717, 361] width 80 height 29
